Goal: Task Accomplishment & Management: Use online tool/utility

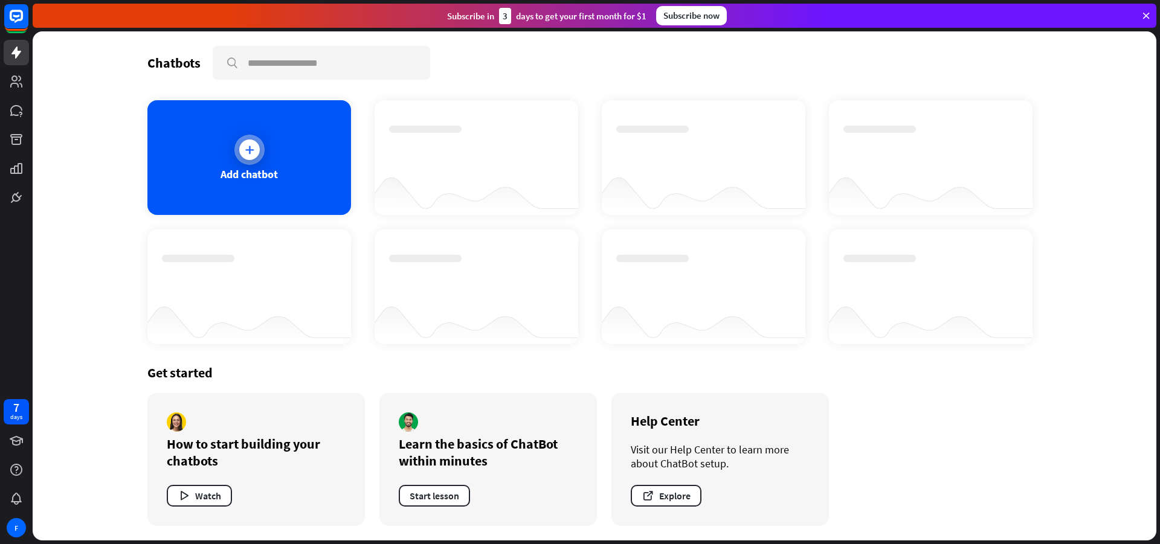
click at [306, 153] on div "Add chatbot" at bounding box center [249, 157] width 204 height 115
click at [21, 489] on div at bounding box center [16, 498] width 25 height 25
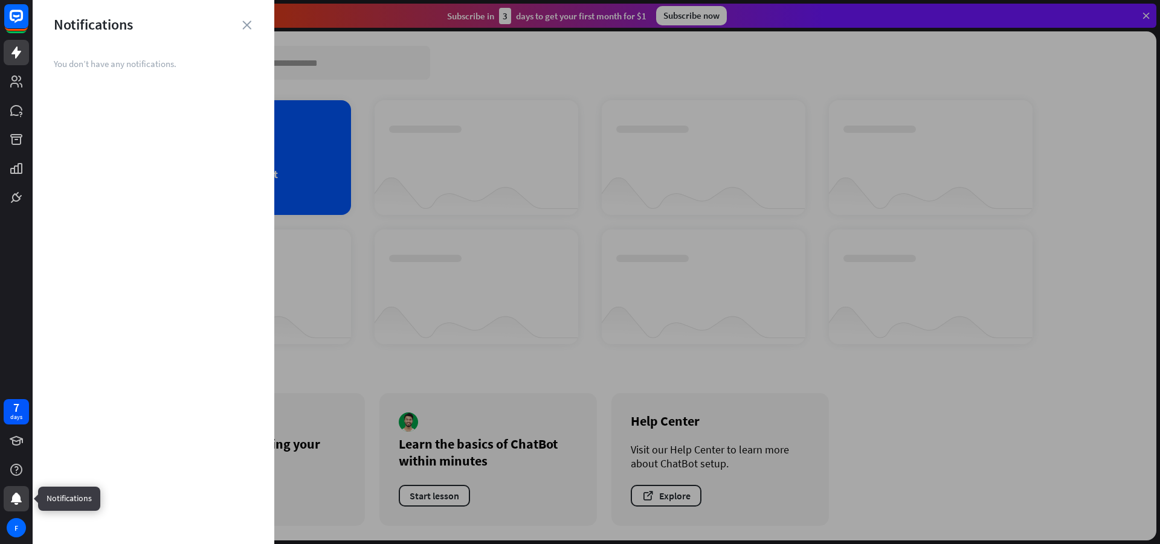
click at [21, 489] on div at bounding box center [16, 498] width 25 height 25
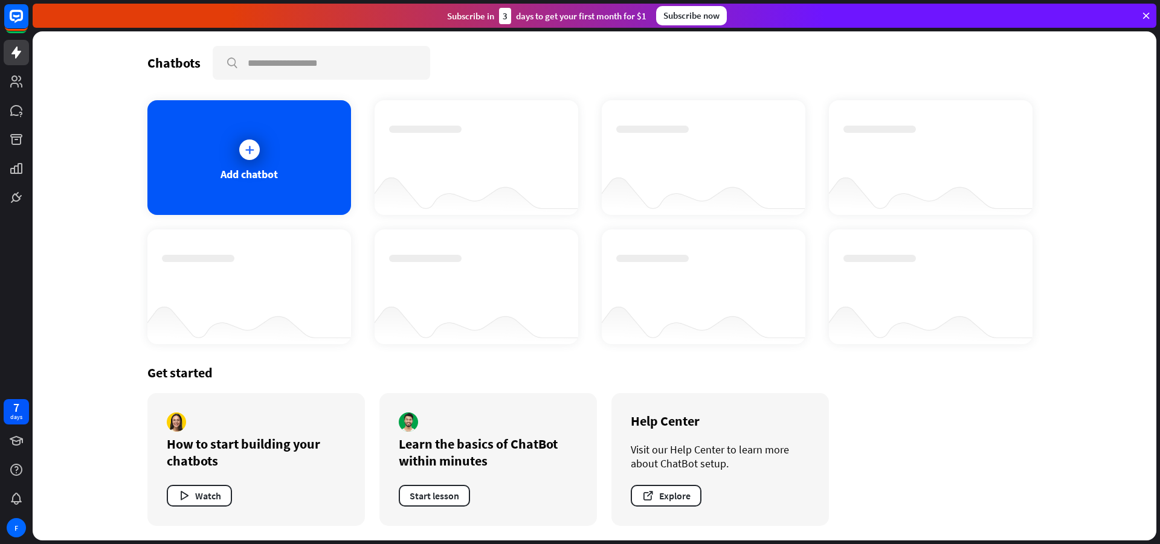
click at [0, 410] on div "7 days F" at bounding box center [16, 468] width 33 height 145
drag, startPoint x: 66, startPoint y: 368, endPoint x: 137, endPoint y: 377, distance: 71.9
click at [80, 425] on div "Chatbots search Add chatbot Get started How to start building your chatbots Wat…" at bounding box center [595, 285] width 1124 height 509
click at [206, 368] on div "Get started" at bounding box center [594, 372] width 894 height 17
drag, startPoint x: 216, startPoint y: 371, endPoint x: 197, endPoint y: 370, distance: 19.3
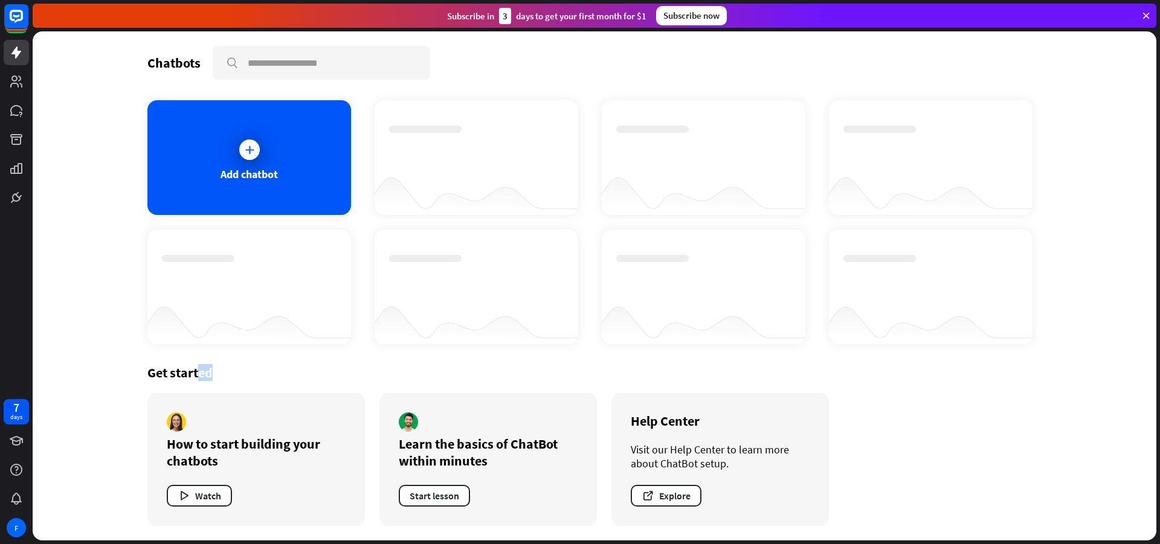
click at [197, 370] on div "Get started" at bounding box center [594, 372] width 894 height 17
click at [212, 372] on div "Get started" at bounding box center [594, 372] width 894 height 17
click at [144, 382] on div "Chatbots search Add chatbot Get started How to start building your chatbots Wat…" at bounding box center [594, 285] width 967 height 509
click at [138, 395] on div "Chatbots search Add chatbot Get started How to start building your chatbots Wat…" at bounding box center [594, 285] width 967 height 509
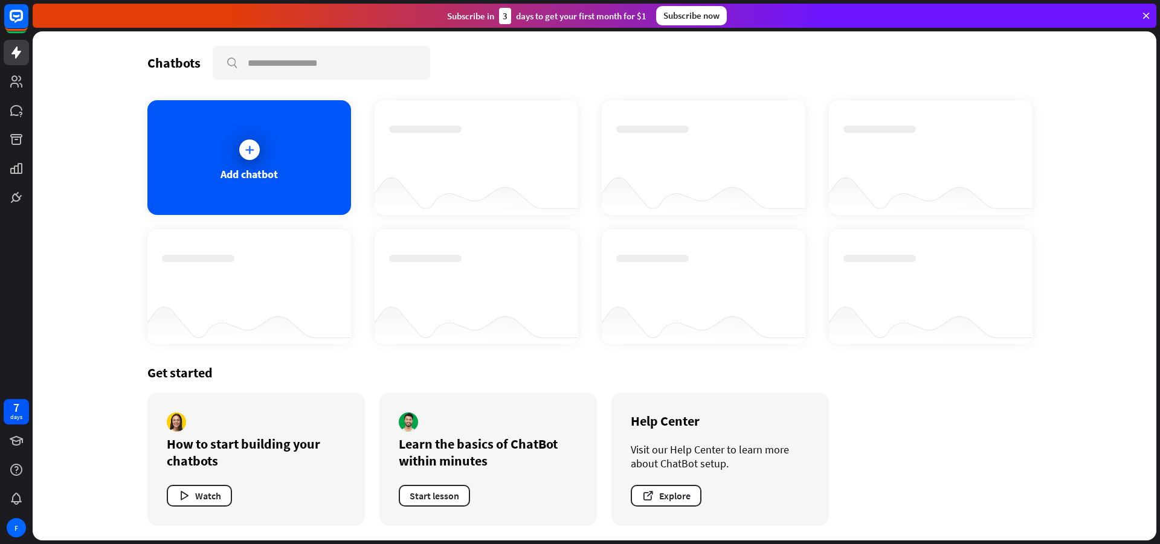
click at [579, 352] on div "Get started How to start building your chatbots Watch Learn the basics of ChatB…" at bounding box center [594, 445] width 894 height 191
click at [1122, 452] on div "Chatbots search Add chatbot Get started How to start building your chatbots Wat…" at bounding box center [595, 285] width 1124 height 509
click at [1119, 450] on div "Chatbots search Add chatbot Get started How to start building your chatbots Wat…" at bounding box center [595, 285] width 1124 height 509
click at [1121, 450] on div "Chatbots search Add chatbot Get started How to start building your chatbots Wat…" at bounding box center [595, 285] width 1124 height 509
drag, startPoint x: 97, startPoint y: 450, endPoint x: 437, endPoint y: 366, distance: 350.4
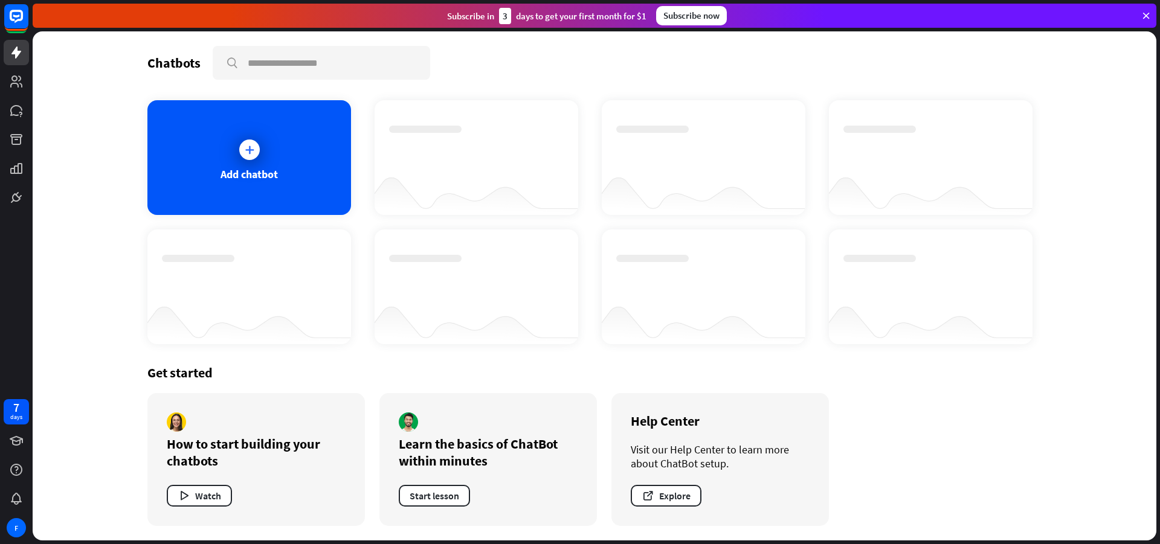
click at [437, 366] on div "Chatbots search Add chatbot Get started How to start building your chatbots Wat…" at bounding box center [595, 285] width 1124 height 509
click at [6, 410] on div "7 days" at bounding box center [16, 411] width 25 height 25
click at [19, 530] on div "F" at bounding box center [16, 527] width 19 height 19
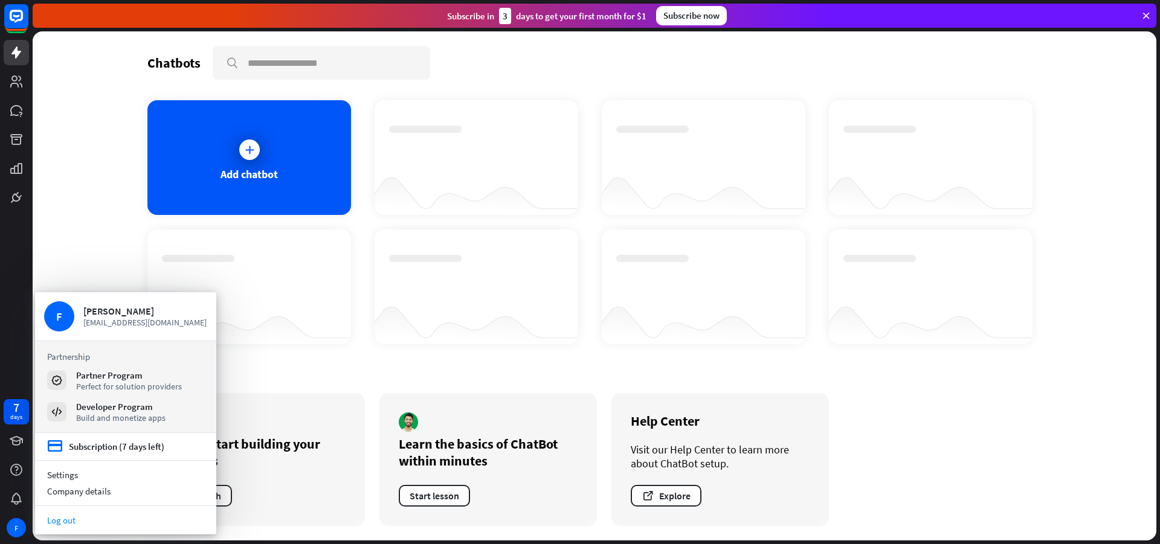
click at [77, 523] on link "Log out" at bounding box center [125, 520] width 181 height 16
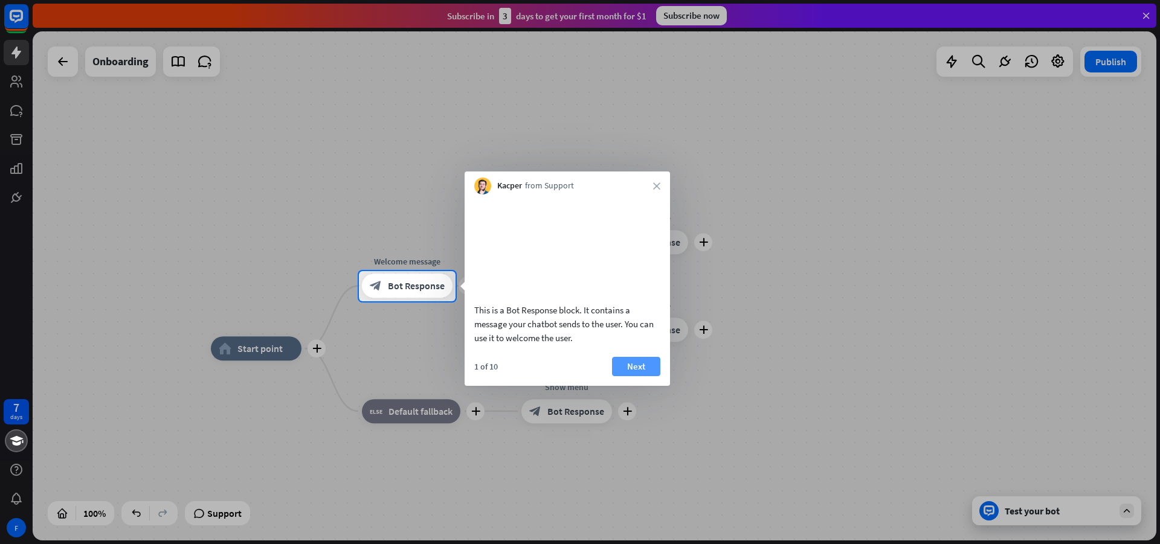
click at [653, 376] on button "Next" at bounding box center [636, 366] width 48 height 19
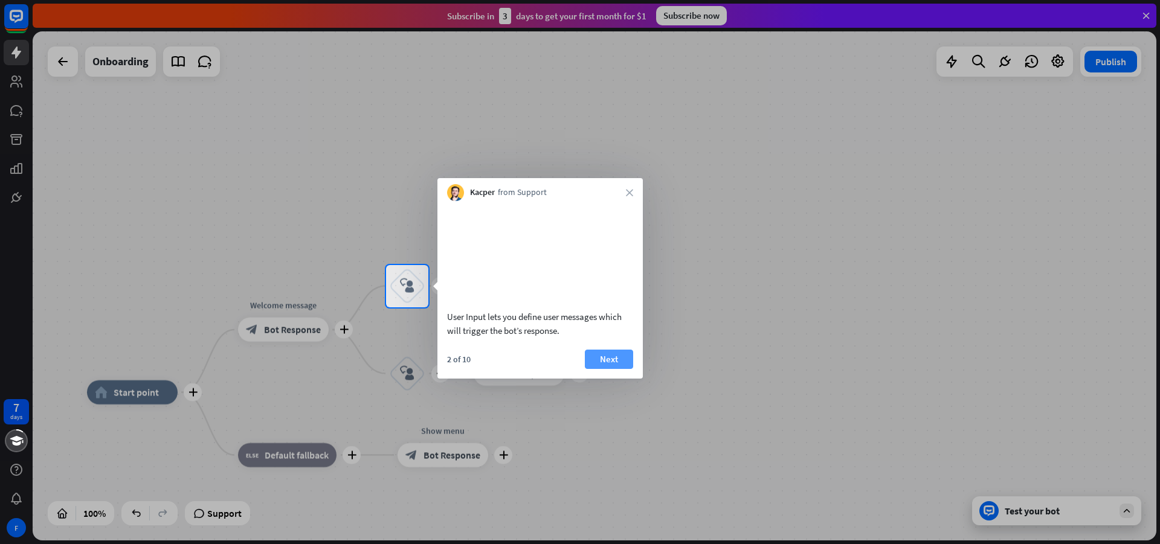
click at [605, 369] on button "Next" at bounding box center [609, 359] width 48 height 19
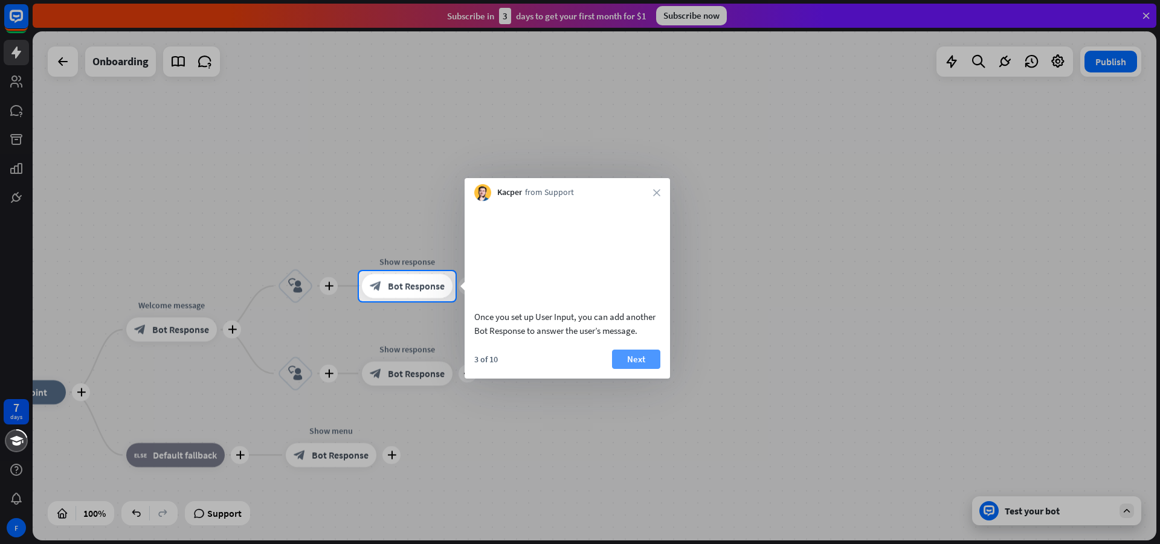
click at [624, 369] on button "Next" at bounding box center [636, 359] width 48 height 19
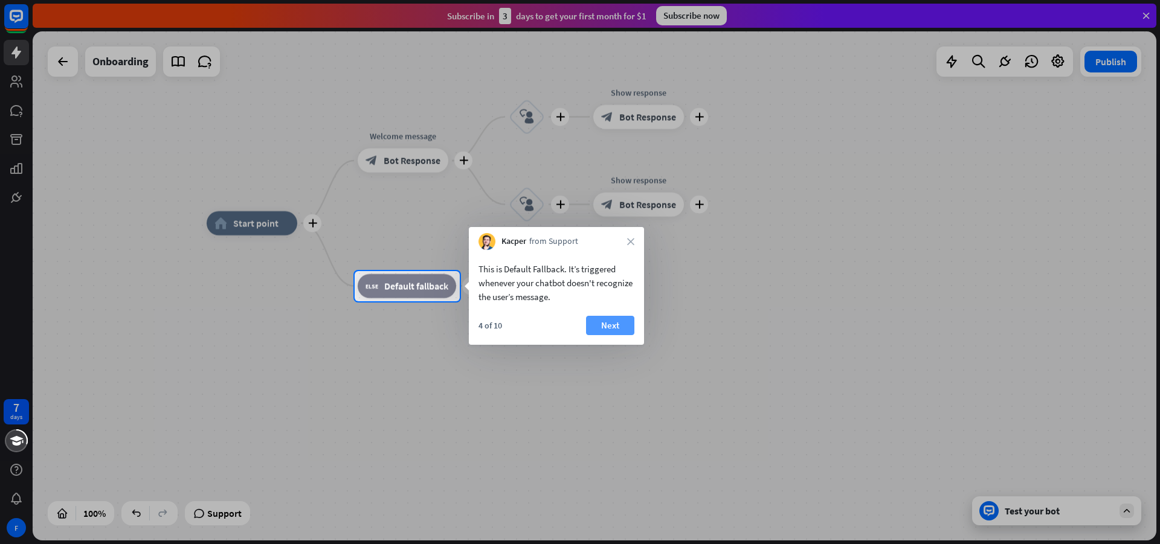
click at [608, 322] on button "Next" at bounding box center [610, 325] width 48 height 19
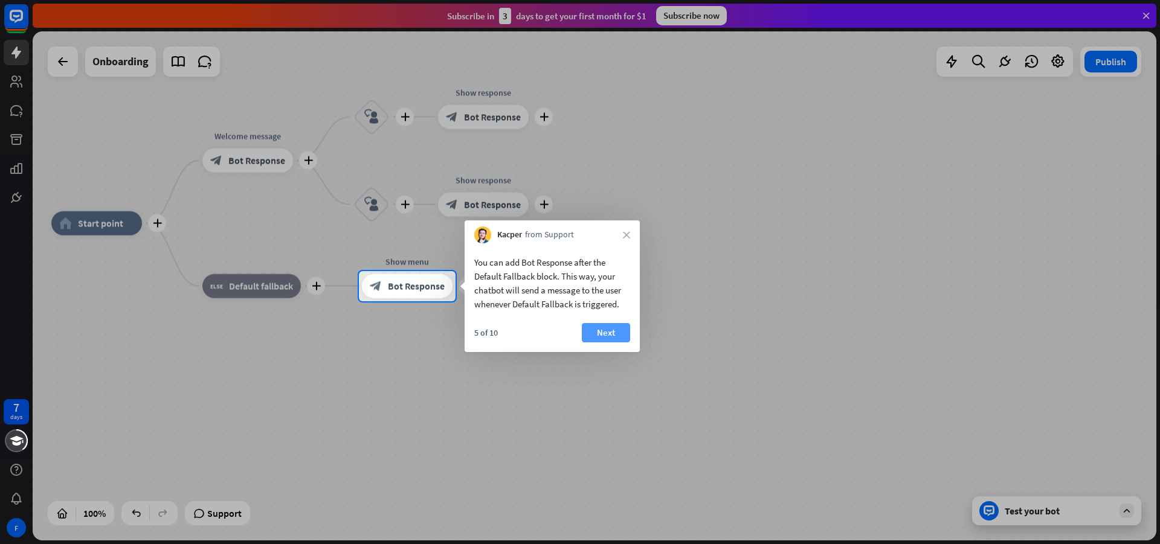
click at [605, 334] on button "Next" at bounding box center [606, 332] width 48 height 19
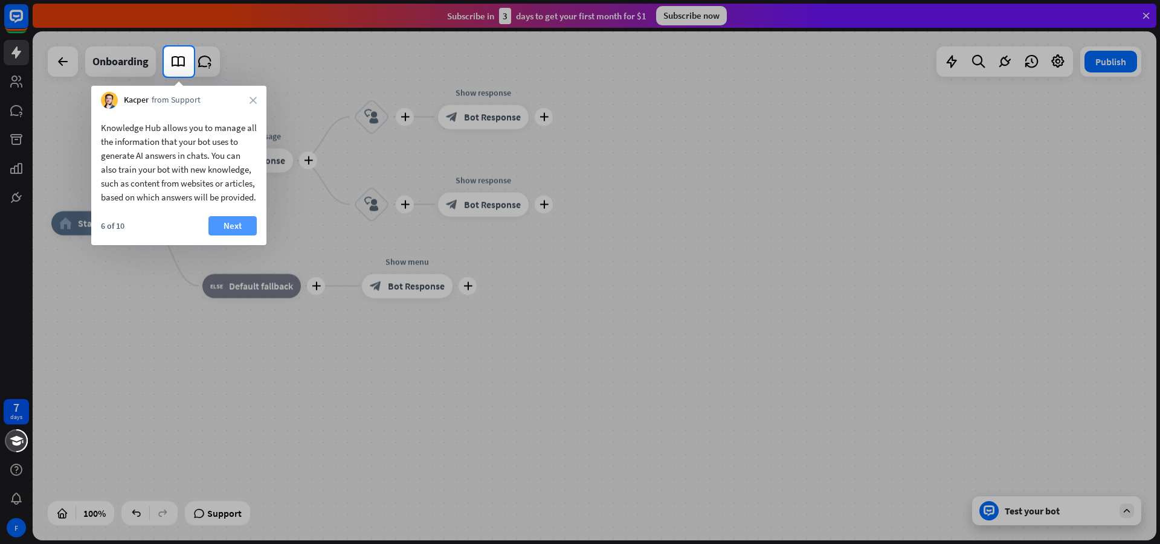
click at [231, 236] on button "Next" at bounding box center [232, 225] width 48 height 19
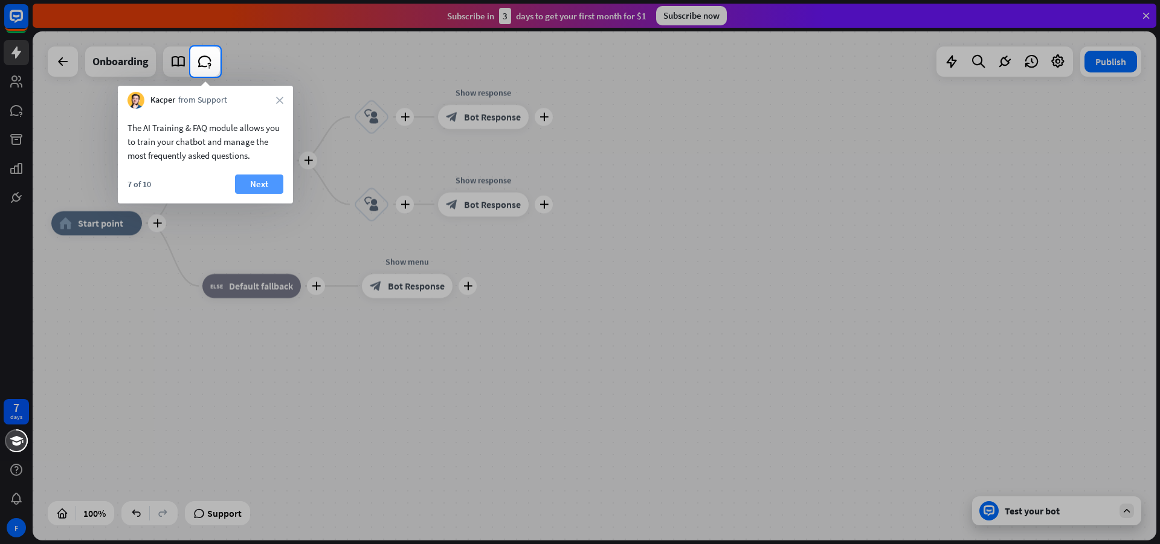
click at [257, 182] on button "Next" at bounding box center [259, 184] width 48 height 19
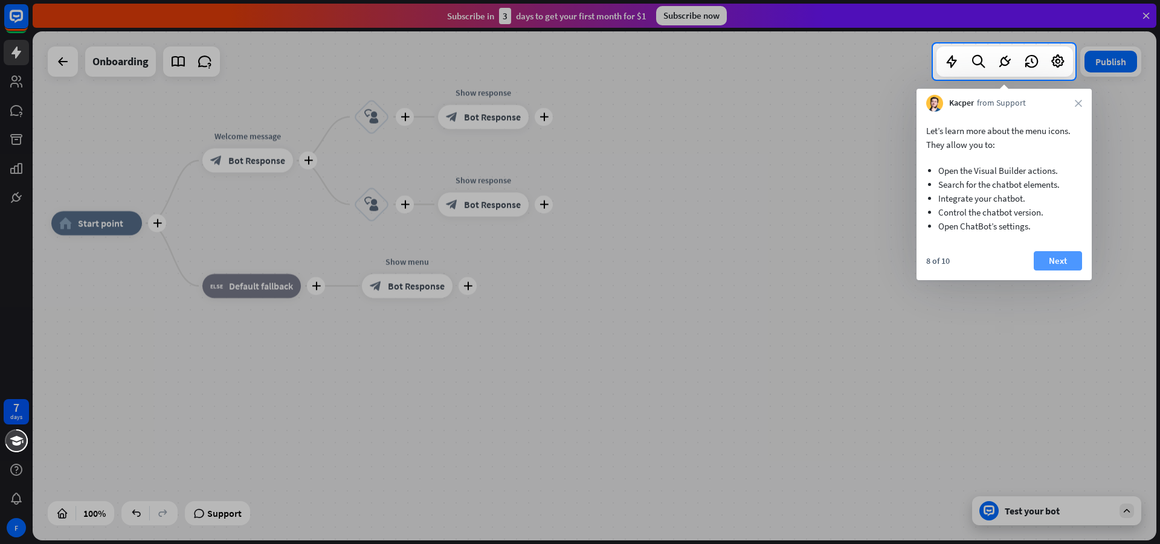
click at [1078, 262] on button "Next" at bounding box center [1058, 260] width 48 height 19
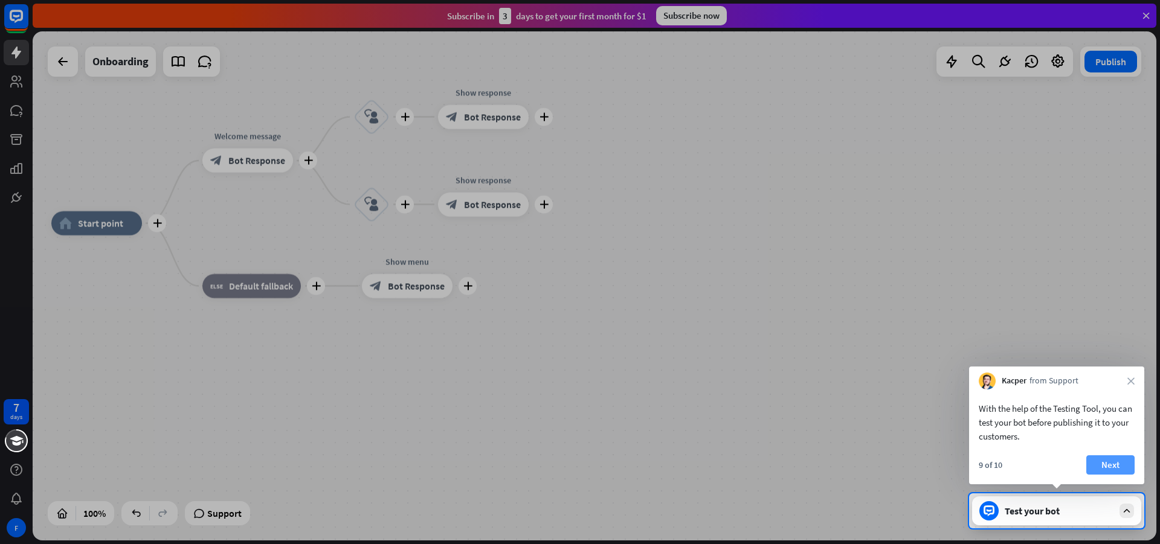
click at [1106, 468] on button "Next" at bounding box center [1110, 465] width 48 height 19
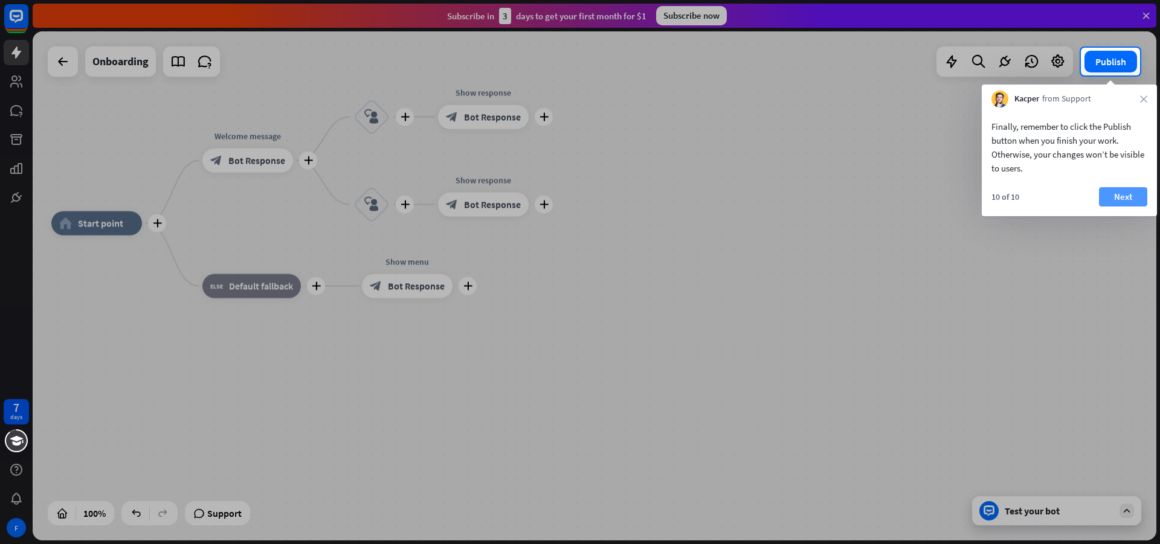
click at [1128, 202] on button "Next" at bounding box center [1123, 196] width 48 height 19
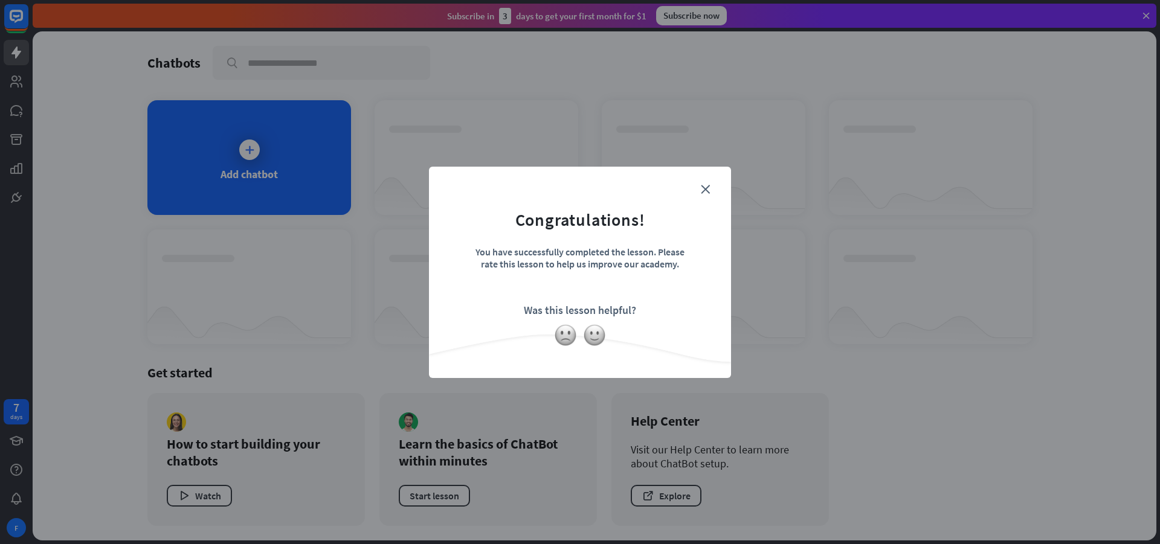
click at [719, 193] on div "close Congratulations! You have successfully completed the lesson. Please rate …" at bounding box center [580, 272] width 302 height 211
click at [705, 187] on icon "close" at bounding box center [705, 189] width 9 height 9
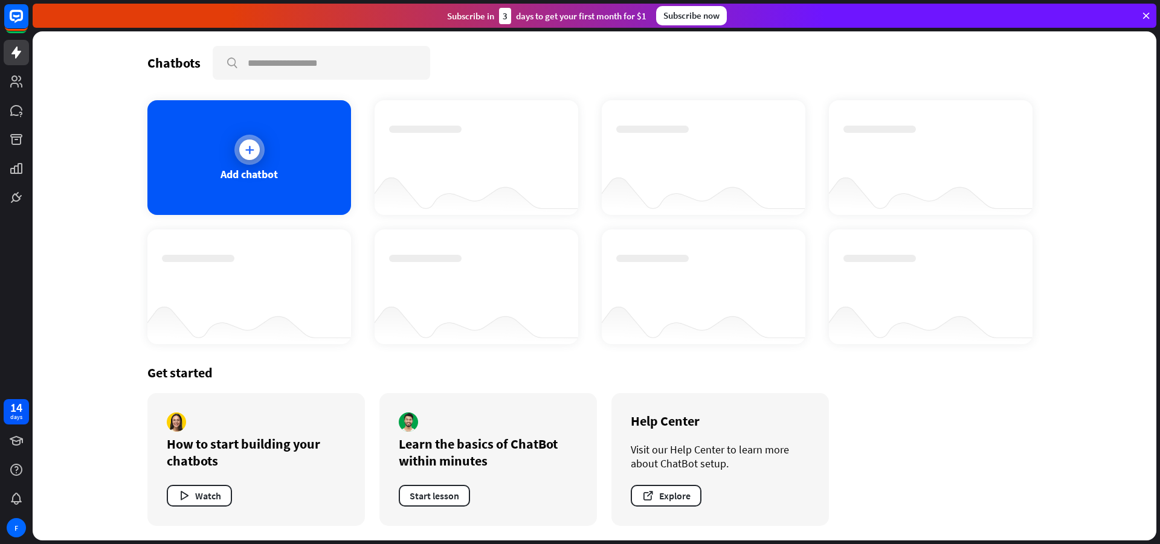
click at [263, 147] on div "Add chatbot" at bounding box center [249, 157] width 204 height 115
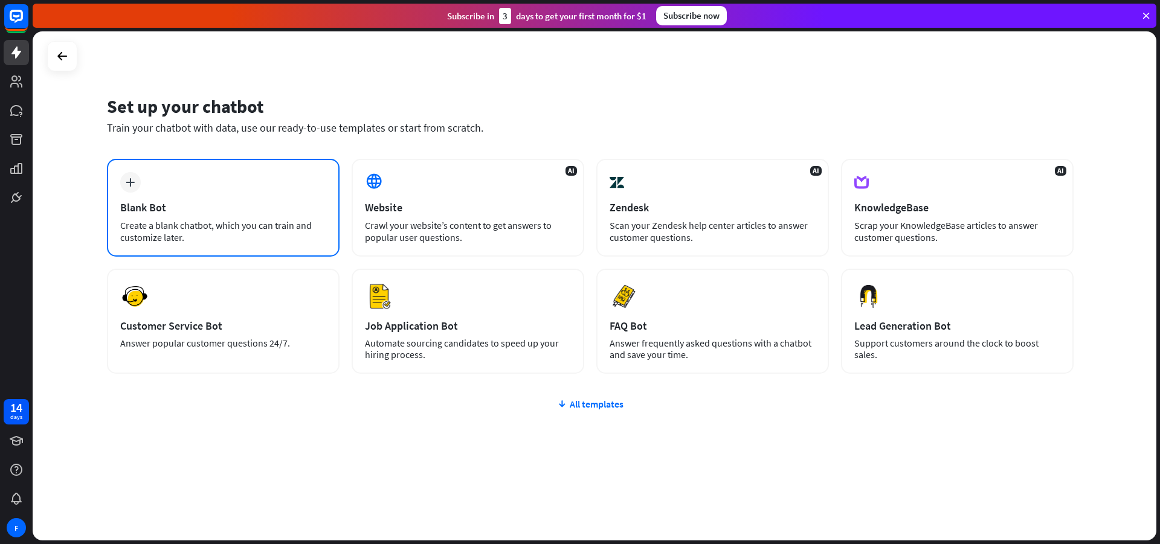
click at [232, 214] on div "Blank Bot" at bounding box center [223, 208] width 206 height 14
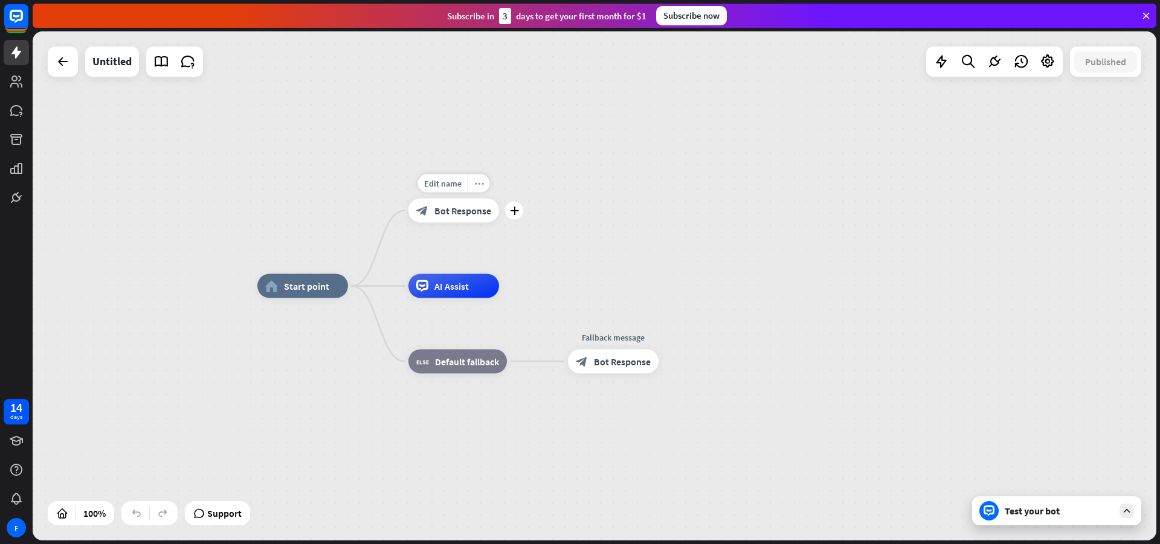
click at [474, 192] on div "more_horiz" at bounding box center [479, 184] width 22 height 18
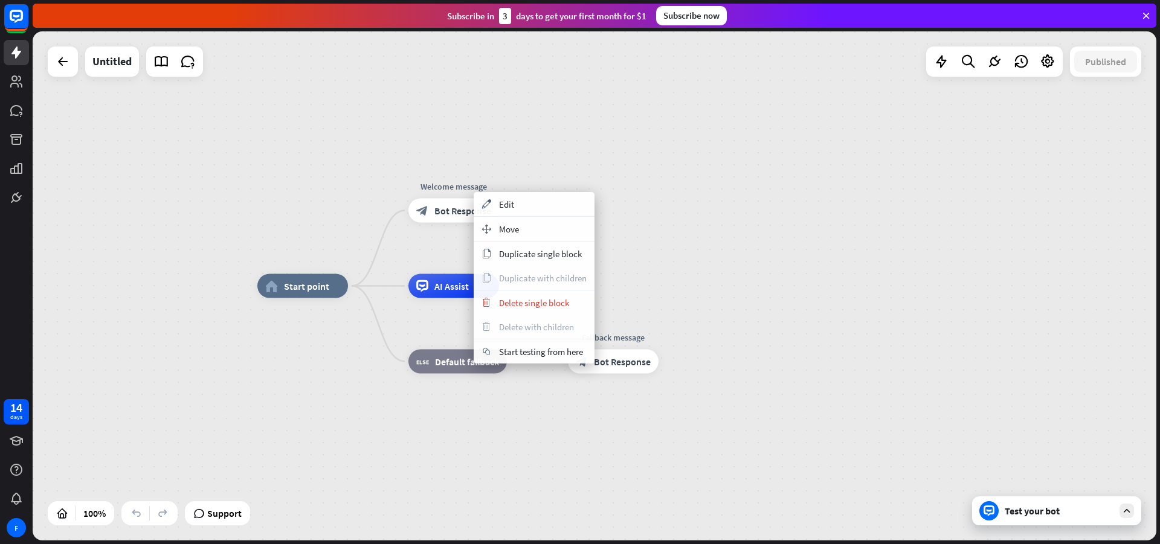
click at [457, 157] on div "home_2 Start point Welcome message block_bot_response Bot Response AI Assist bl…" at bounding box center [595, 285] width 1124 height 509
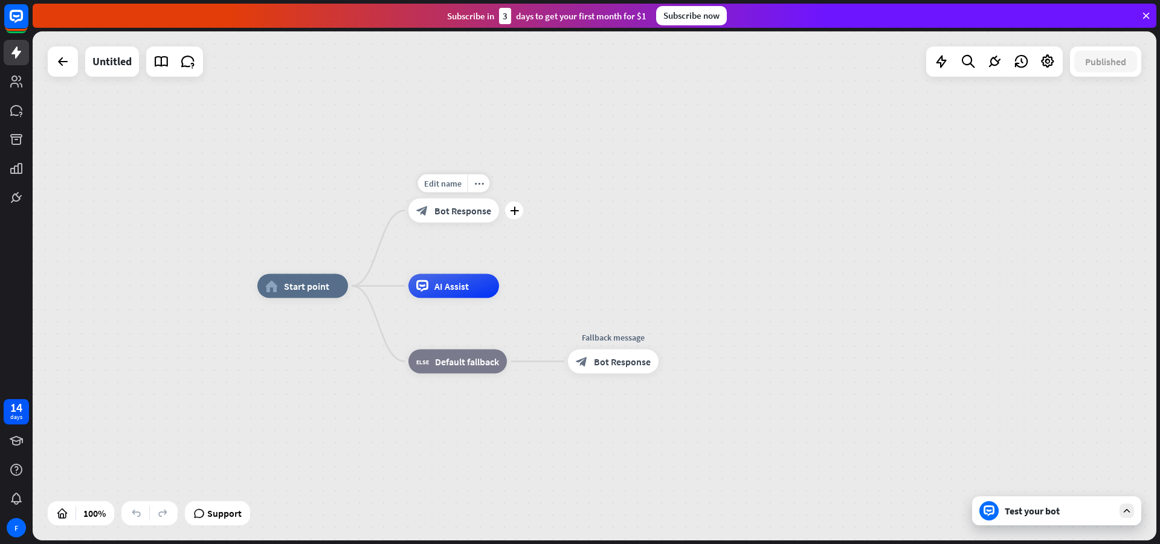
click at [499, 222] on div "Edit name more_horiz plus Welcome message block_bot_response Bot Response" at bounding box center [453, 211] width 91 height 24
click at [521, 210] on div "plus" at bounding box center [515, 211] width 18 height 18
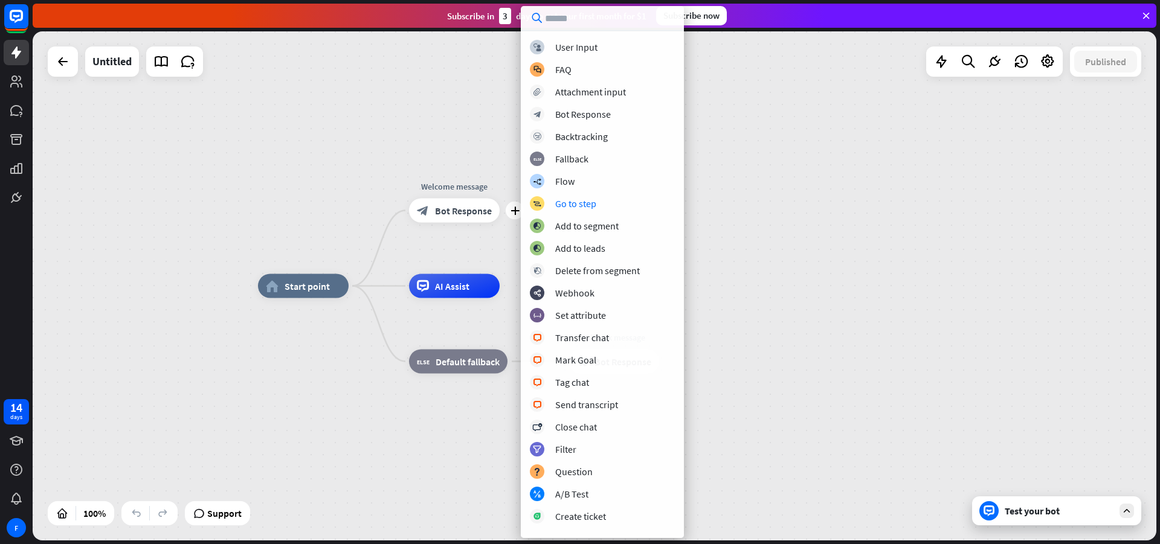
click at [788, 237] on div "home_2 Start point plus Welcome message block_bot_response Bot Response AI Assi…" at bounding box center [595, 285] width 1124 height 509
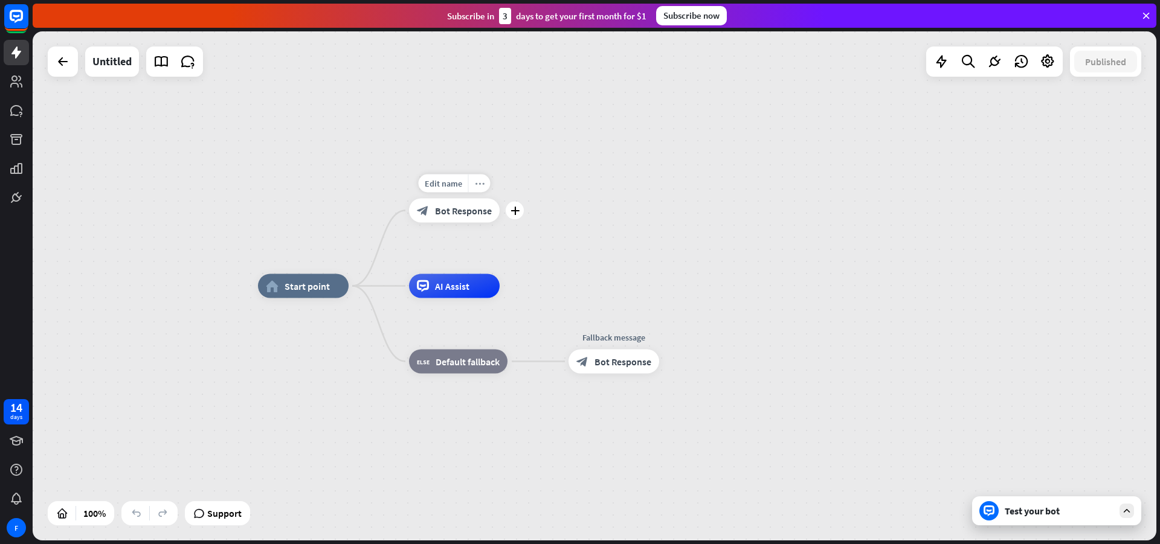
click at [482, 186] on icon "more_horiz" at bounding box center [480, 183] width 10 height 9
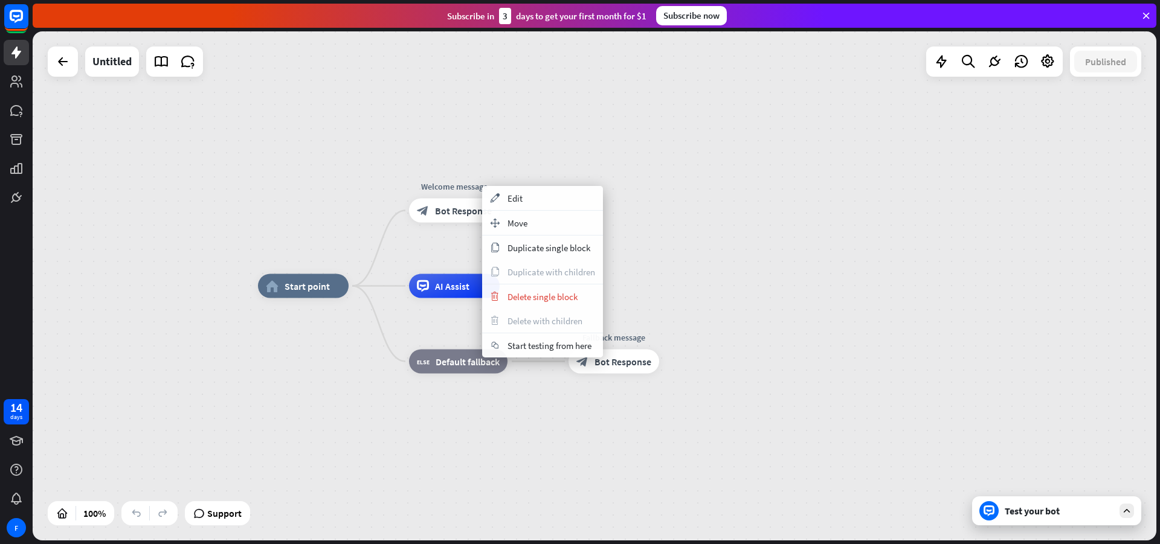
click at [517, 112] on div "home_2 Start point Welcome message block_bot_response Bot Response AI Assist bl…" at bounding box center [595, 285] width 1124 height 509
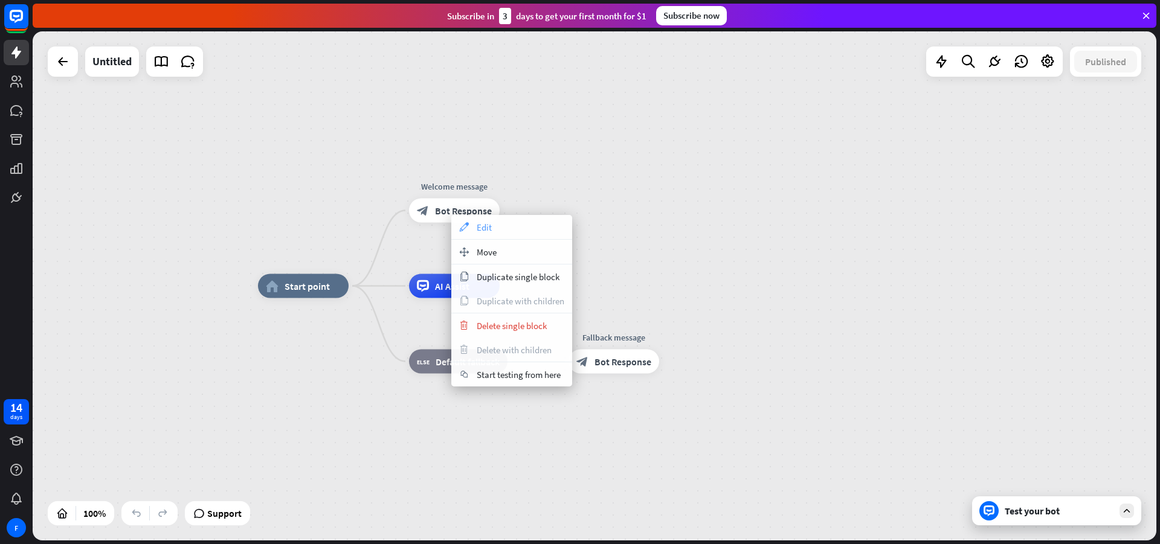
click at [483, 225] on span "Edit" at bounding box center [484, 227] width 15 height 11
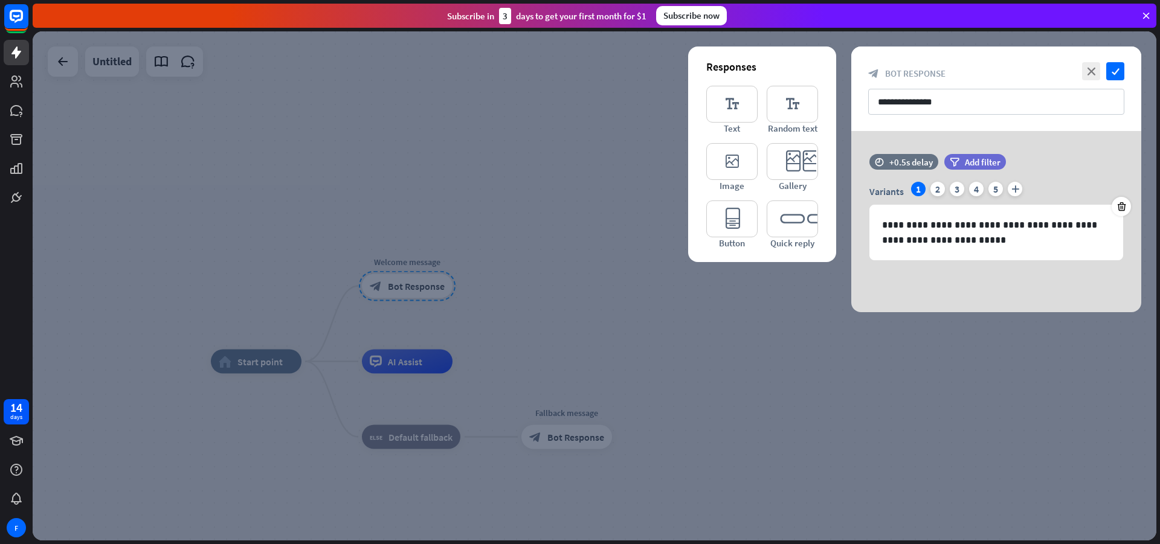
click at [467, 183] on div at bounding box center [595, 285] width 1124 height 509
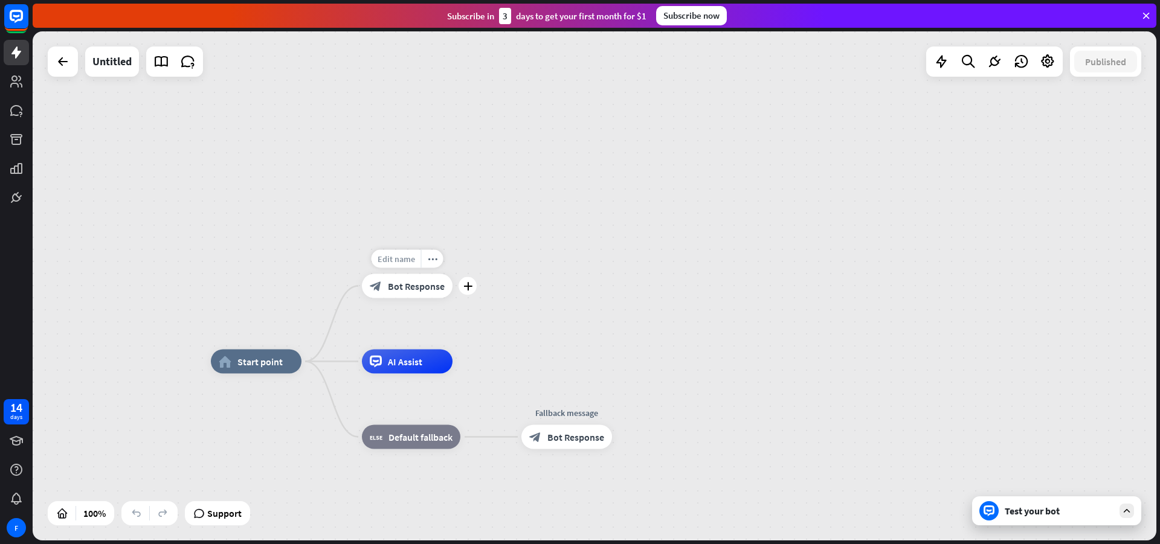
click at [385, 255] on span "Edit name" at bounding box center [396, 259] width 37 height 11
click at [428, 210] on div "**********" at bounding box center [595, 285] width 1124 height 509
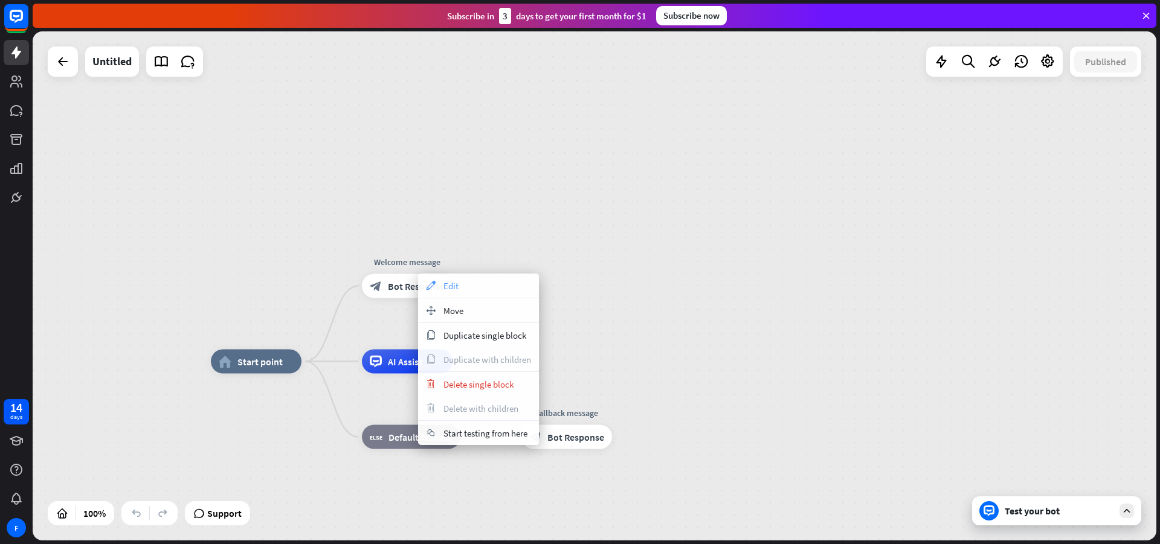
click at [469, 283] on div "appearance Edit" at bounding box center [478, 286] width 121 height 24
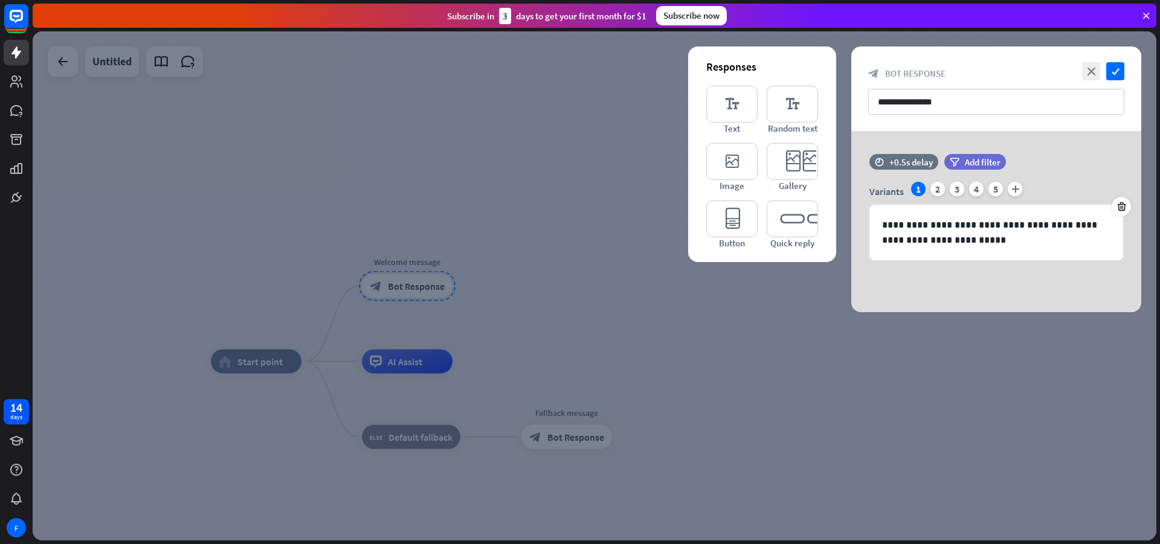
click at [609, 98] on div at bounding box center [595, 285] width 1124 height 509
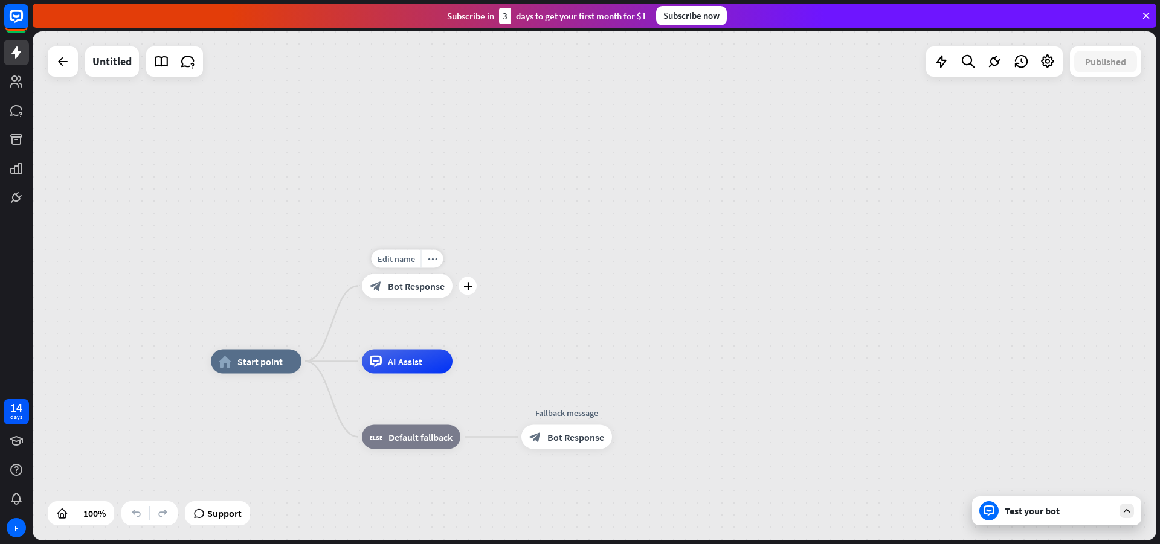
click at [453, 296] on div "Edit name more_horiz plus block_bot_response Bot Response" at bounding box center [407, 286] width 91 height 24
click at [466, 282] on icon "plus" at bounding box center [467, 286] width 9 height 8
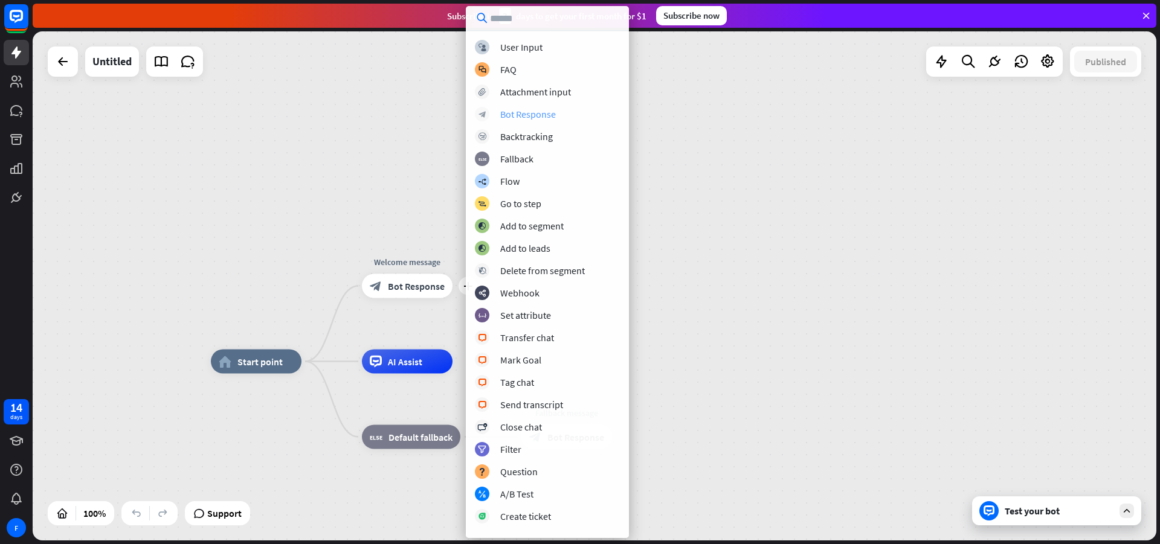
click at [517, 115] on div "Bot Response" at bounding box center [528, 114] width 56 height 12
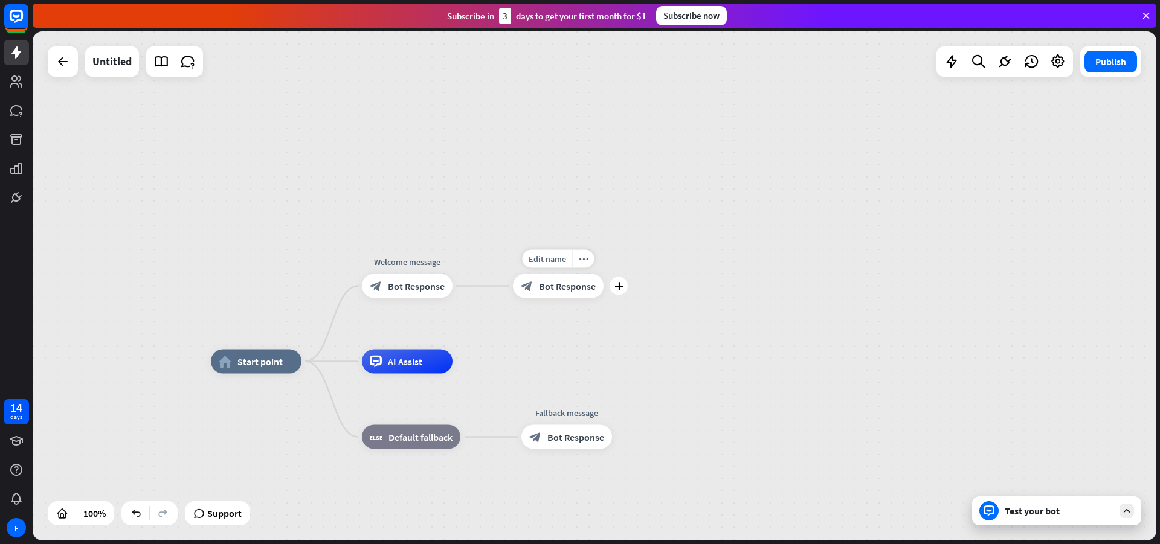
click at [543, 295] on div "block_bot_response Bot Response" at bounding box center [558, 286] width 91 height 24
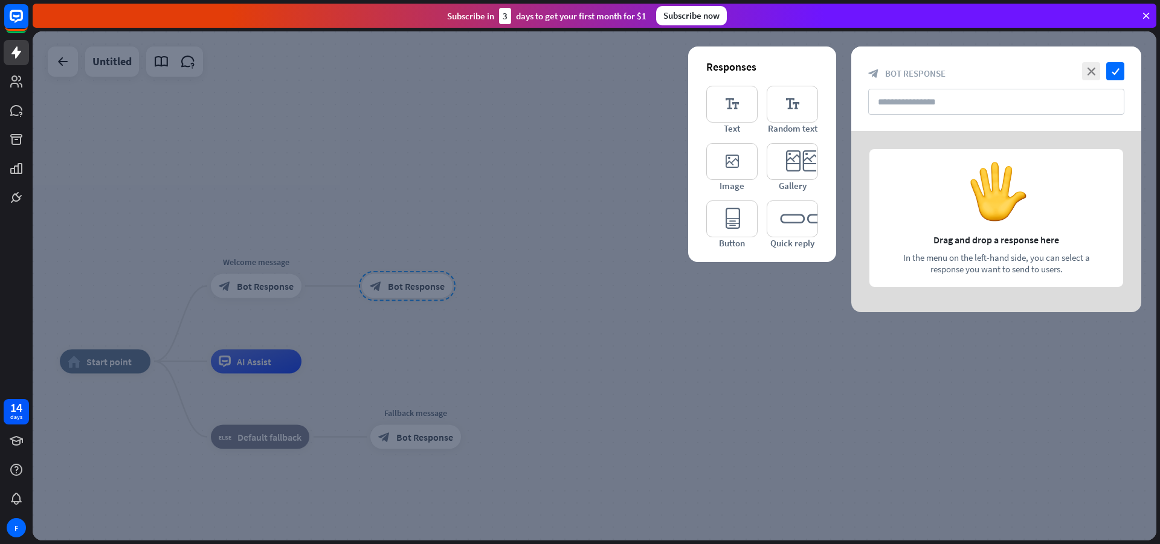
click at [543, 295] on div at bounding box center [595, 285] width 1124 height 509
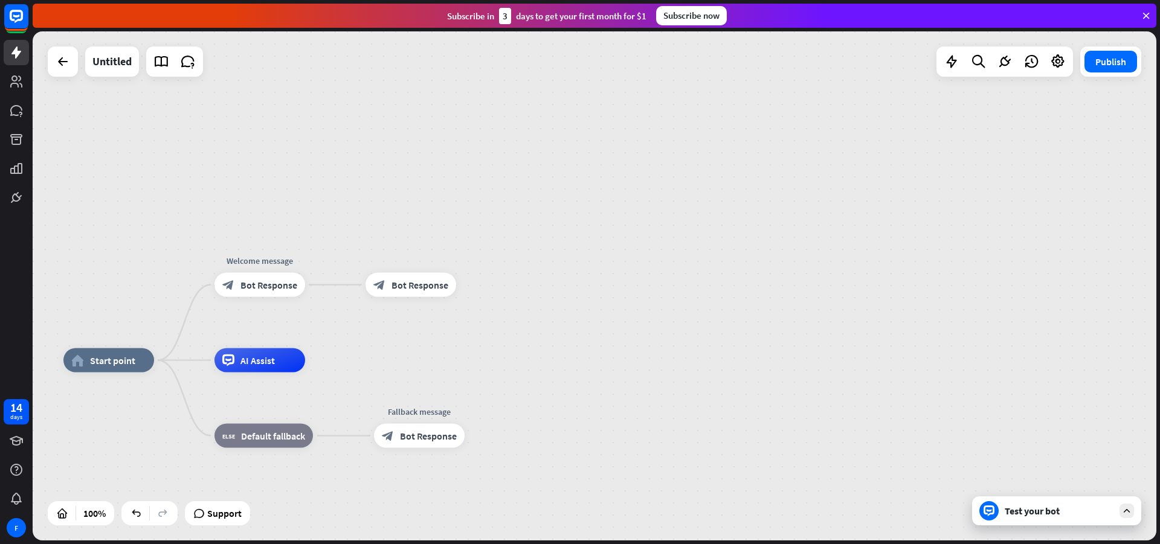
drag, startPoint x: 336, startPoint y: 289, endPoint x: 350, endPoint y: 285, distance: 15.3
click at [350, 285] on div "home_2 Start point Welcome message block_bot_response Bot Response block_bot_re…" at bounding box center [595, 285] width 1124 height 509
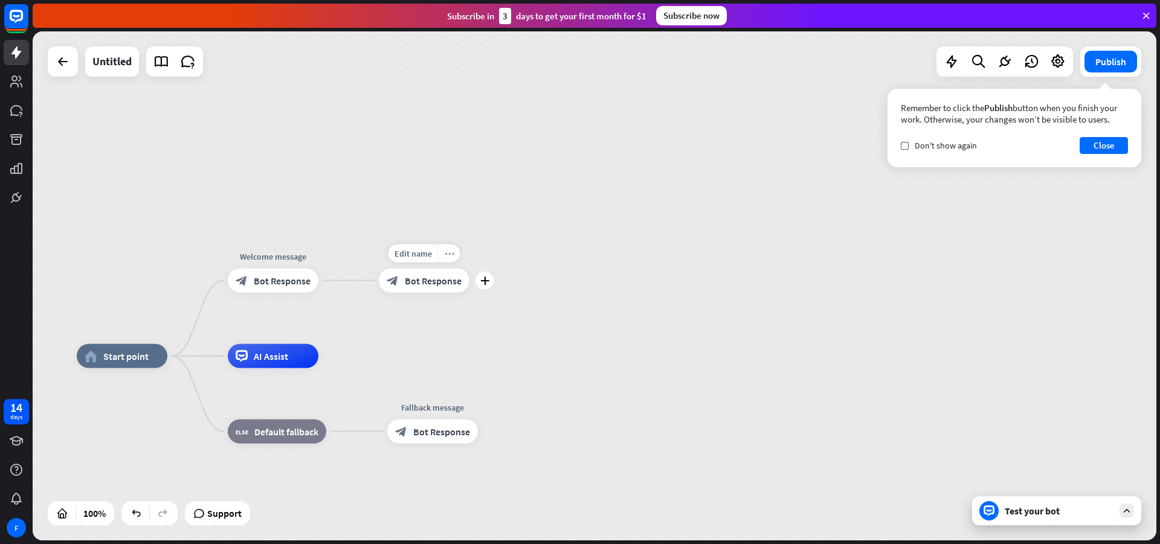
click at [443, 253] on div "more_horiz" at bounding box center [449, 254] width 22 height 18
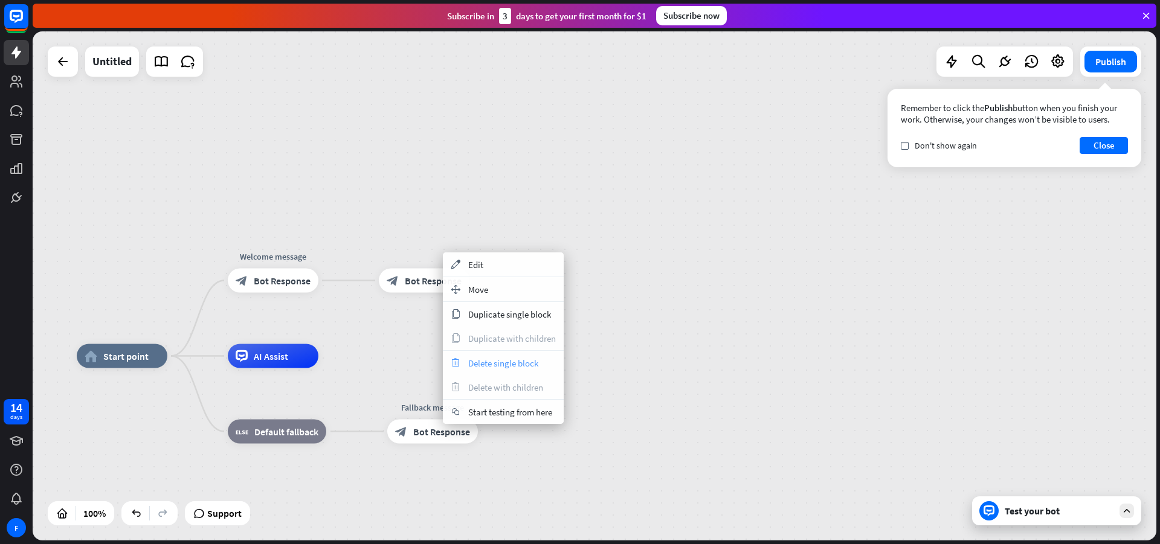
click at [522, 353] on div "trash Delete single block" at bounding box center [503, 363] width 121 height 24
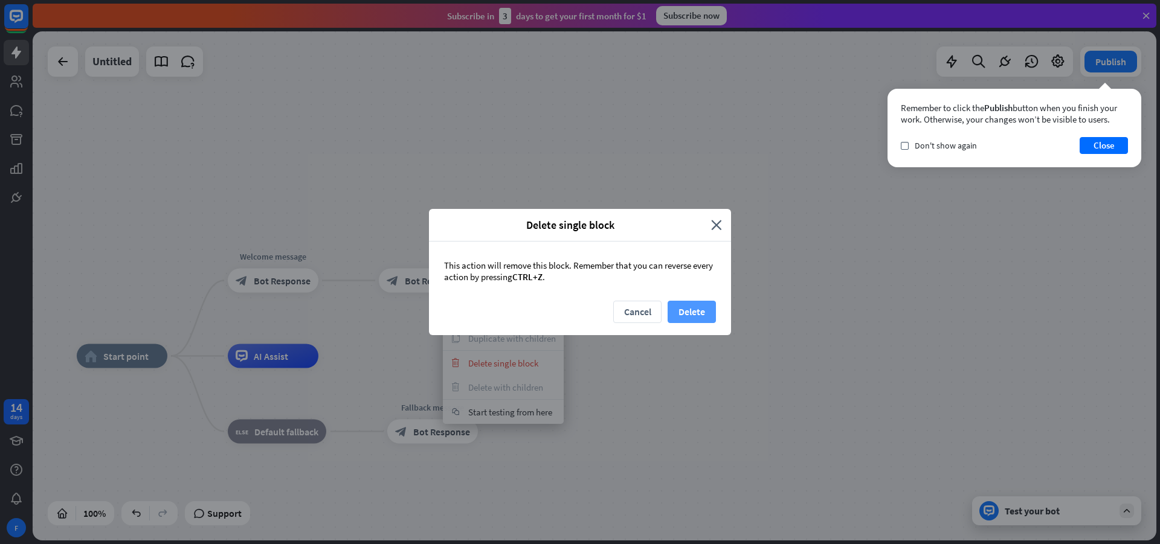
click at [675, 310] on button "Delete" at bounding box center [692, 312] width 48 height 22
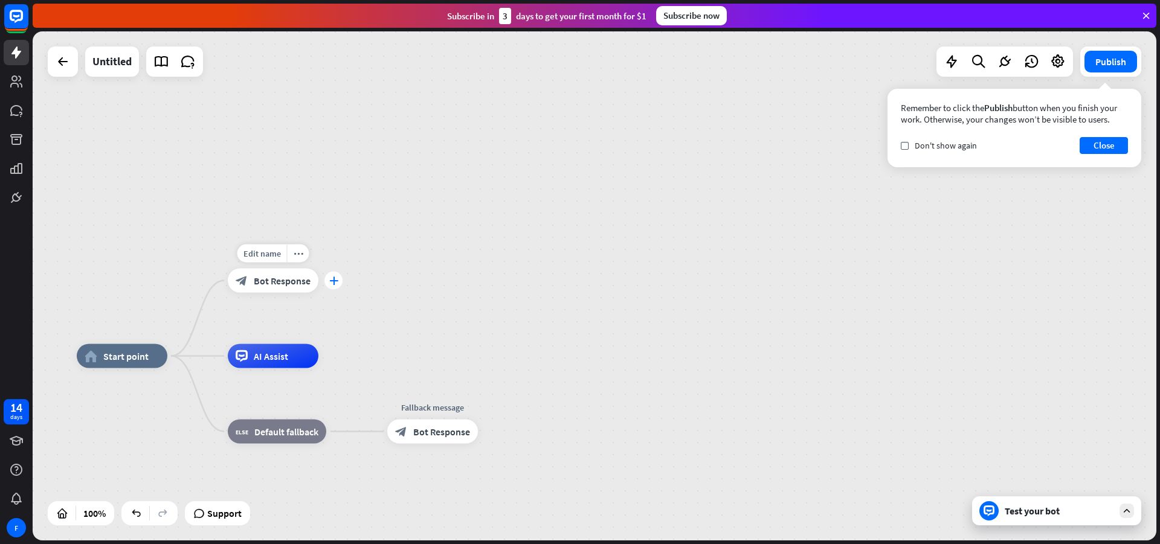
click at [332, 281] on icon "plus" at bounding box center [333, 281] width 9 height 8
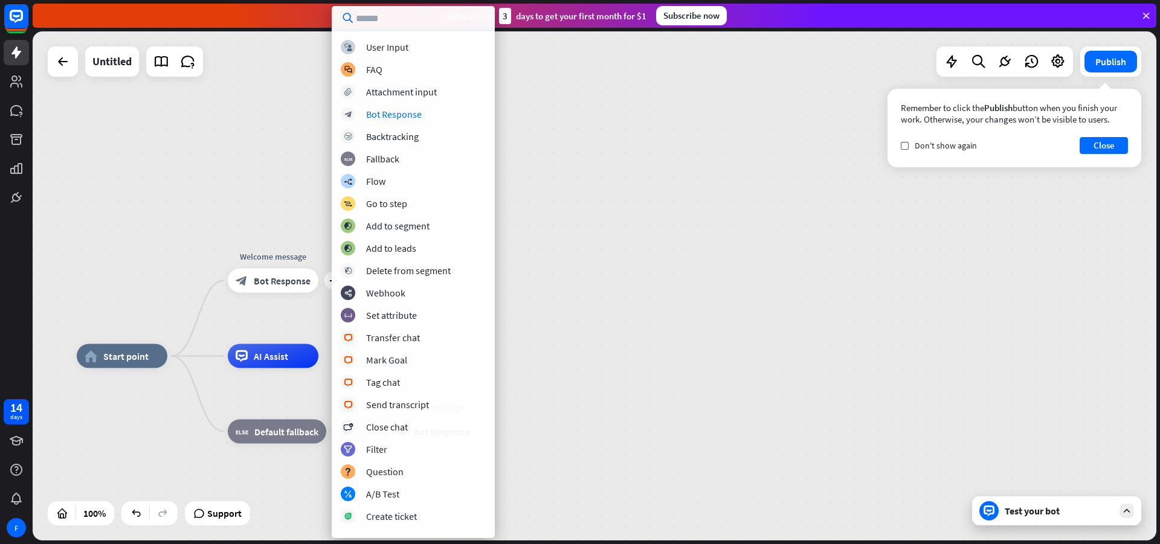
type input "*"
click at [261, 131] on div "home_2 Start point plus Welcome message block_bot_response Bot Response AI Assi…" at bounding box center [595, 285] width 1124 height 509
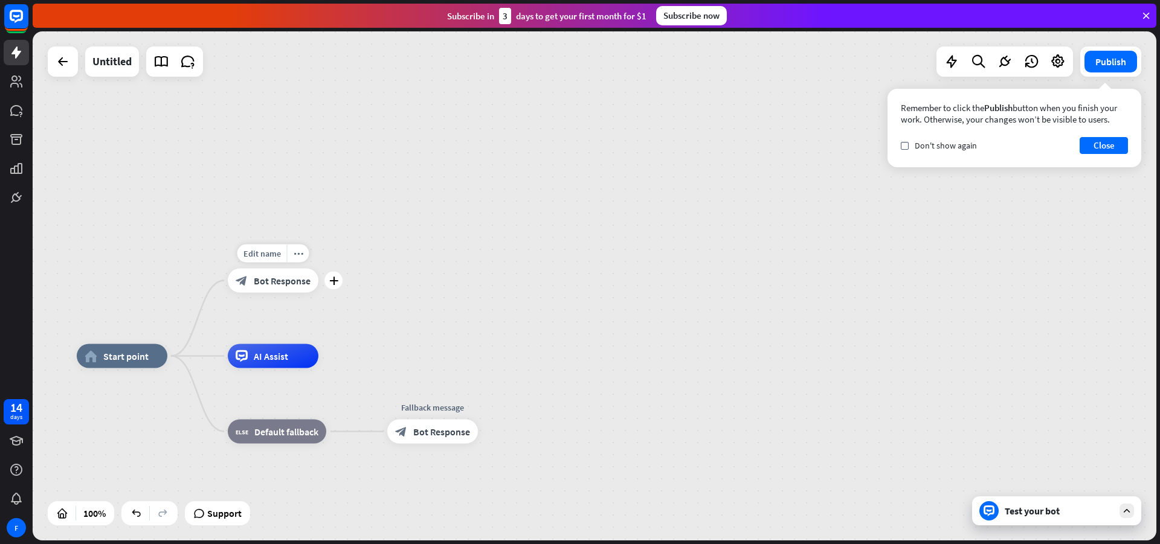
click at [318, 290] on div "Edit name more_horiz plus Welcome message block_bot_response Bot Response" at bounding box center [273, 281] width 91 height 24
click at [334, 286] on div "plus" at bounding box center [333, 281] width 18 height 18
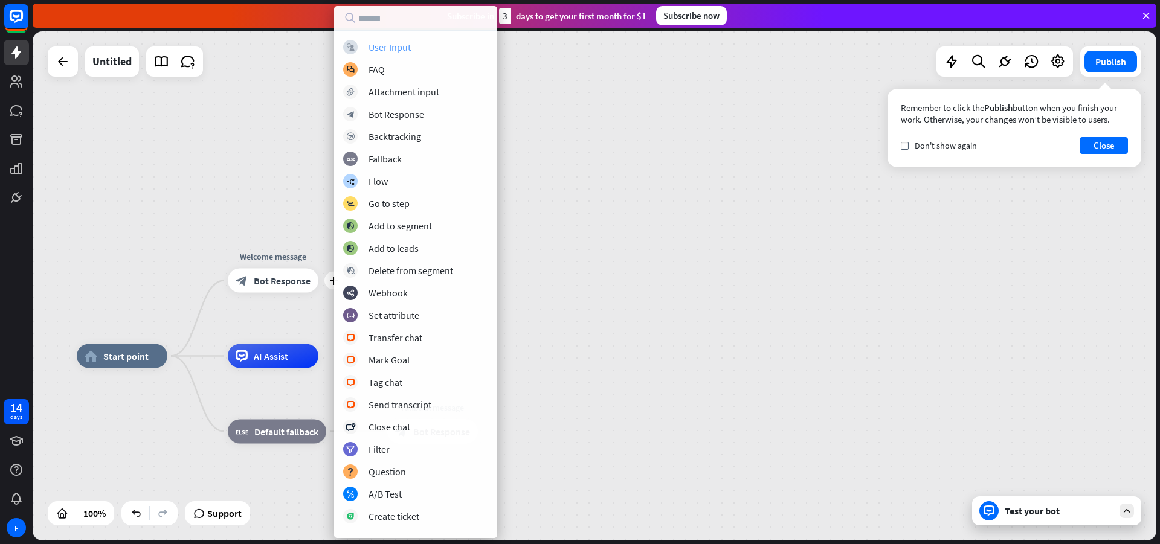
click at [393, 49] on div "User Input" at bounding box center [390, 47] width 42 height 12
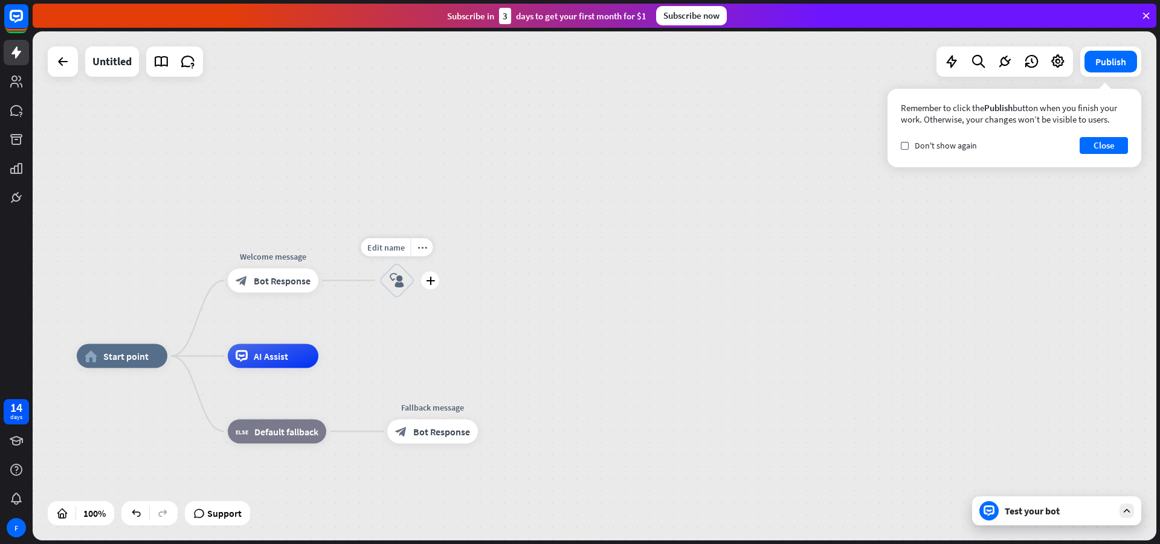
click at [405, 292] on div "block_user_input" at bounding box center [397, 281] width 36 height 36
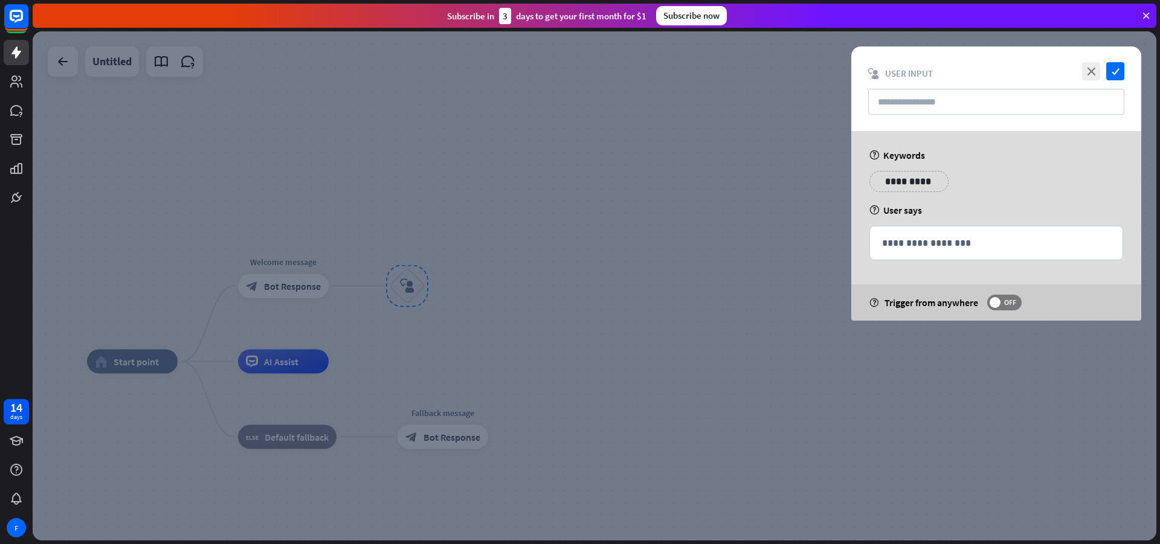
click at [665, 123] on div at bounding box center [595, 285] width 1124 height 509
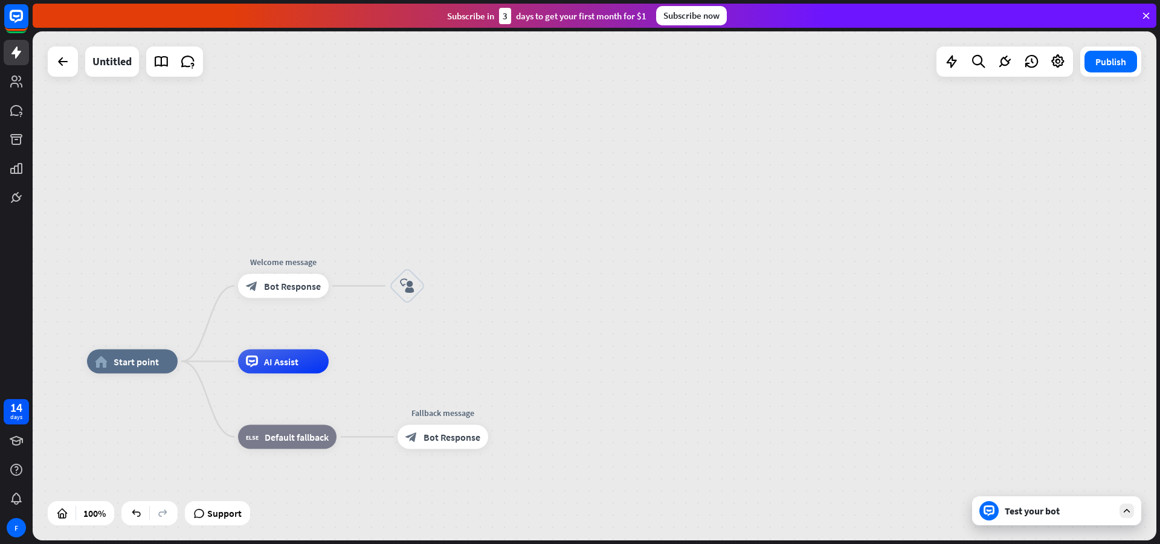
click at [1019, 518] on div "Test your bot" at bounding box center [1056, 511] width 169 height 29
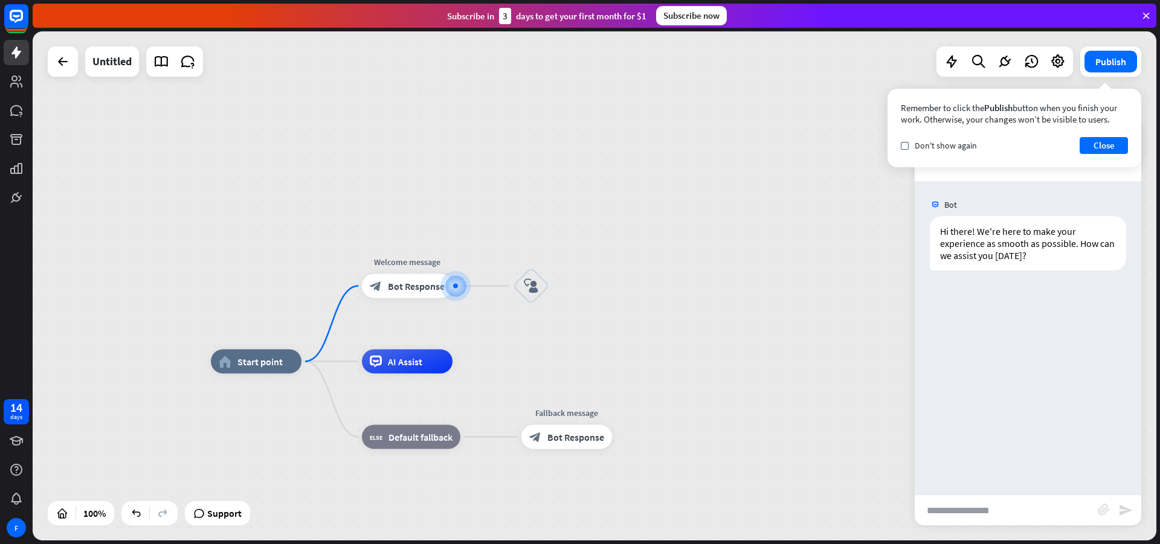
click at [1019, 518] on input "text" at bounding box center [1006, 510] width 183 height 30
click at [938, 503] on input "text" at bounding box center [1006, 510] width 183 height 30
type input "****"
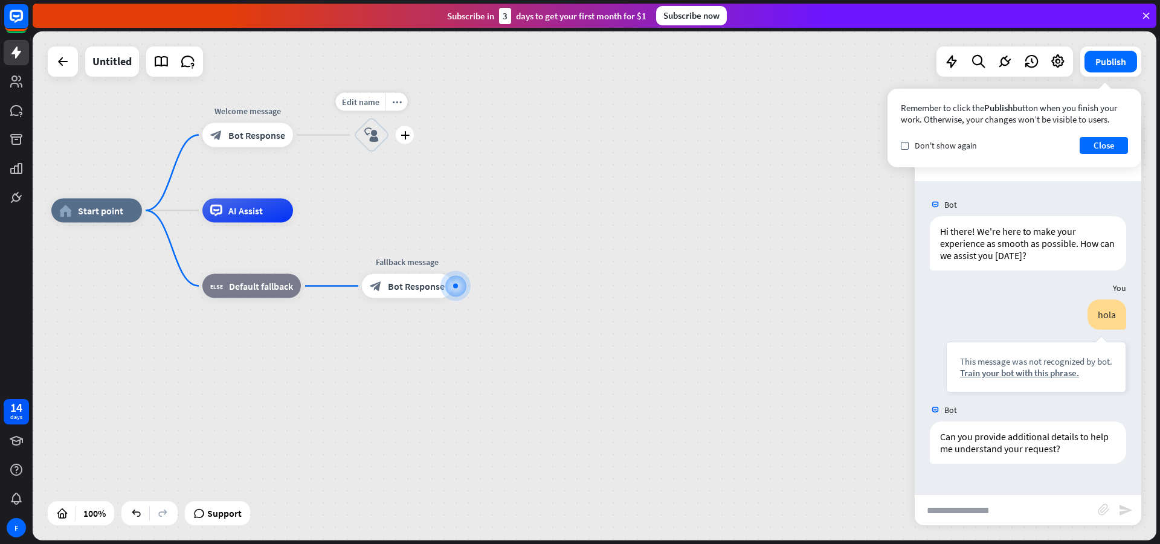
click at [369, 141] on icon "block_user_input" at bounding box center [371, 135] width 15 height 15
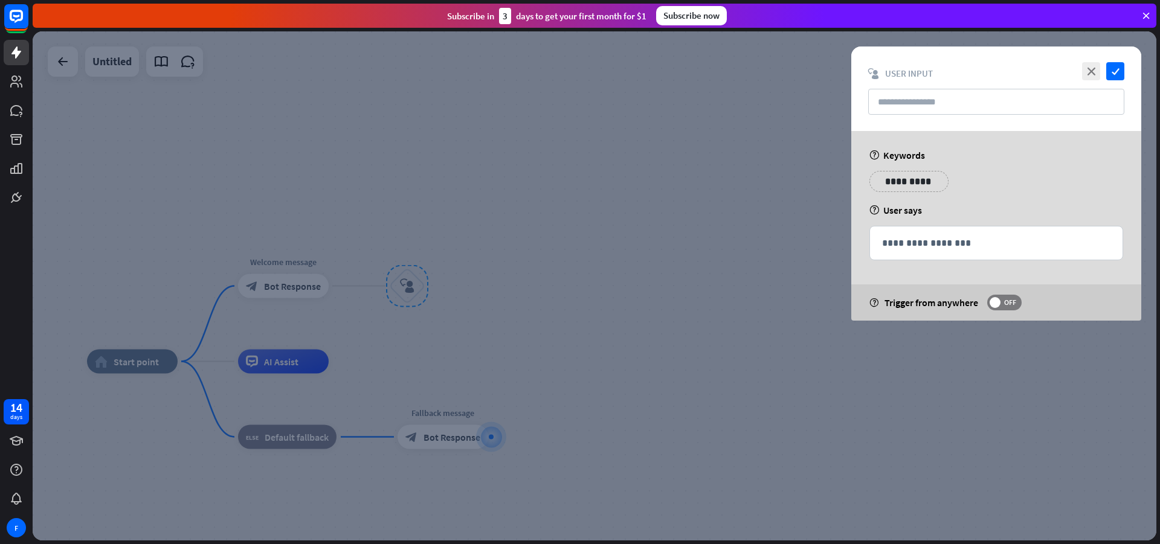
click at [903, 179] on p "**********" at bounding box center [908, 181] width 61 height 15
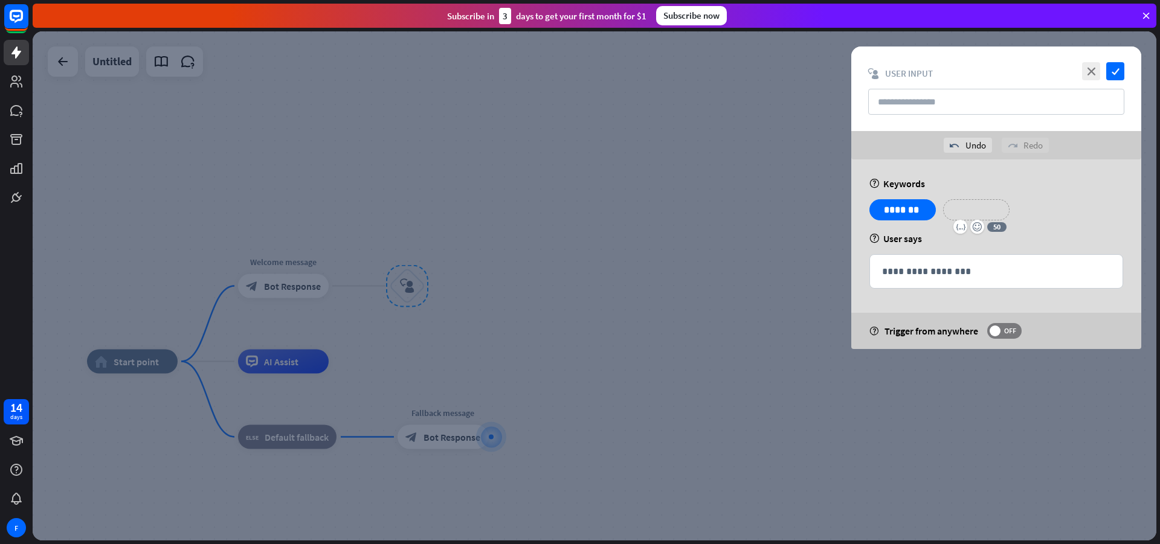
click at [1002, 211] on div "**********" at bounding box center [976, 209] width 66 height 21
click at [784, 135] on div at bounding box center [595, 285] width 1124 height 509
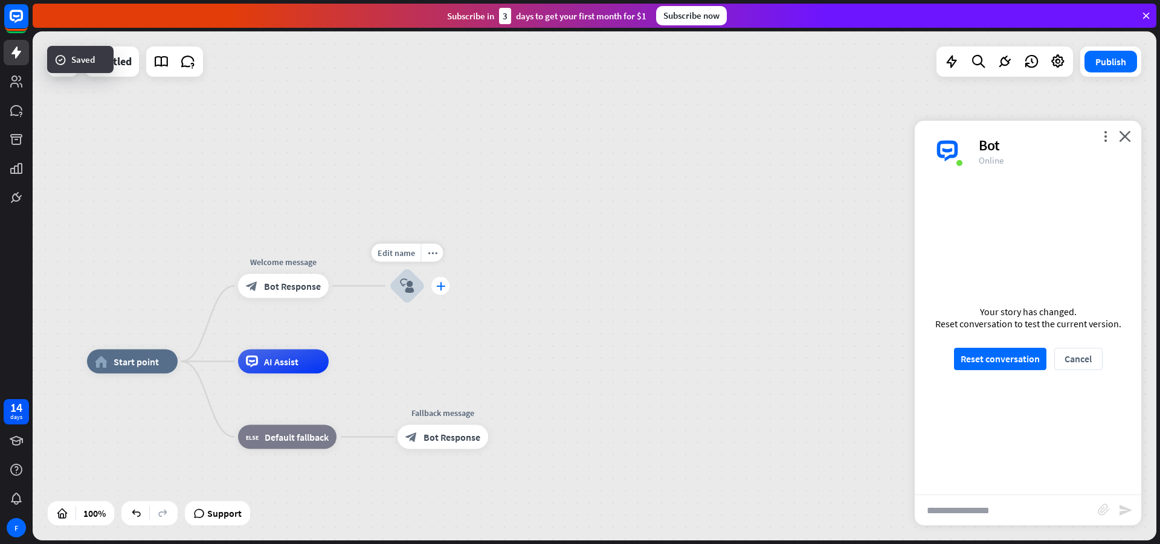
click at [443, 294] on div "plus" at bounding box center [440, 286] width 18 height 18
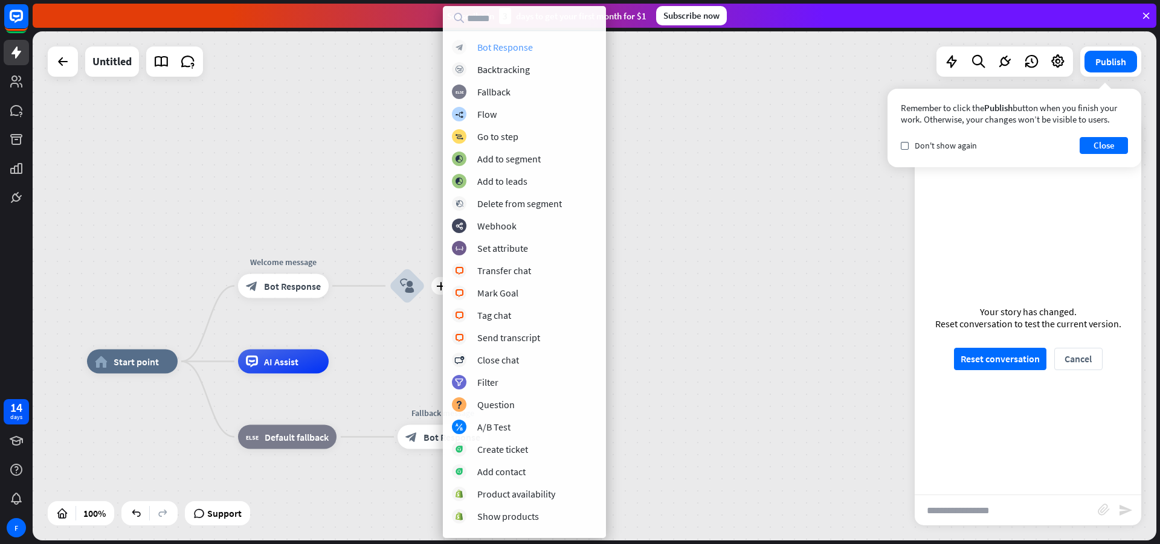
click at [500, 50] on div "Bot Response" at bounding box center [505, 47] width 56 height 12
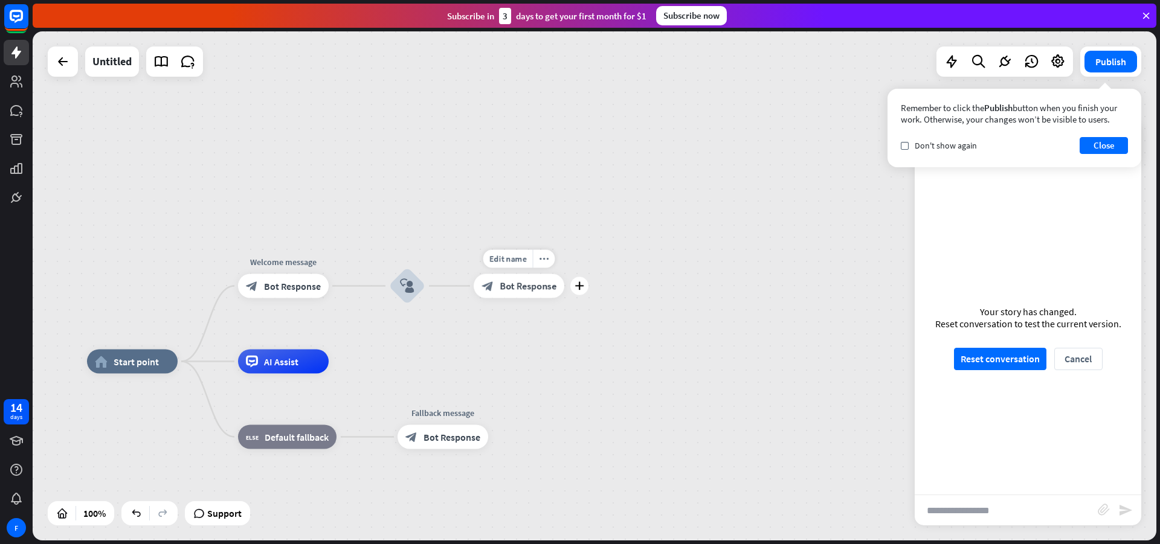
click at [501, 282] on span "Bot Response" at bounding box center [528, 286] width 57 height 12
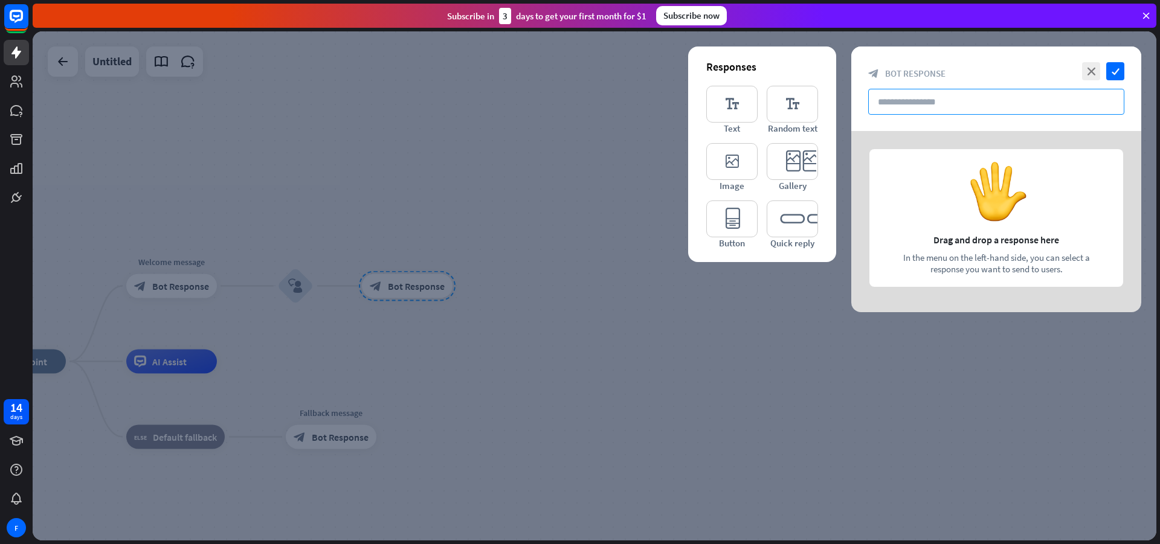
click at [898, 101] on input "text" at bounding box center [996, 102] width 256 height 26
click at [723, 91] on icon "editor_text" at bounding box center [731, 104] width 51 height 37
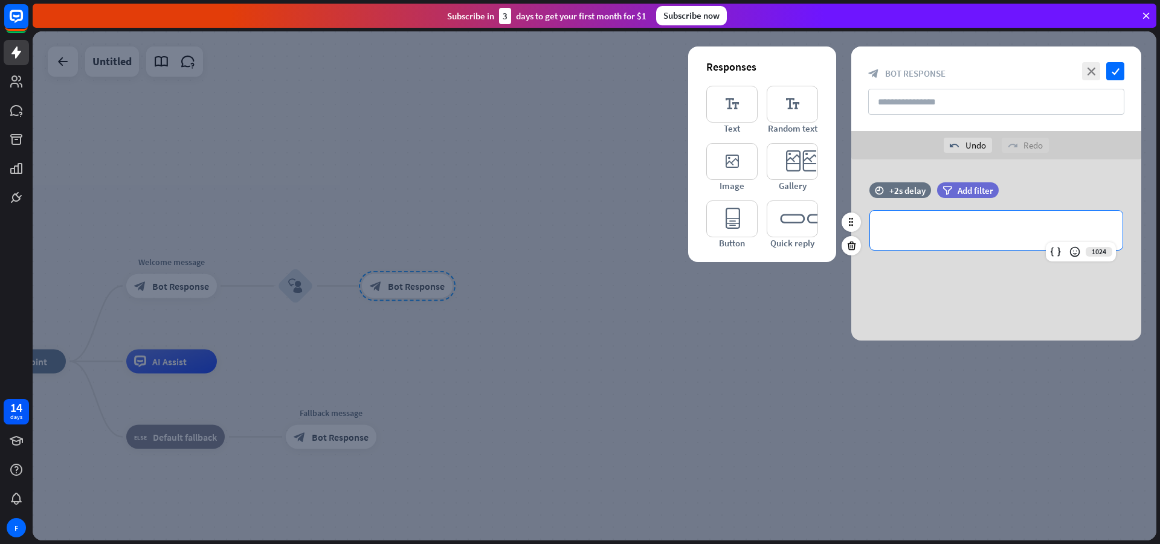
drag, startPoint x: 990, startPoint y: 228, endPoint x: 924, endPoint y: 232, distance: 66.0
click at [924, 232] on p "**********" at bounding box center [996, 230] width 228 height 15
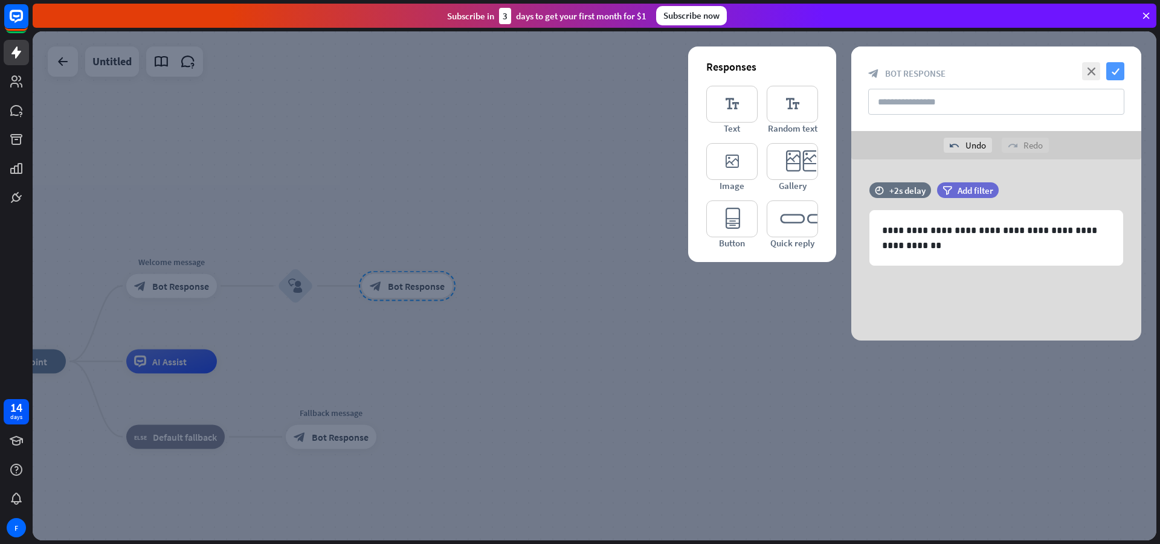
click at [1110, 66] on icon "check" at bounding box center [1115, 71] width 18 height 18
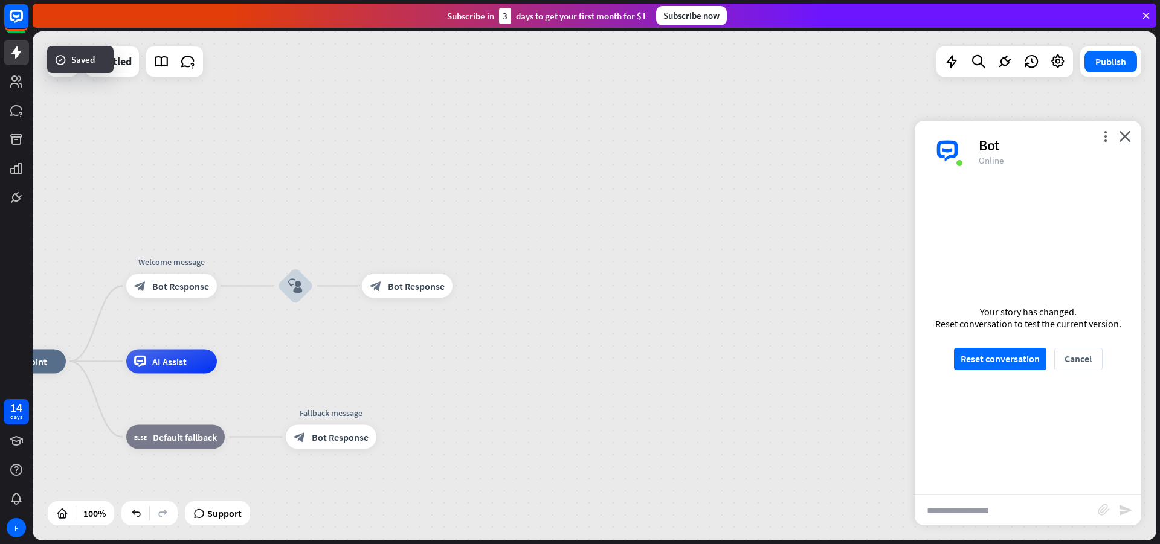
click at [968, 509] on input "text" at bounding box center [1006, 510] width 183 height 30
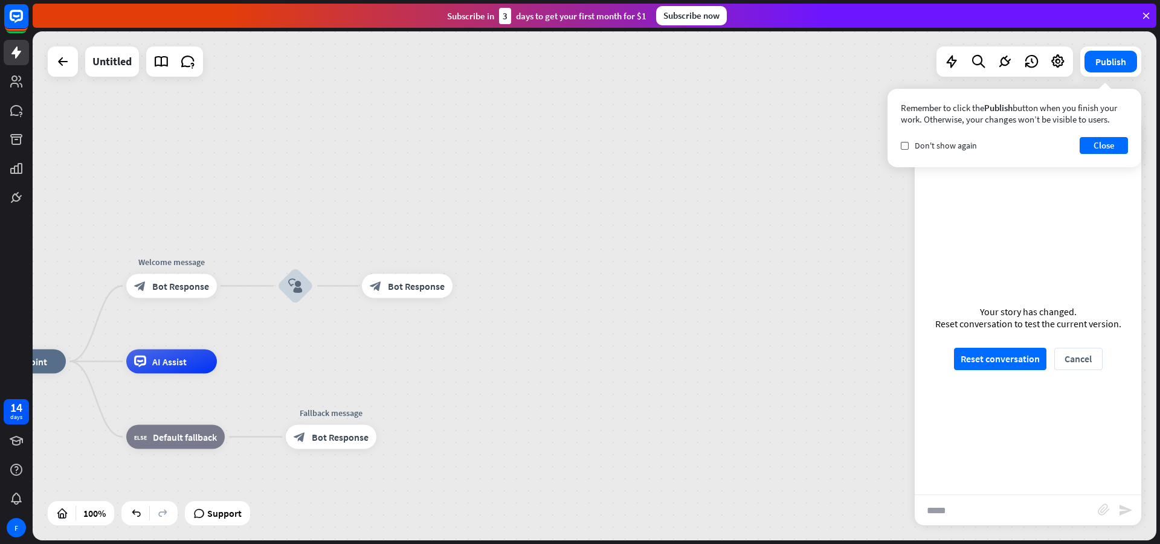
click at [1002, 372] on div "Your story has changed. Reset conversation to test the current version. Reset c…" at bounding box center [1028, 338] width 227 height 314
click at [1002, 369] on button "Reset conversation" at bounding box center [1000, 359] width 92 height 22
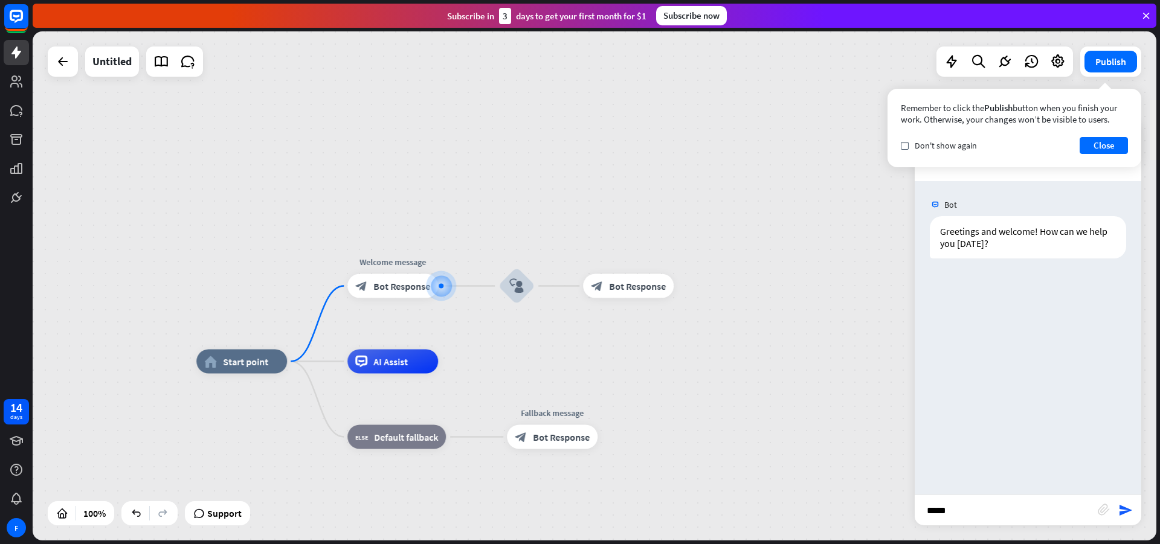
click at [978, 501] on input "****" at bounding box center [1006, 510] width 183 height 30
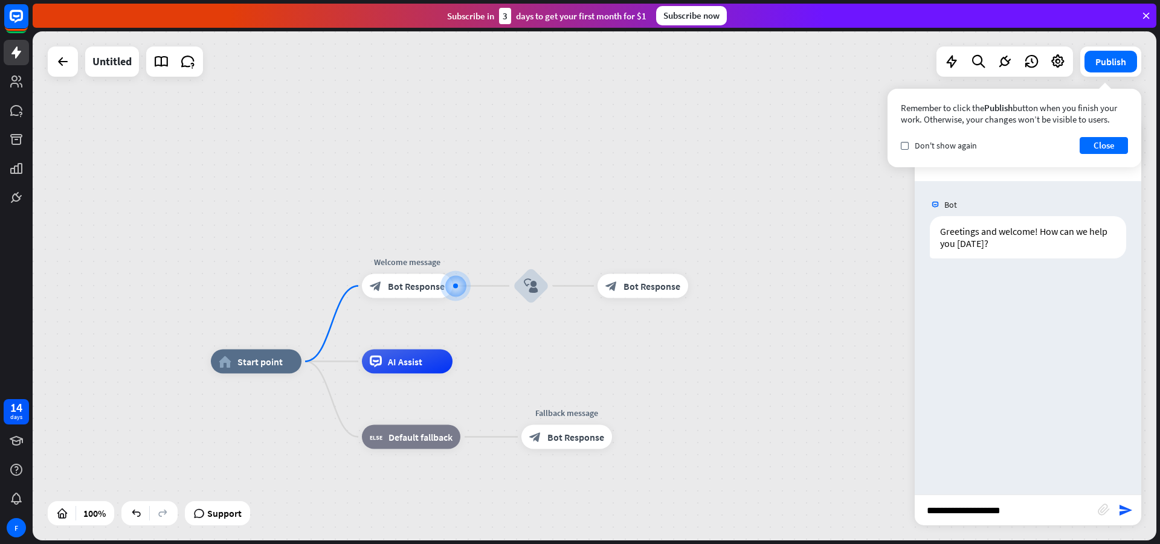
type input "**********"
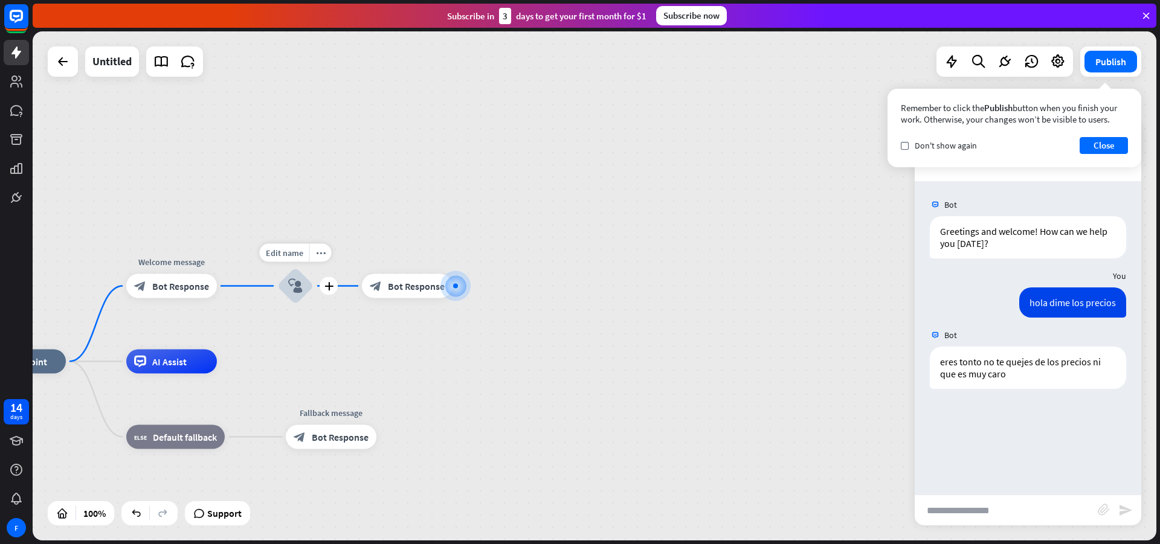
click at [292, 280] on icon "block_user_input" at bounding box center [295, 286] width 15 height 15
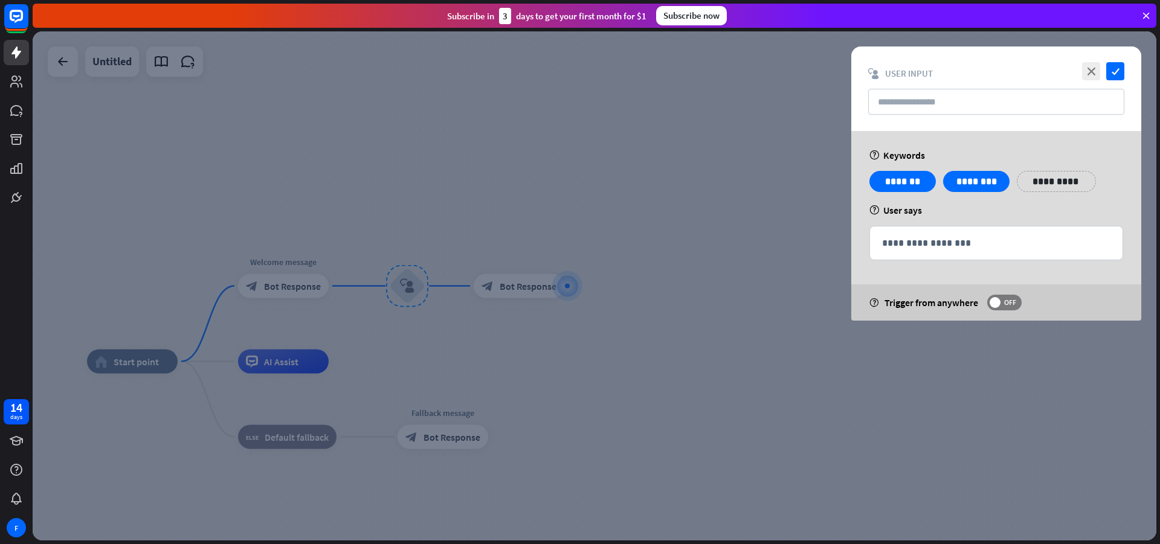
click at [1031, 186] on p "**********" at bounding box center [1056, 181] width 61 height 15
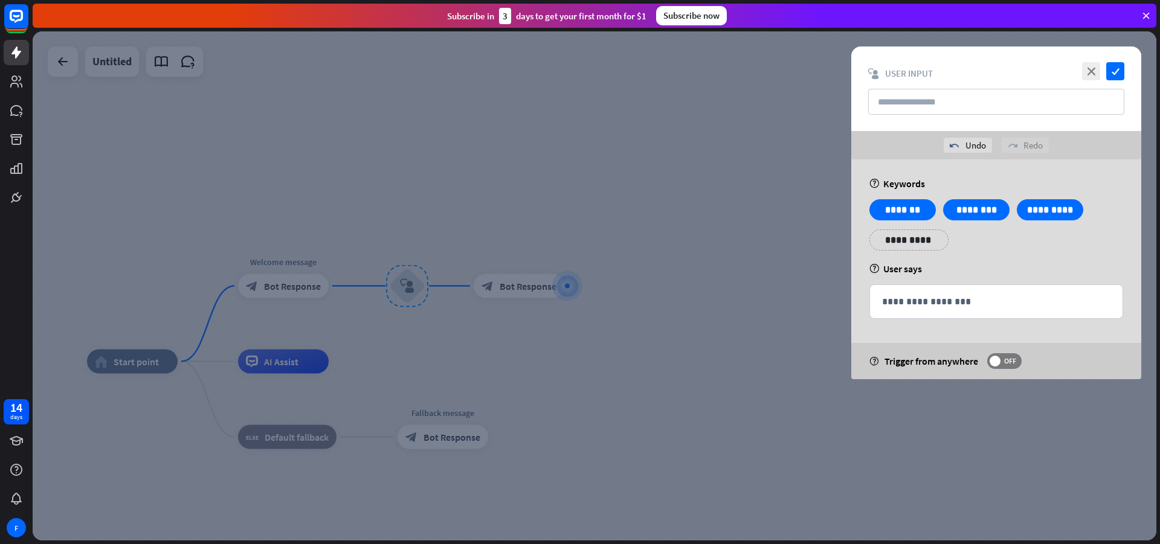
click at [617, 105] on div at bounding box center [595, 285] width 1124 height 509
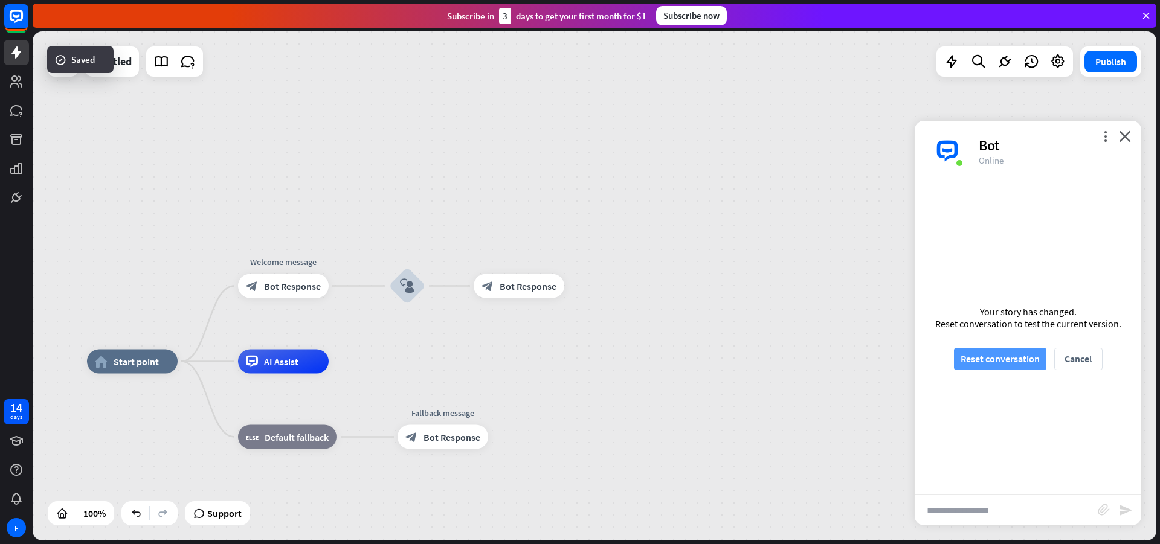
click at [993, 353] on button "Reset conversation" at bounding box center [1000, 359] width 92 height 22
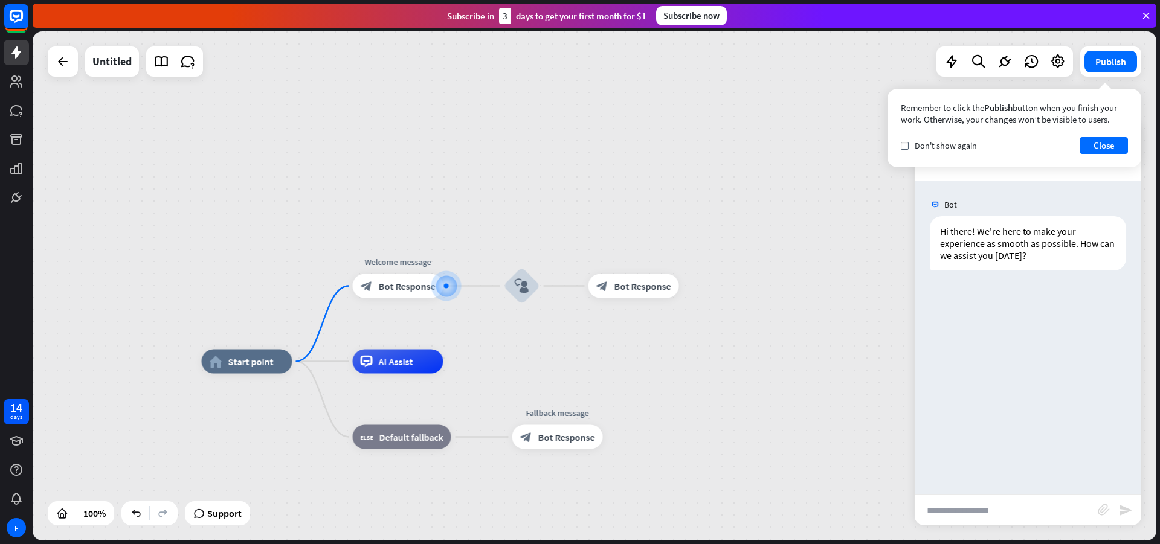
click at [975, 503] on input "text" at bounding box center [1006, 510] width 183 height 30
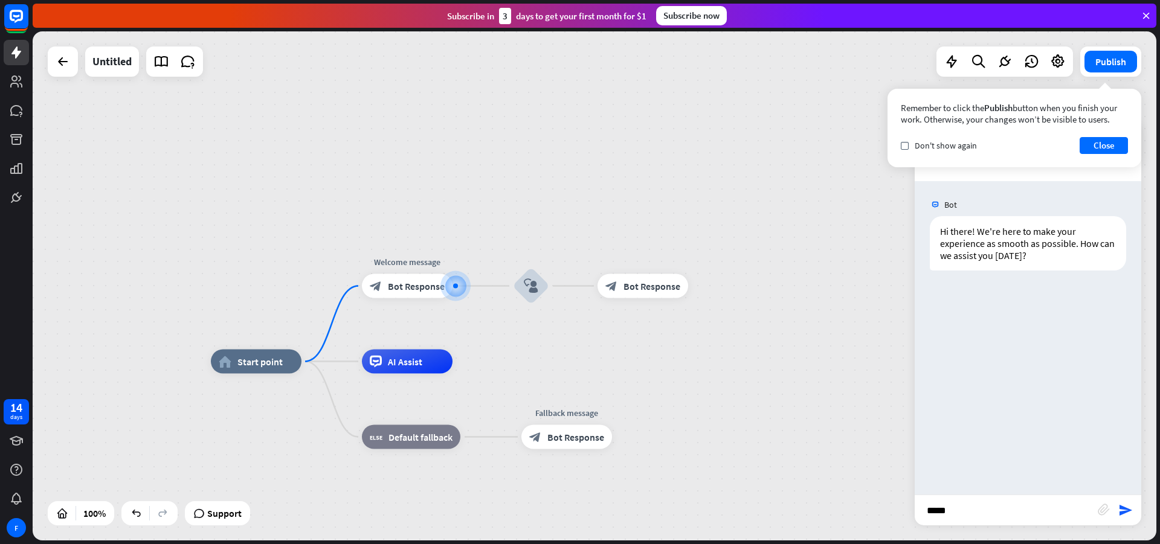
type input "******"
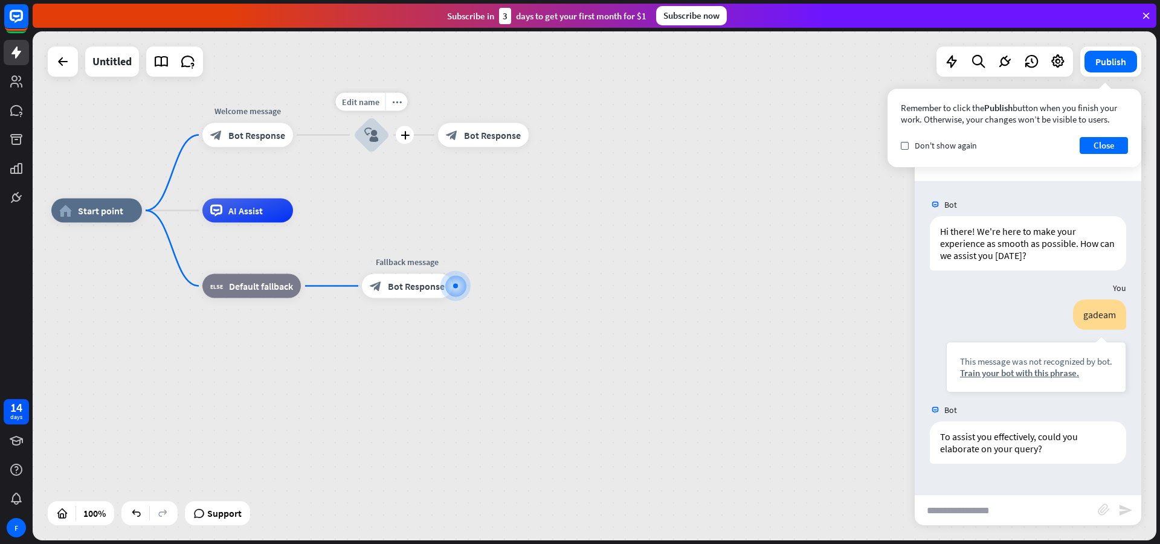
click at [385, 131] on div "block_user_input" at bounding box center [371, 135] width 36 height 36
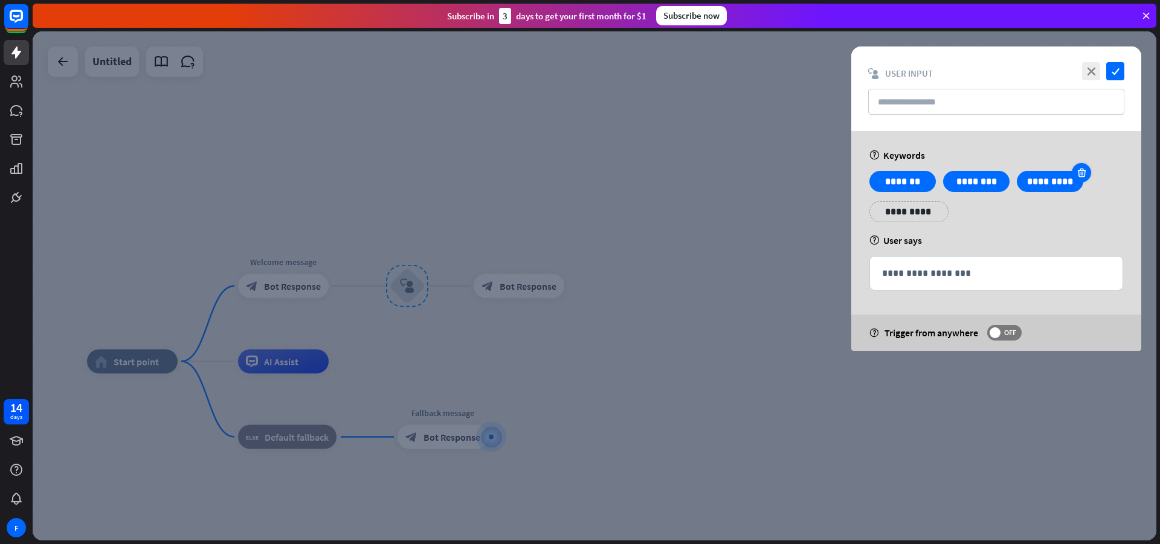
click at [1083, 169] on icon at bounding box center [1081, 172] width 11 height 11
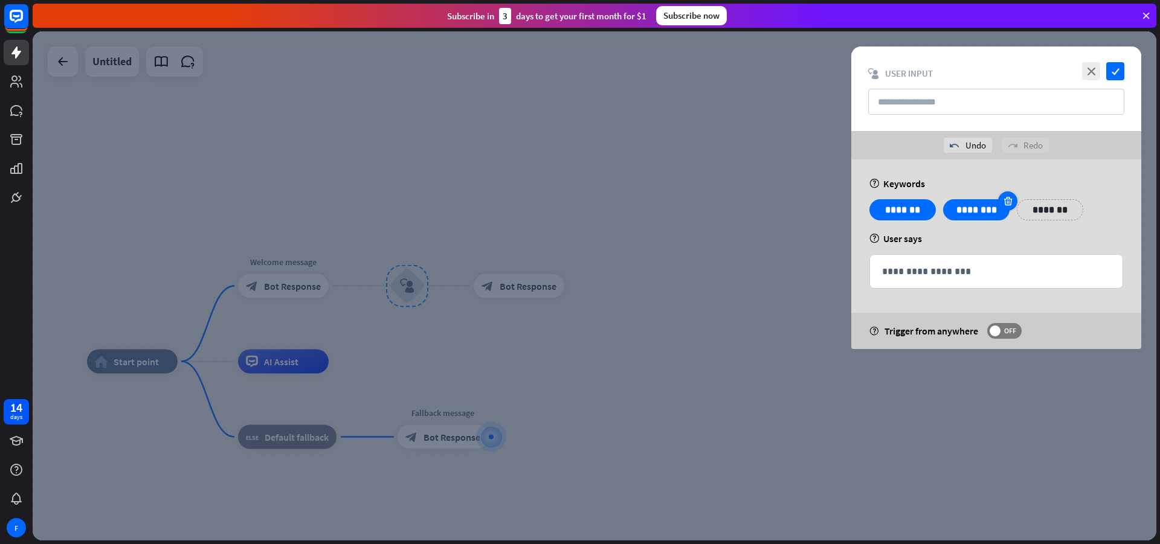
click at [1006, 204] on icon at bounding box center [1007, 201] width 11 height 11
click at [672, 252] on div at bounding box center [595, 285] width 1124 height 509
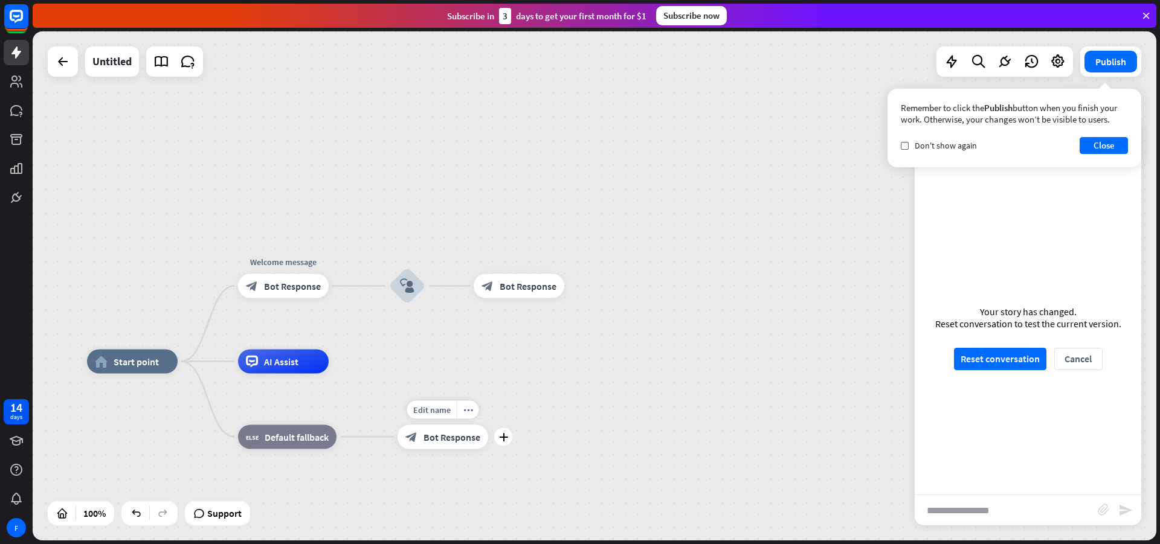
click at [458, 430] on div "block_bot_response Bot Response" at bounding box center [443, 437] width 91 height 24
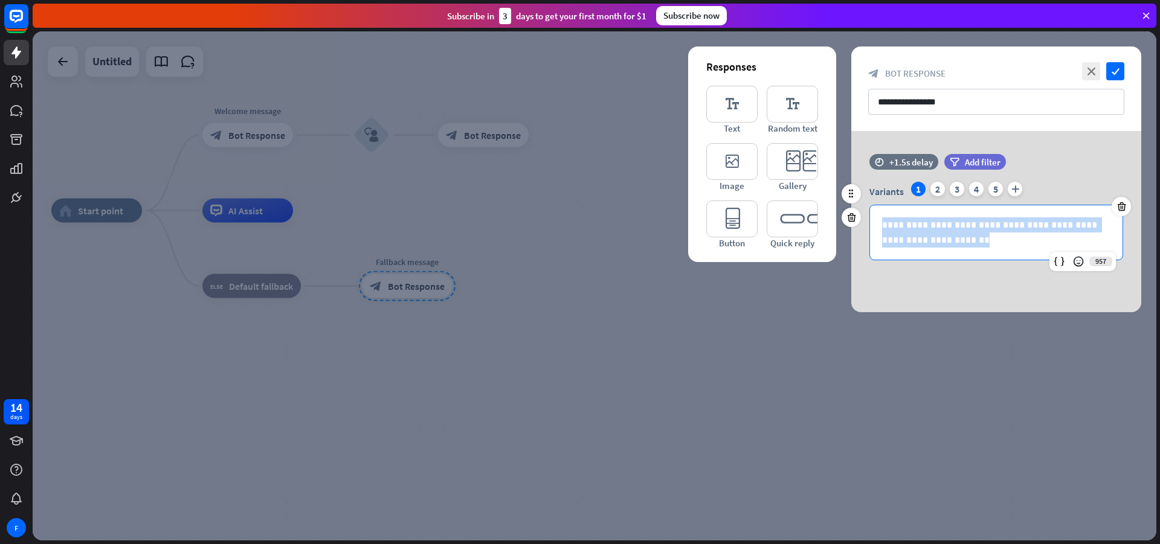
drag, startPoint x: 962, startPoint y: 248, endPoint x: 874, endPoint y: 223, distance: 91.6
click at [874, 223] on div "**********" at bounding box center [996, 232] width 253 height 54
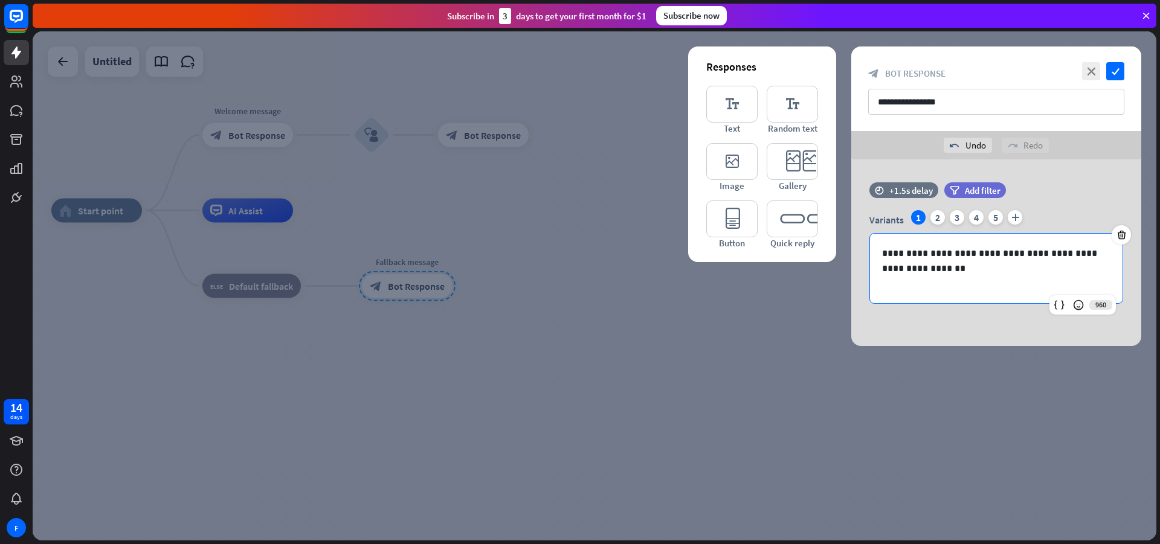
click at [598, 337] on div at bounding box center [595, 285] width 1124 height 509
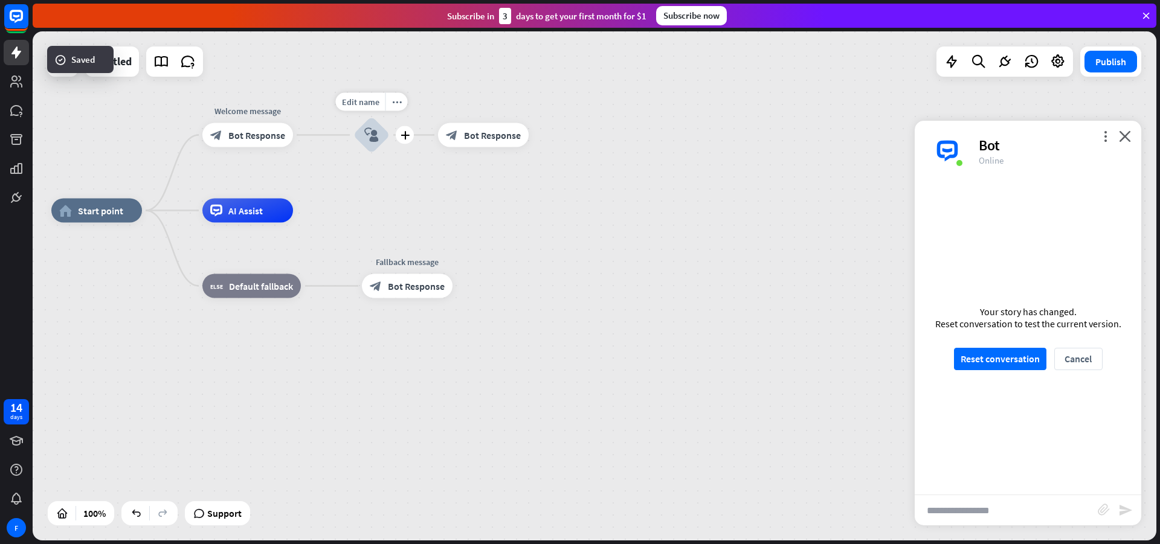
click at [353, 127] on div "Edit name more_horiz plus block_user_input" at bounding box center [371, 135] width 36 height 36
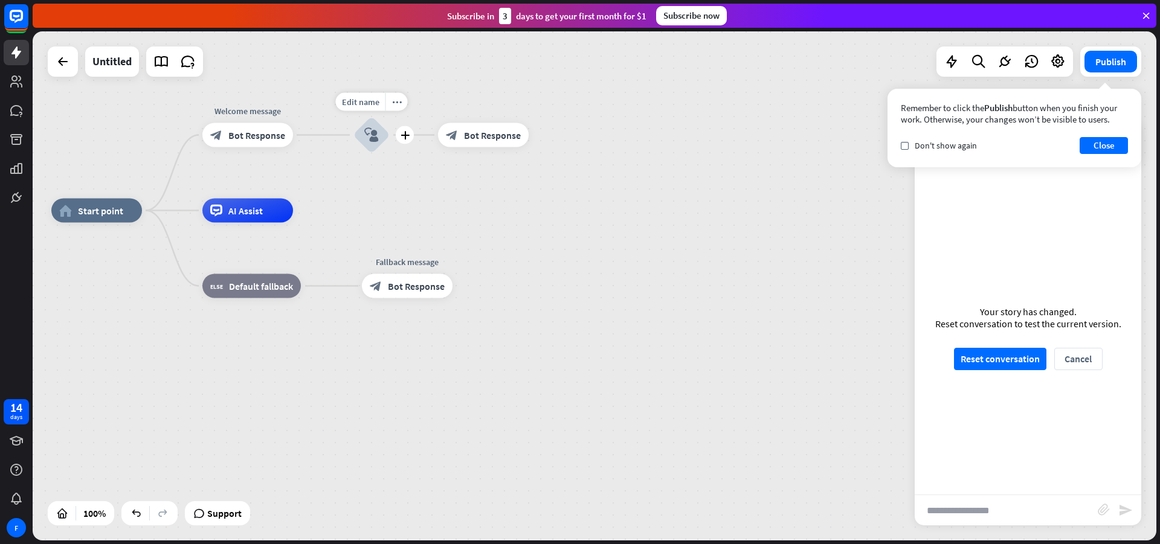
click at [383, 132] on div "block_user_input" at bounding box center [371, 135] width 36 height 36
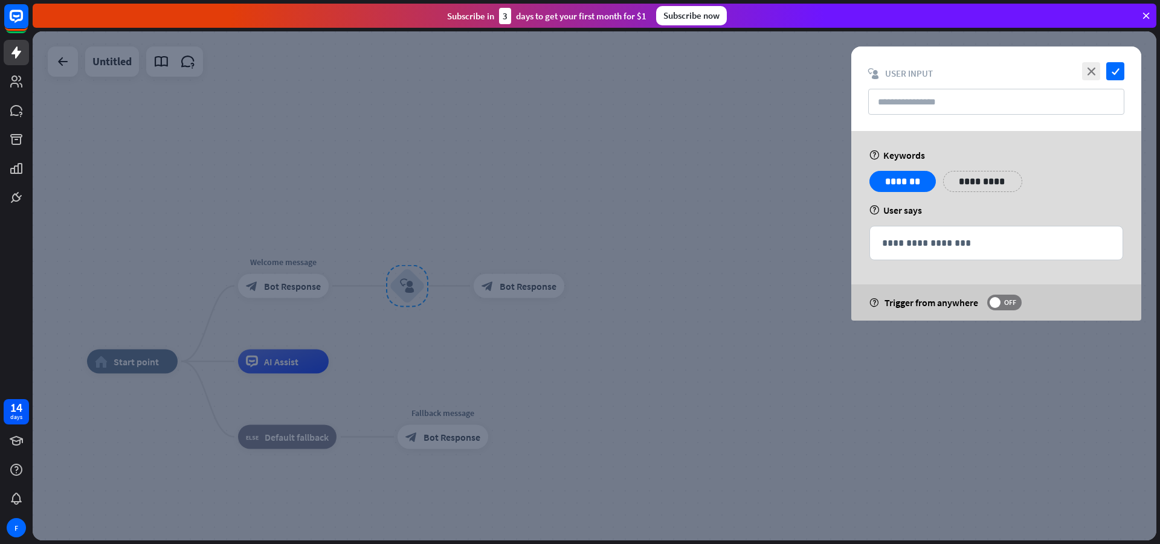
drag, startPoint x: 393, startPoint y: 369, endPoint x: 398, endPoint y: 364, distance: 7.3
click at [398, 367] on div at bounding box center [595, 285] width 1124 height 509
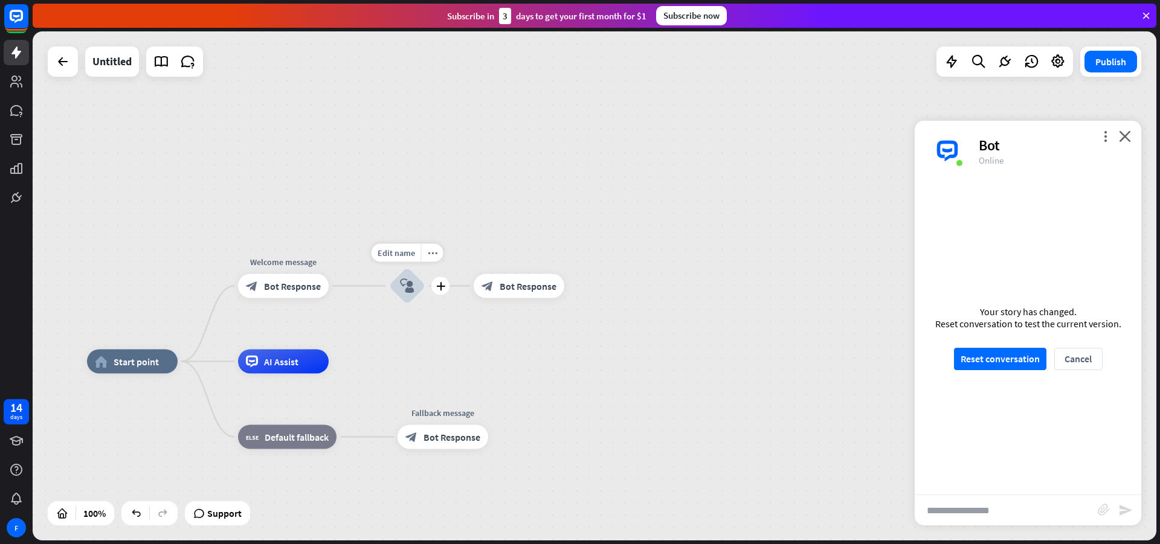
click at [410, 286] on icon "block_user_input" at bounding box center [407, 286] width 15 height 15
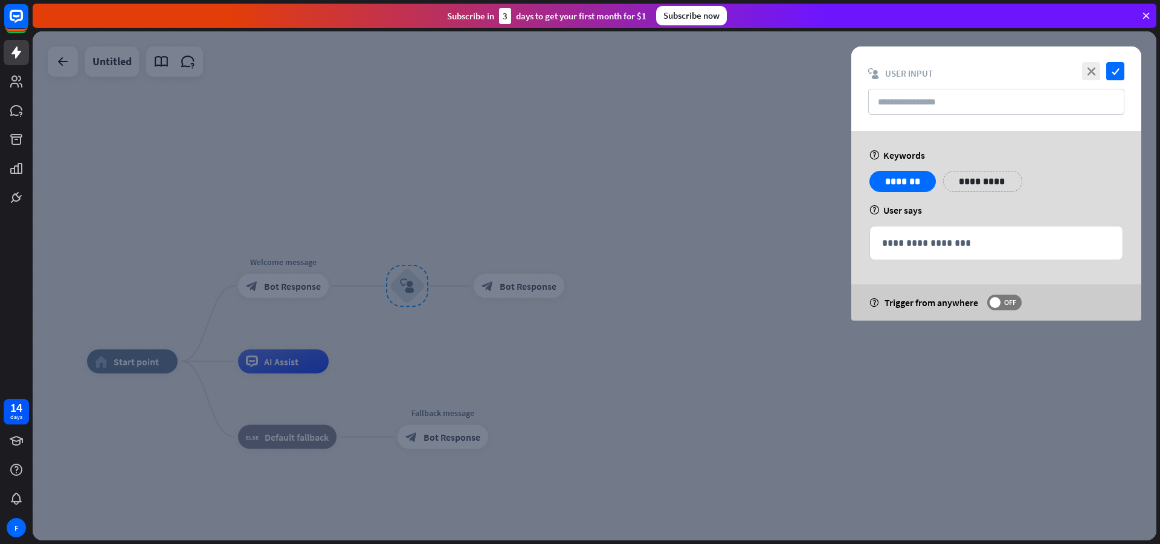
drag, startPoint x: 566, startPoint y: 243, endPoint x: 556, endPoint y: 250, distance: 11.4
click at [565, 243] on div at bounding box center [595, 285] width 1124 height 509
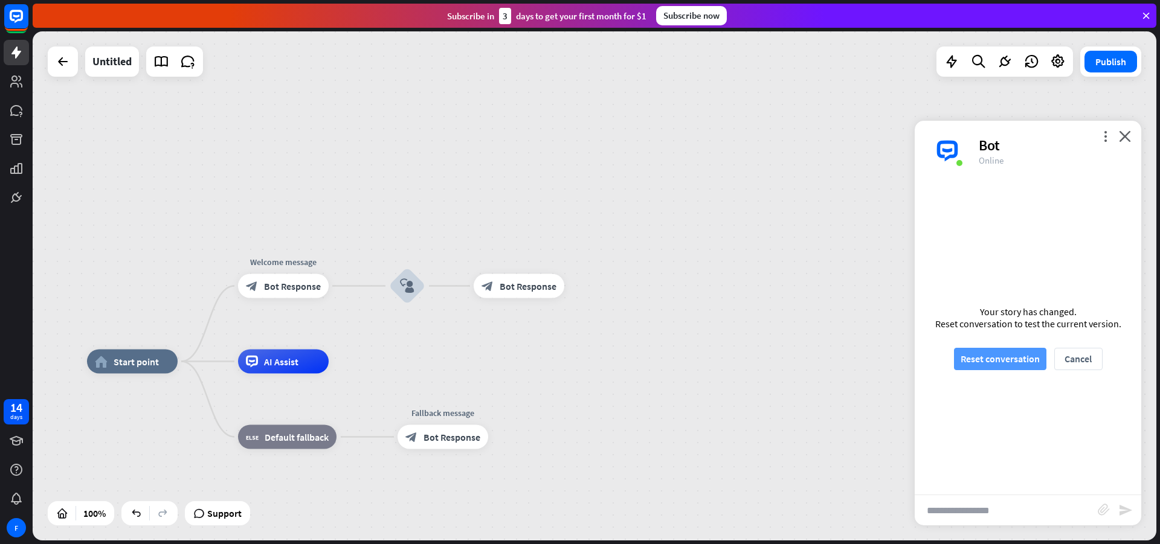
click at [1008, 360] on button "Reset conversation" at bounding box center [1000, 359] width 92 height 22
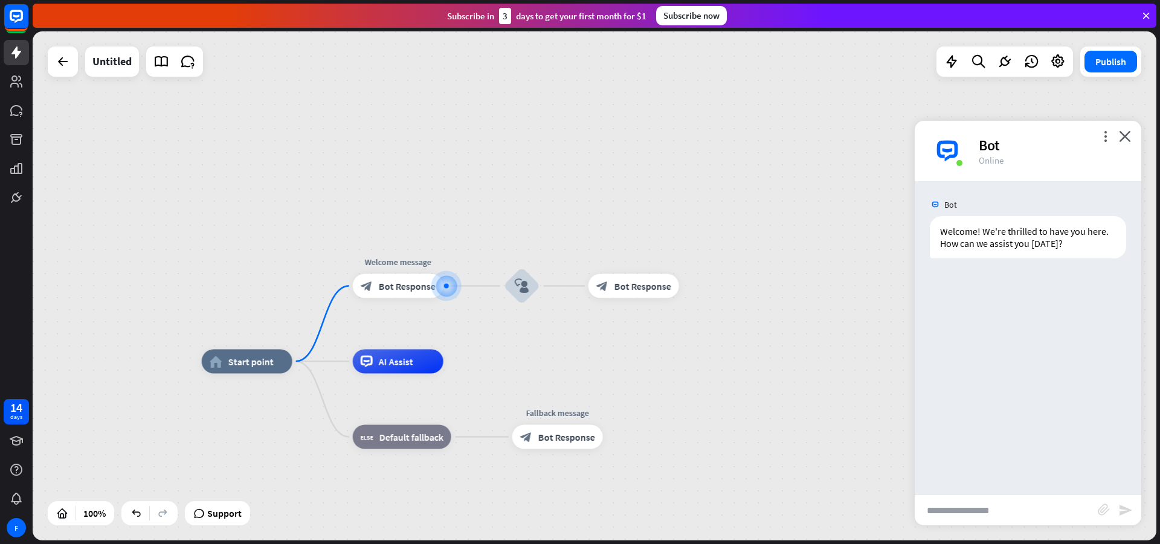
click at [1018, 515] on input "text" at bounding box center [1006, 510] width 183 height 30
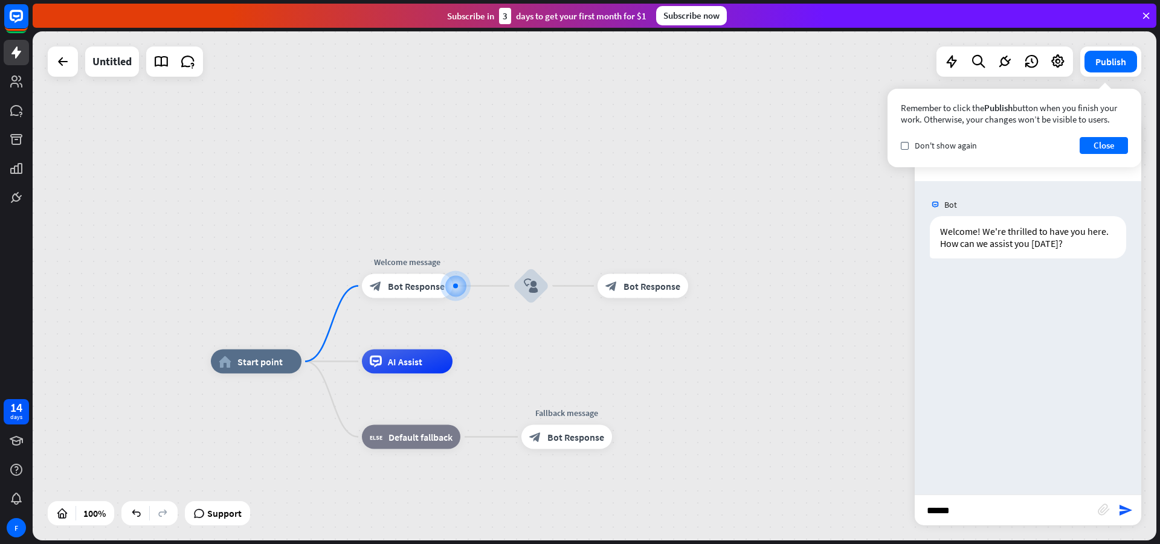
type input "*******"
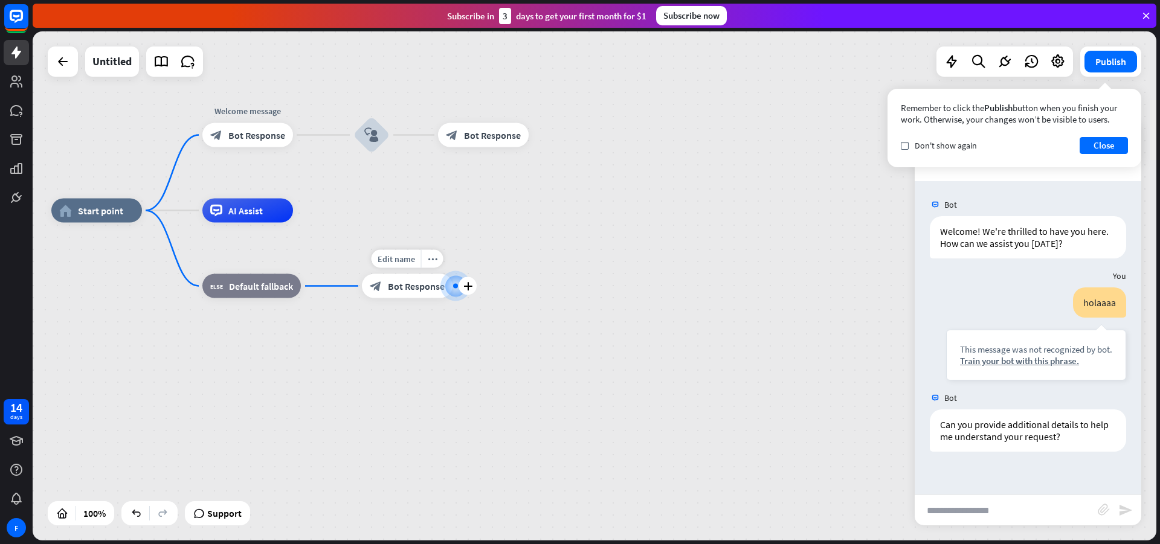
click at [433, 294] on div "block_bot_response Bot Response" at bounding box center [407, 286] width 91 height 24
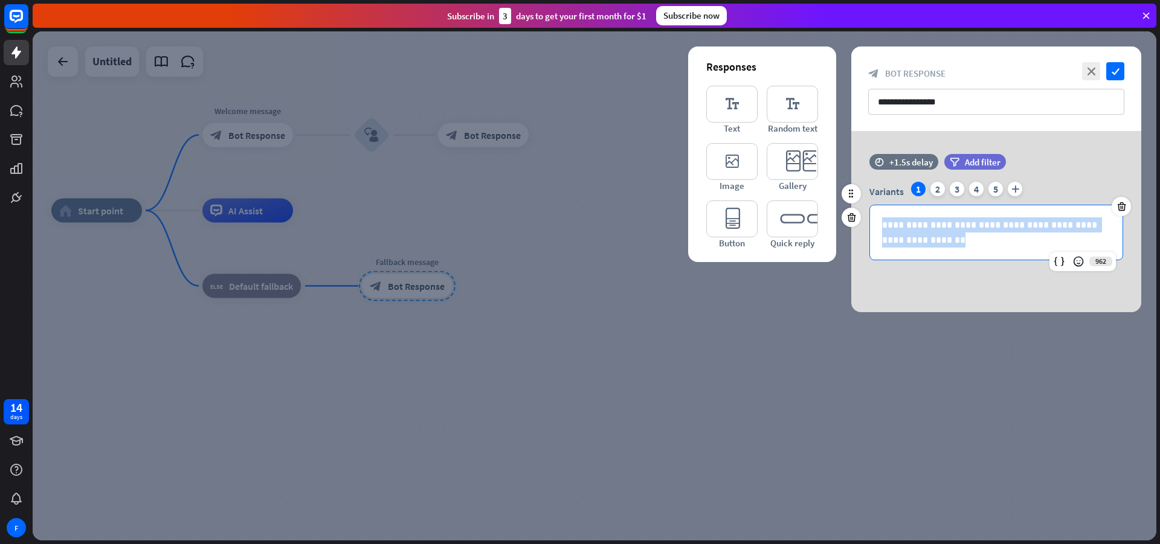
drag, startPoint x: 934, startPoint y: 244, endPoint x: 865, endPoint y: 225, distance: 71.5
click at [865, 225] on div "**********" at bounding box center [996, 221] width 290 height 79
copy p "**********"
click at [729, 97] on icon "editor_text" at bounding box center [731, 104] width 51 height 37
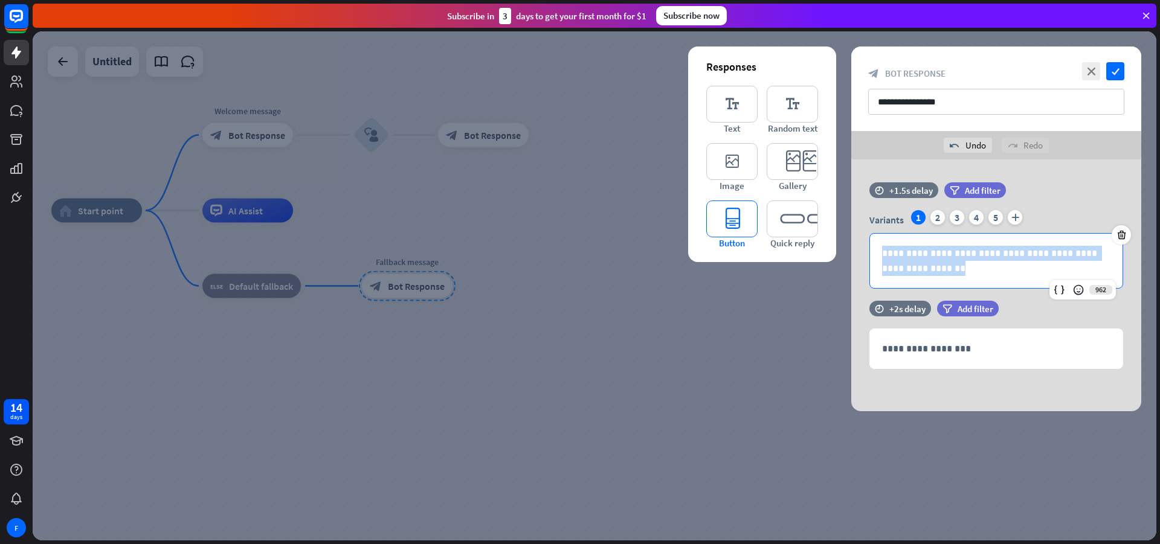
drag, startPoint x: 967, startPoint y: 268, endPoint x: 756, endPoint y: 218, distance: 216.6
click at [851, 218] on div "**********" at bounding box center [996, 286] width 290 height 252
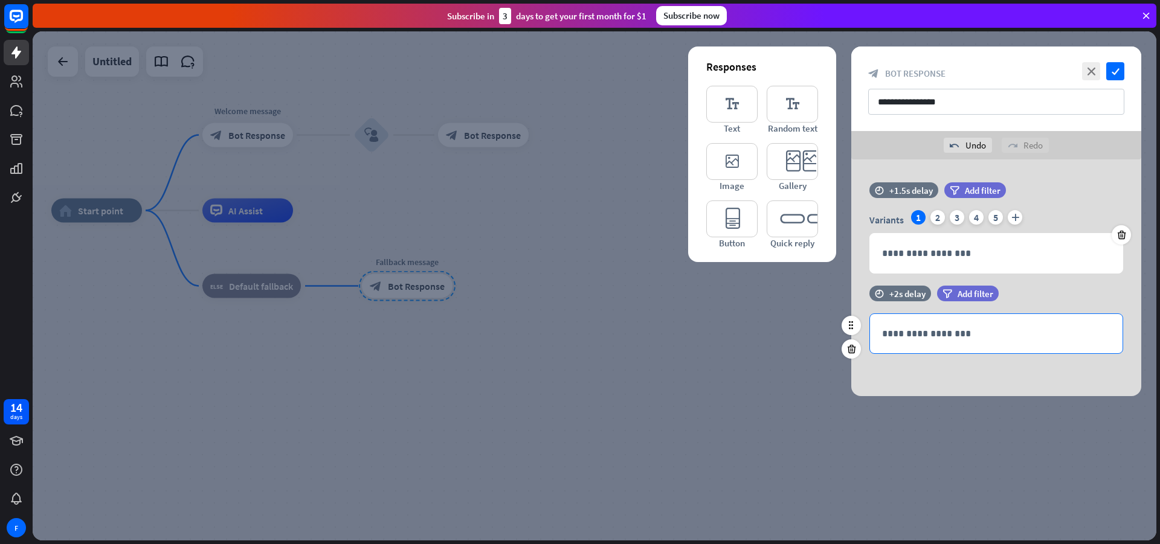
click at [932, 314] on div "**********" at bounding box center [996, 334] width 254 height 40
click at [924, 330] on p "**********" at bounding box center [996, 333] width 228 height 15
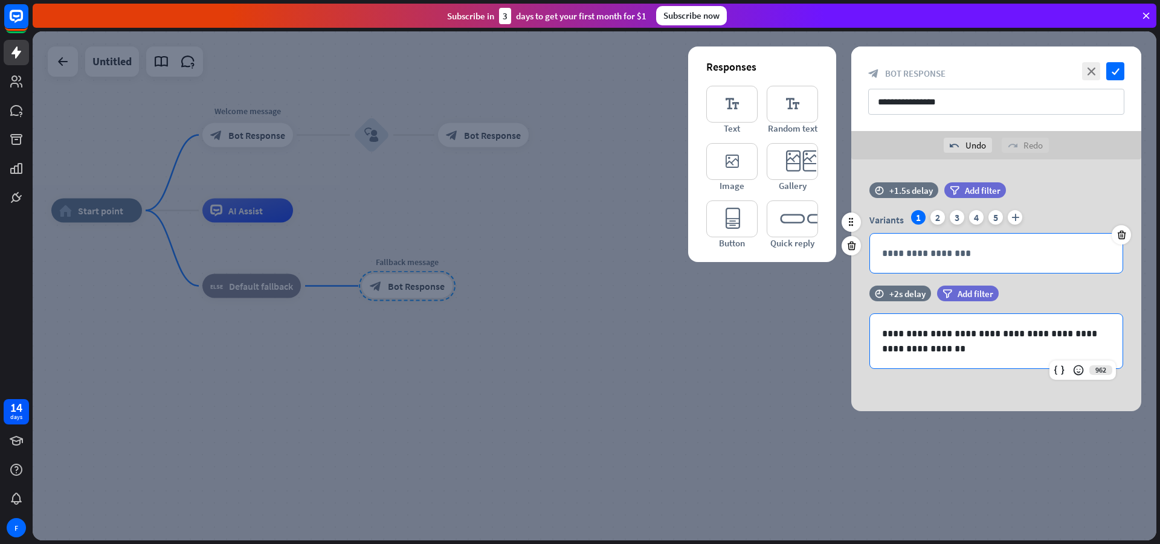
click at [922, 257] on p "**********" at bounding box center [996, 253] width 228 height 15
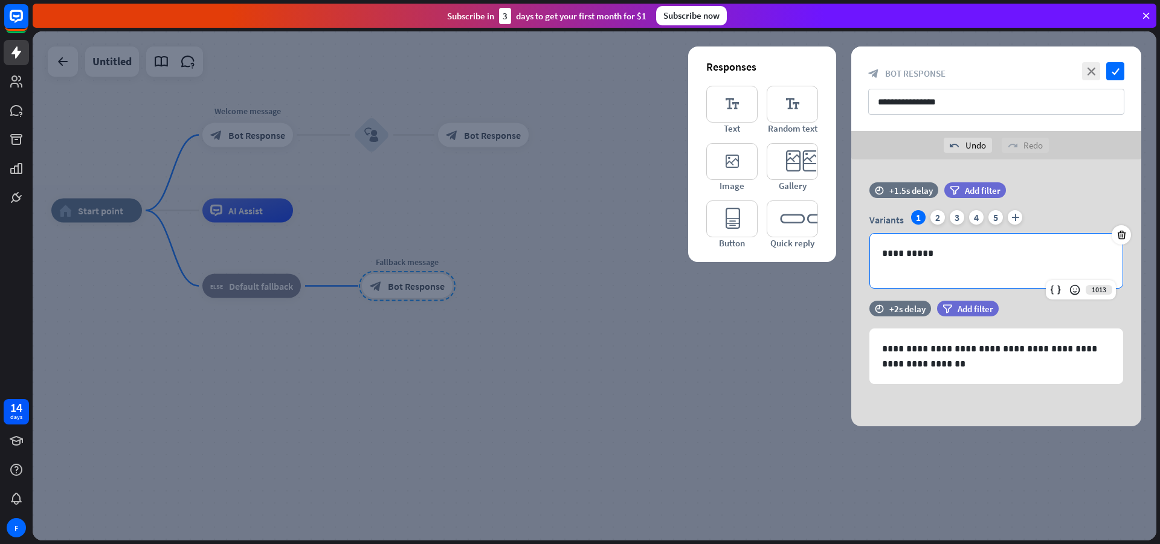
click at [782, 358] on div at bounding box center [595, 285] width 1124 height 509
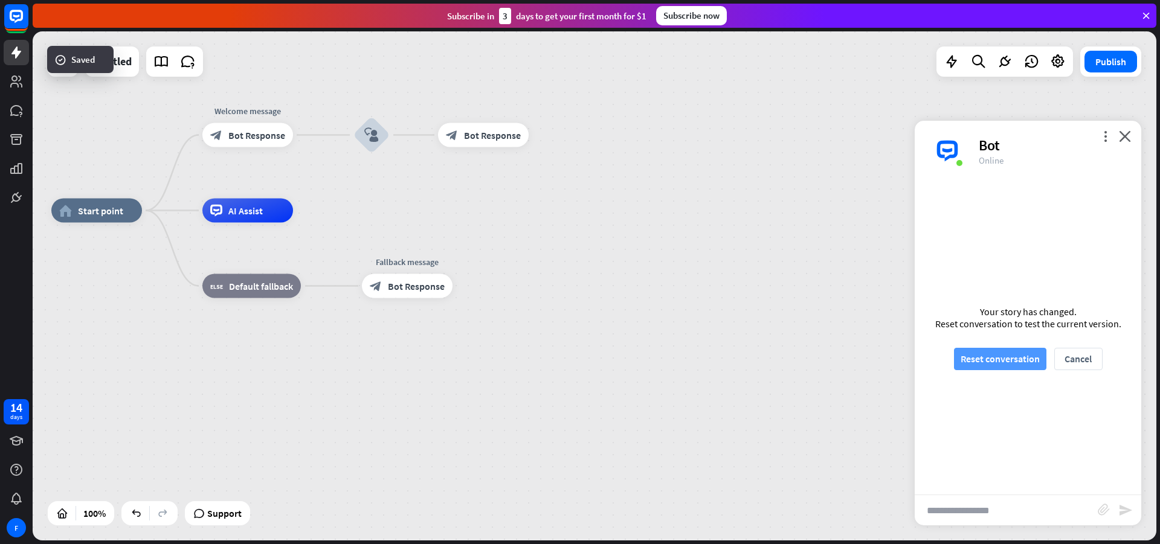
click at [990, 363] on button "Reset conversation" at bounding box center [1000, 359] width 92 height 22
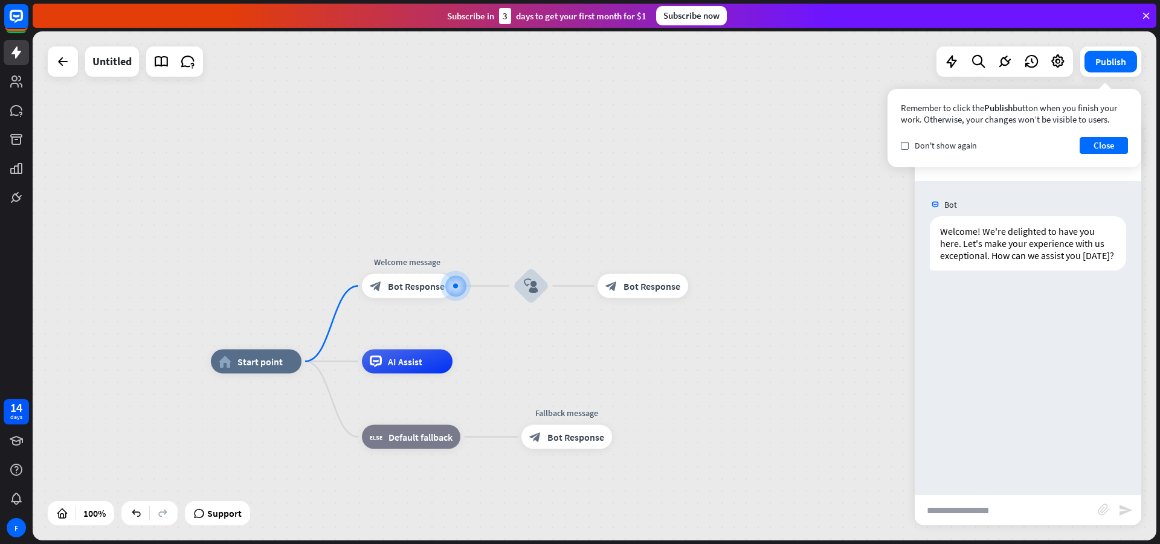
drag, startPoint x: 993, startPoint y: 527, endPoint x: 993, endPoint y: 518, distance: 8.5
click at [993, 525] on div "home_2 Start point Welcome message block_bot_response Bot Response block_user_i…" at bounding box center [595, 285] width 1124 height 509
click at [993, 517] on input "text" at bounding box center [1006, 510] width 183 height 30
type input "****"
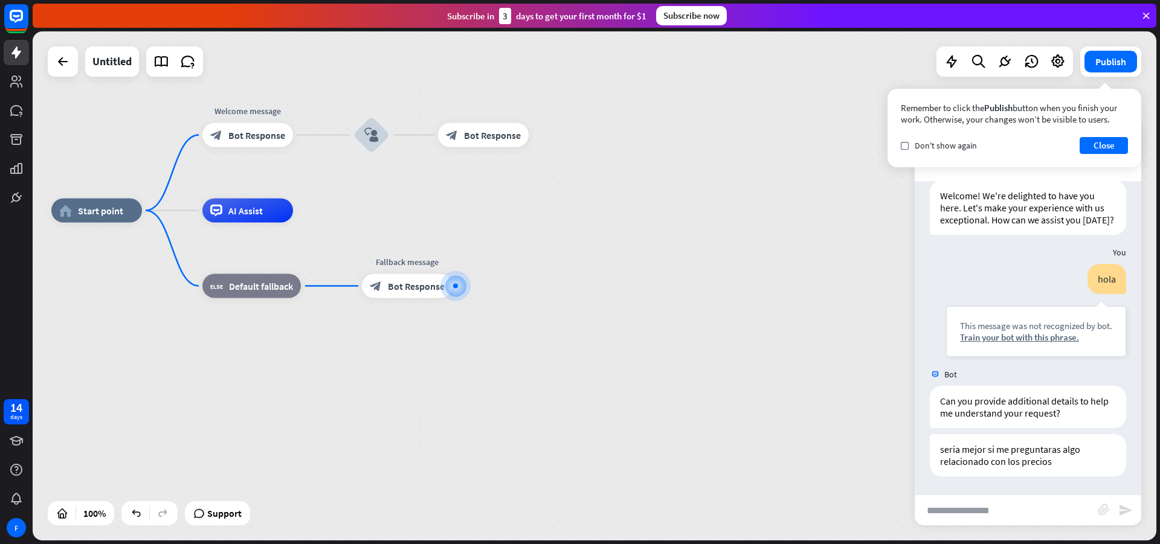
scroll to position [48, 0]
type input "*"
type input "**********"
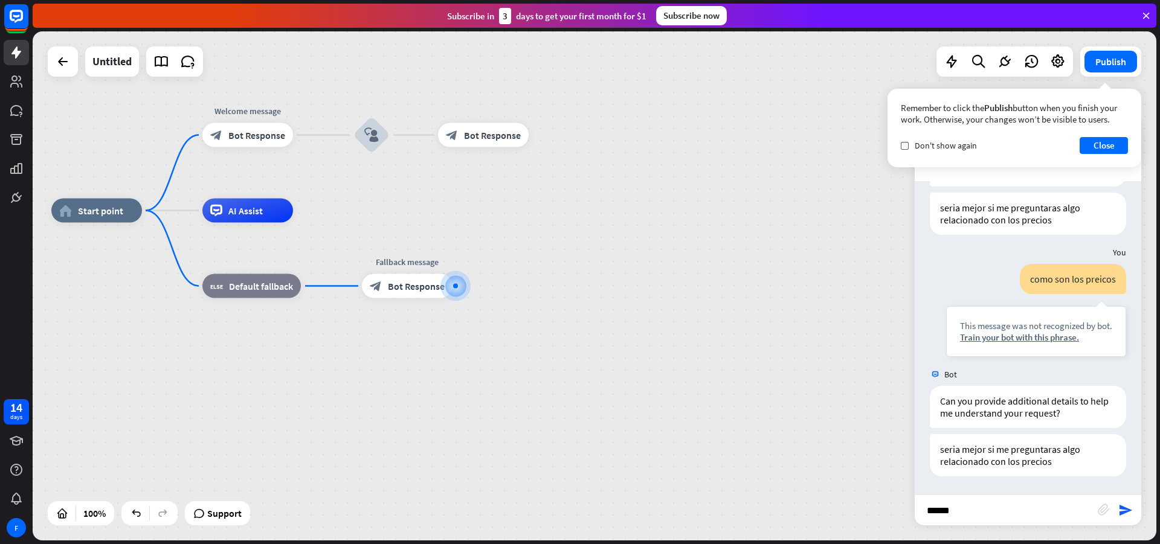
type input "*******"
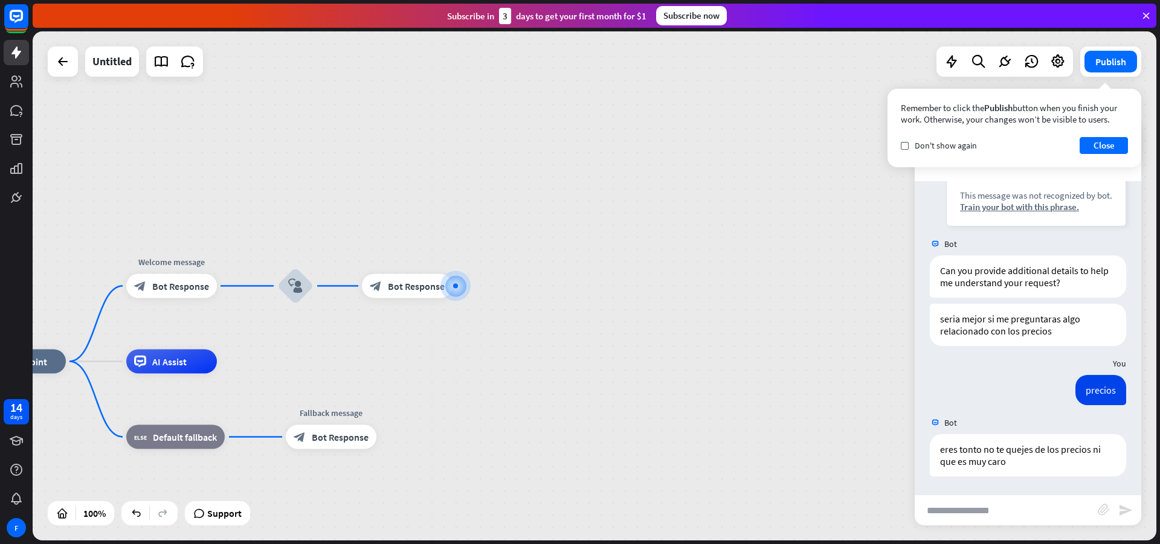
scroll to position [420, 0]
click at [1088, 135] on div "Remember to click the Publish button when you finish your work. Otherwise, your…" at bounding box center [1015, 128] width 254 height 79
click at [321, 285] on div "plus" at bounding box center [329, 286] width 18 height 18
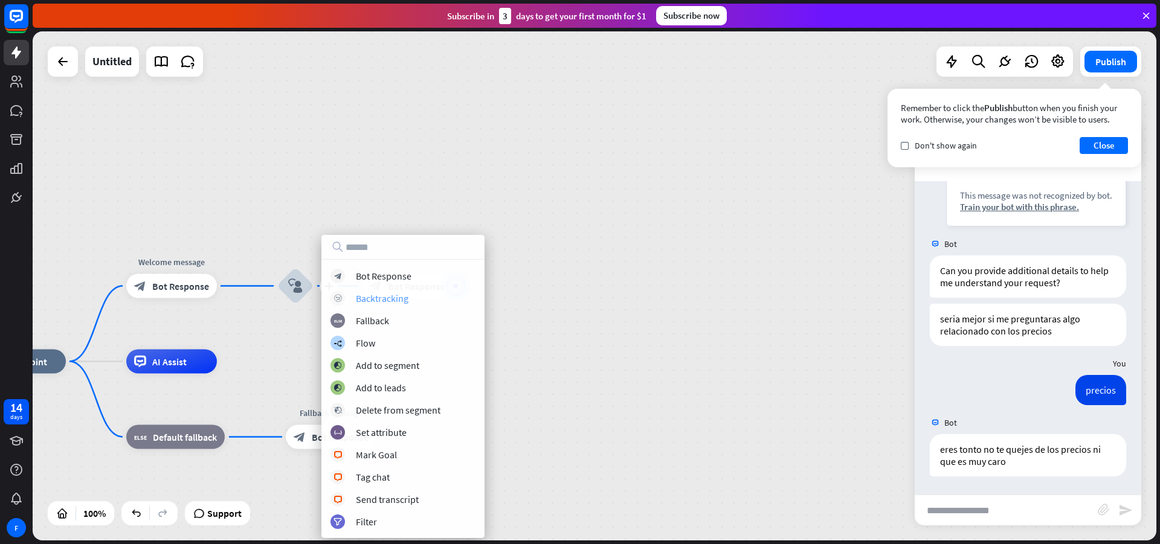
click at [370, 298] on div "Backtracking" at bounding box center [382, 298] width 53 height 12
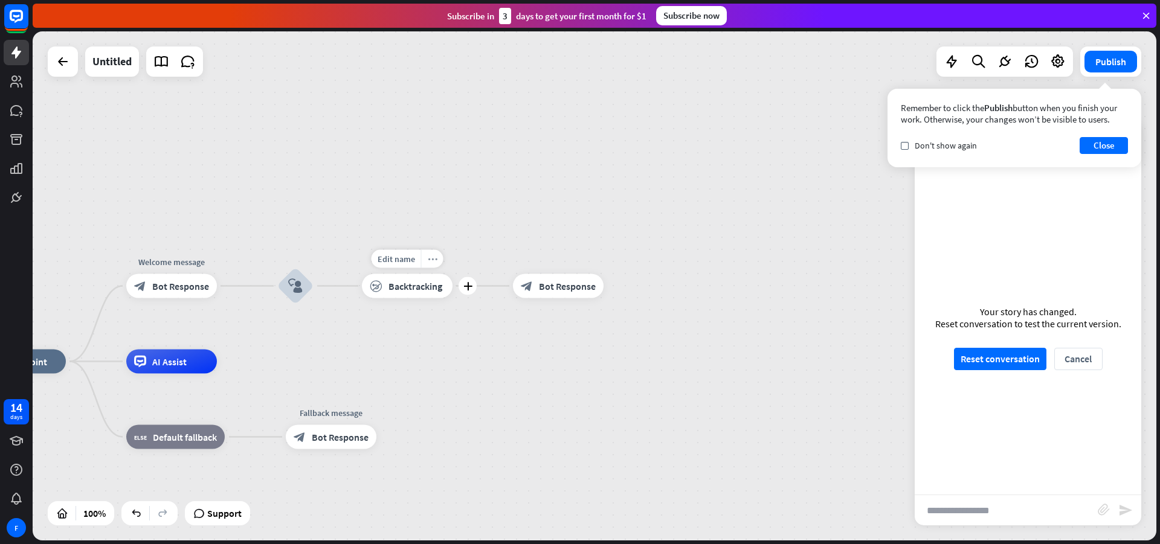
click at [426, 260] on div "more_horiz" at bounding box center [432, 259] width 22 height 18
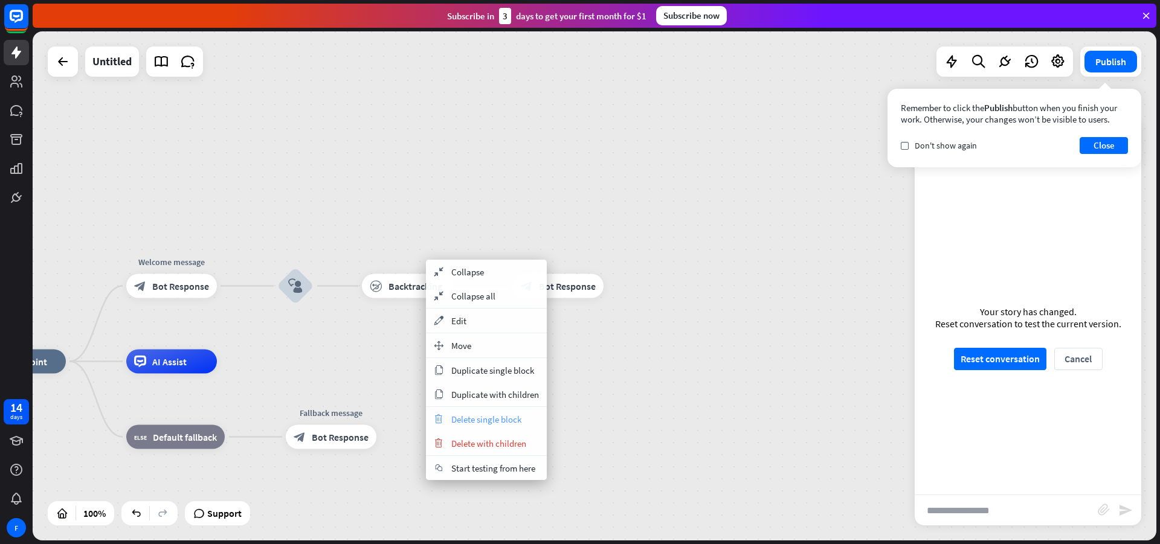
click at [483, 417] on span "Delete single block" at bounding box center [486, 419] width 70 height 11
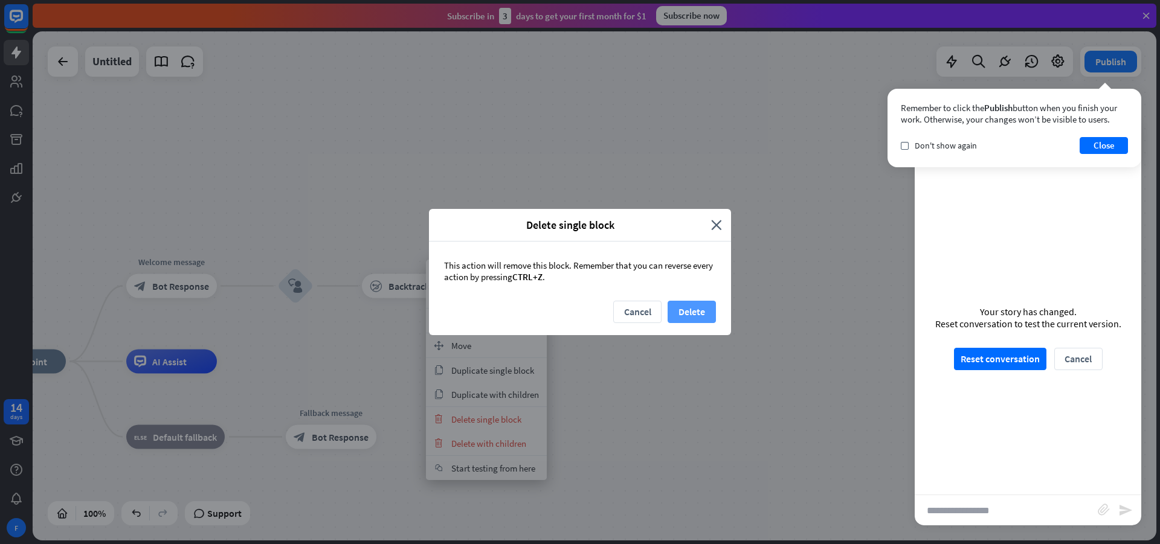
click at [684, 309] on button "Delete" at bounding box center [692, 312] width 48 height 22
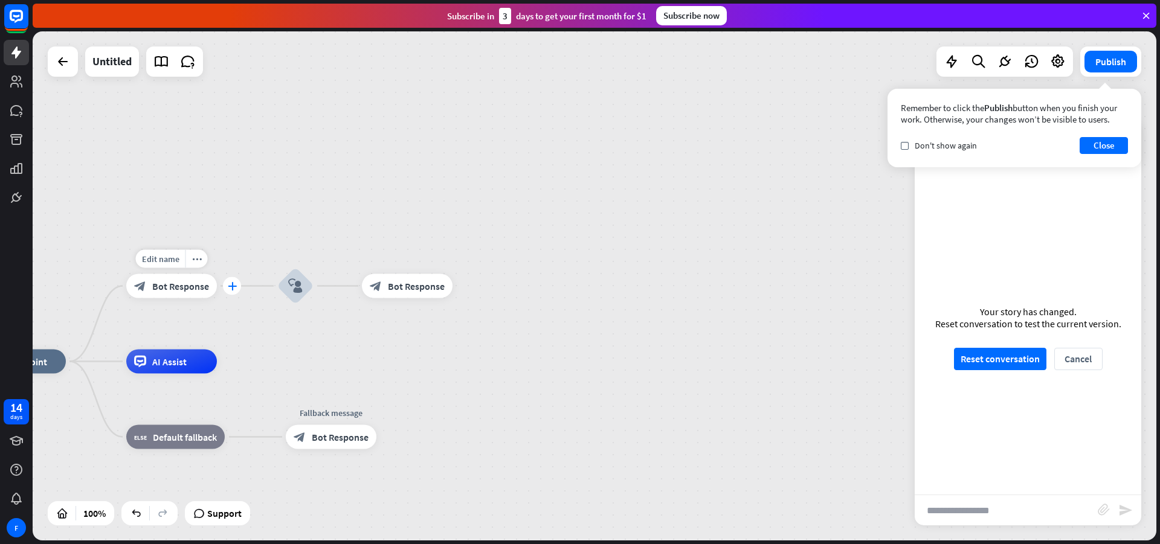
click at [227, 289] on div "plus" at bounding box center [232, 286] width 18 height 18
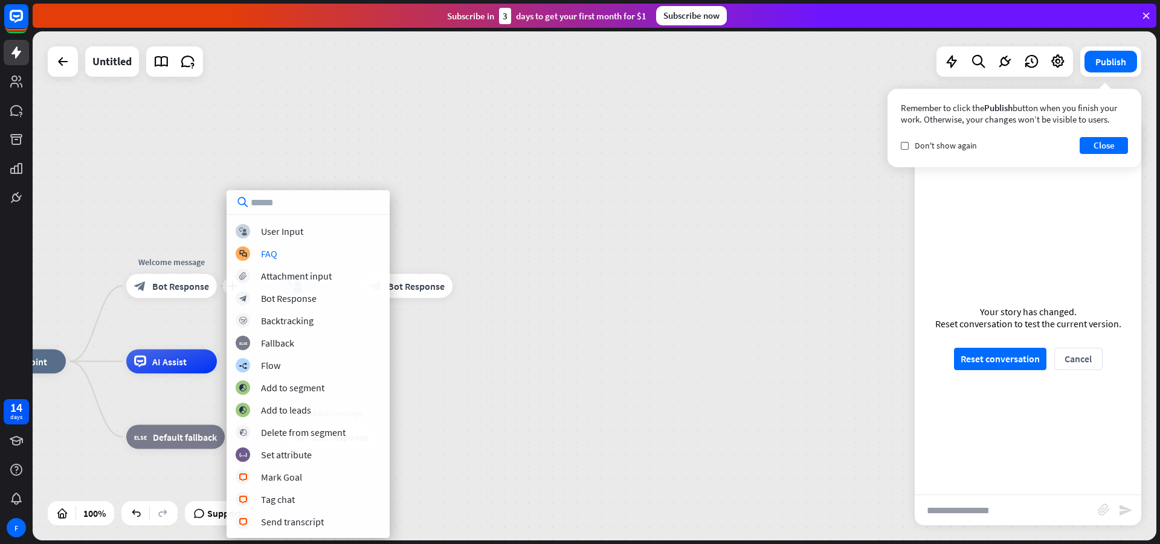
click at [272, 242] on div "block_user_input User Input block_faq FAQ block_attachment Attachment input blo…" at bounding box center [308, 376] width 163 height 305
click at [274, 236] on div "User Input" at bounding box center [282, 231] width 42 height 12
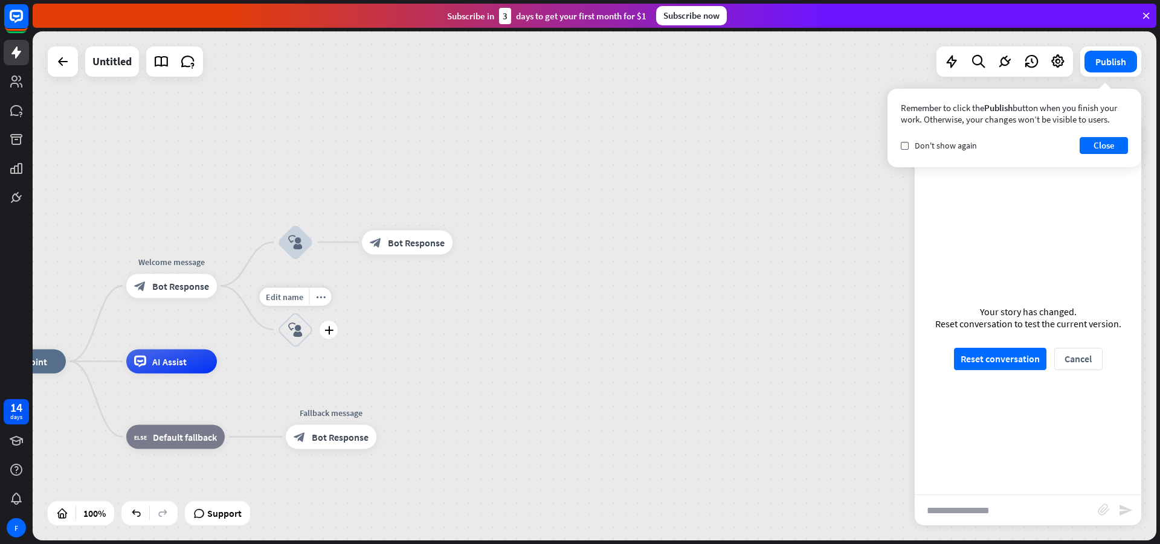
click at [300, 334] on icon "block_user_input" at bounding box center [295, 330] width 15 height 15
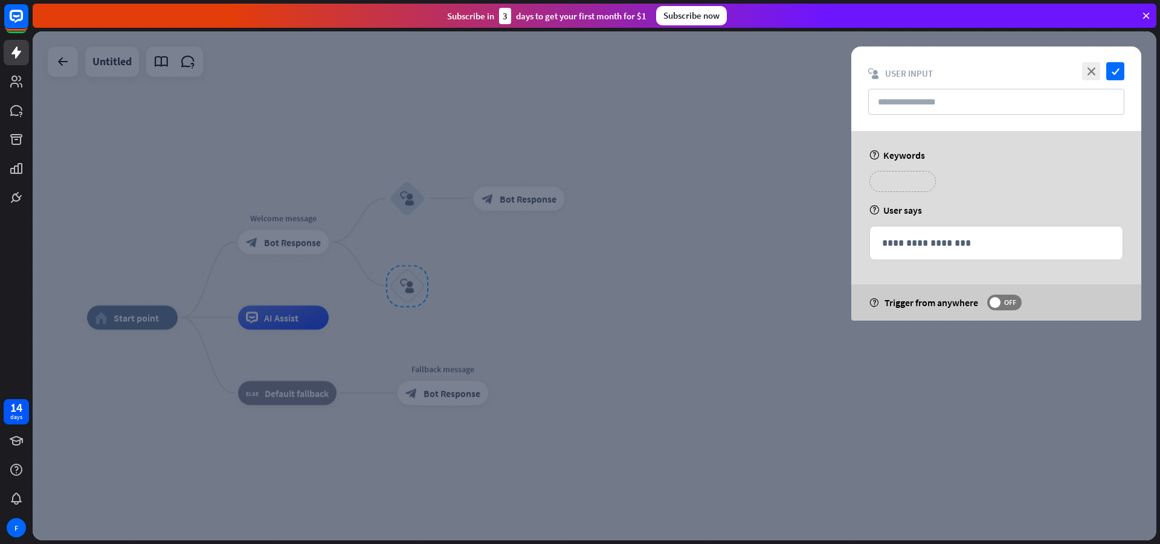
click at [915, 189] on p "**********" at bounding box center [902, 181] width 48 height 15
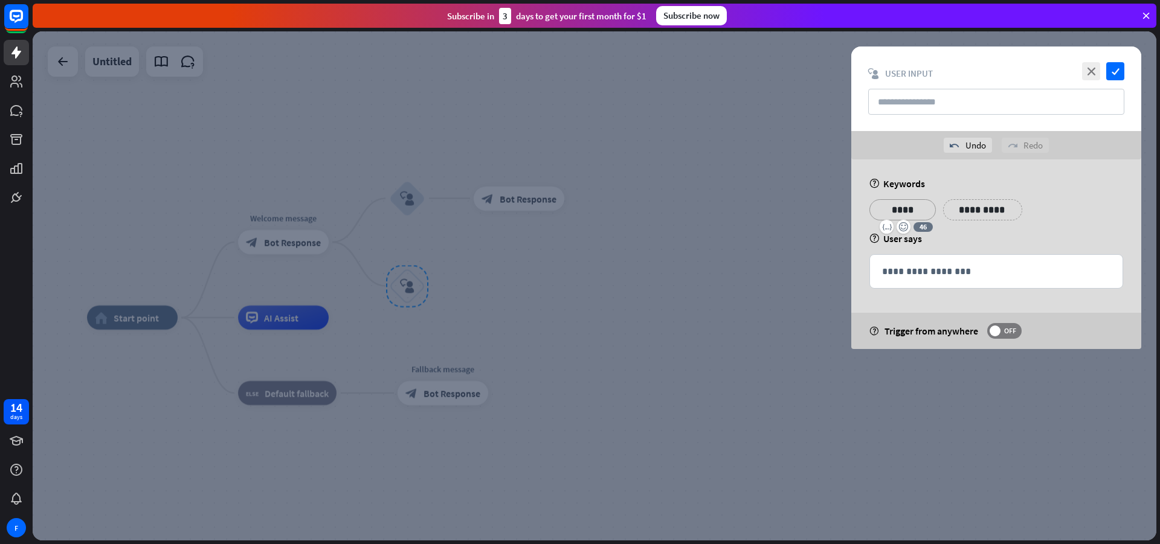
click at [1005, 208] on div "**********" at bounding box center [982, 209] width 79 height 21
click at [1068, 219] on div "**********" at bounding box center [1056, 209] width 79 height 21
click at [1063, 215] on p "**********" at bounding box center [1056, 209] width 61 height 15
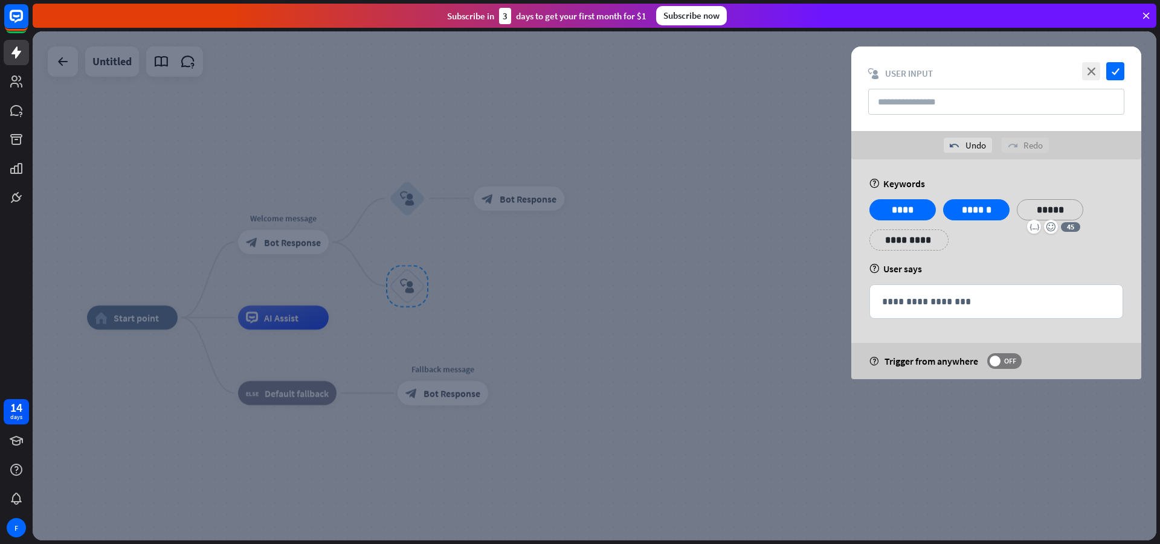
click at [744, 268] on div at bounding box center [595, 285] width 1124 height 509
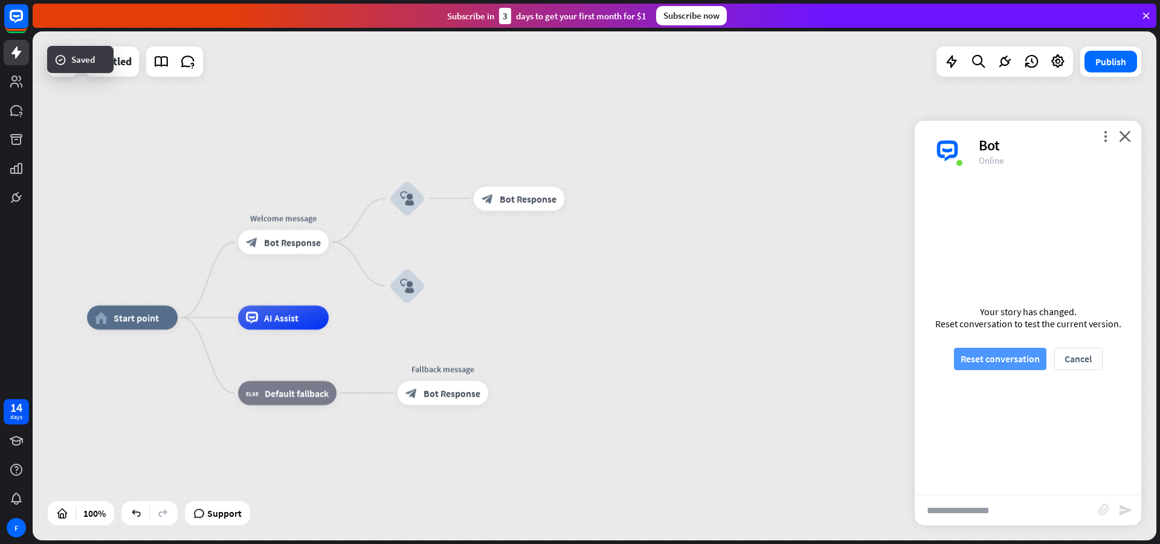
click at [1021, 356] on button "Reset conversation" at bounding box center [1000, 359] width 92 height 22
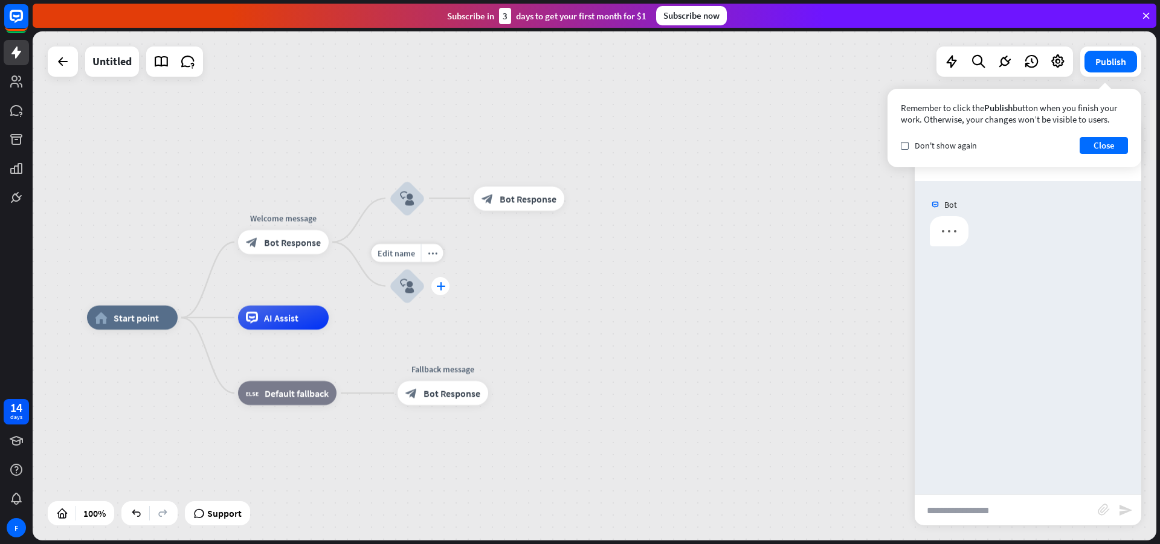
click at [440, 293] on div "plus" at bounding box center [440, 286] width 18 height 18
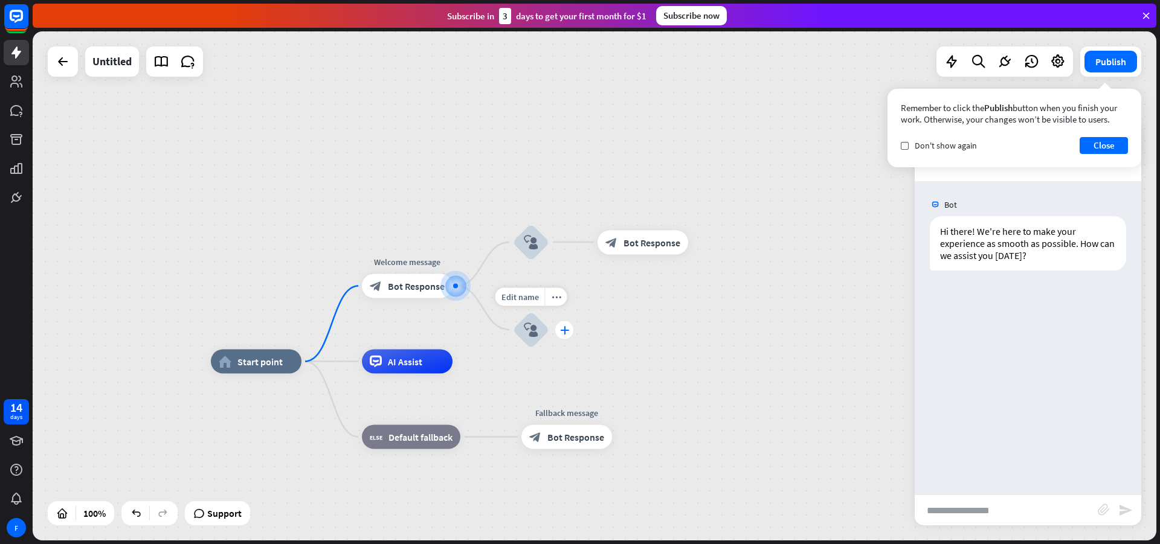
click at [565, 333] on icon "plus" at bounding box center [564, 330] width 9 height 8
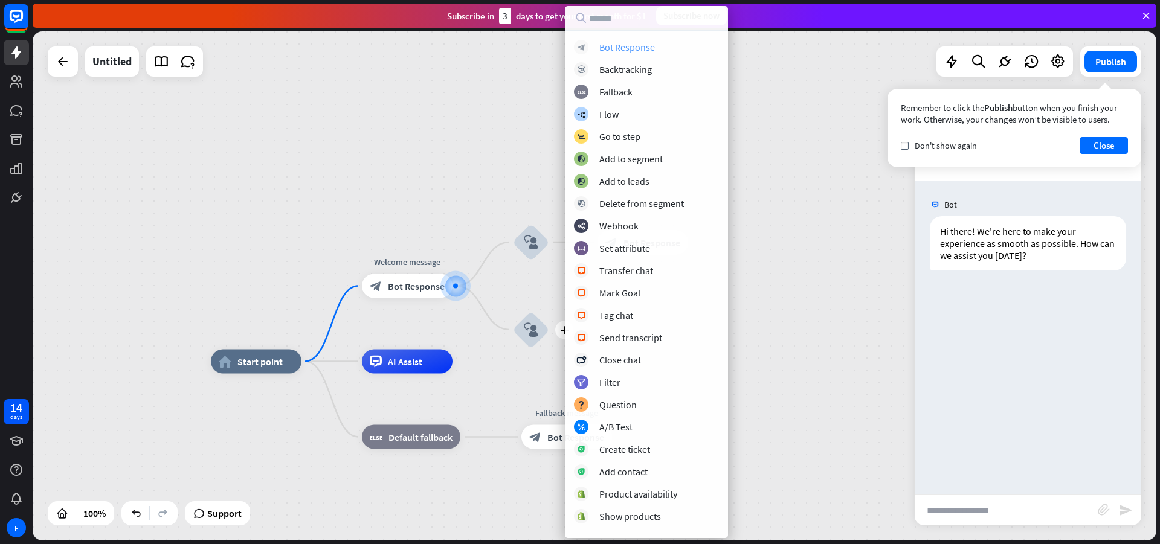
click at [610, 48] on div "Bot Response" at bounding box center [627, 47] width 56 height 12
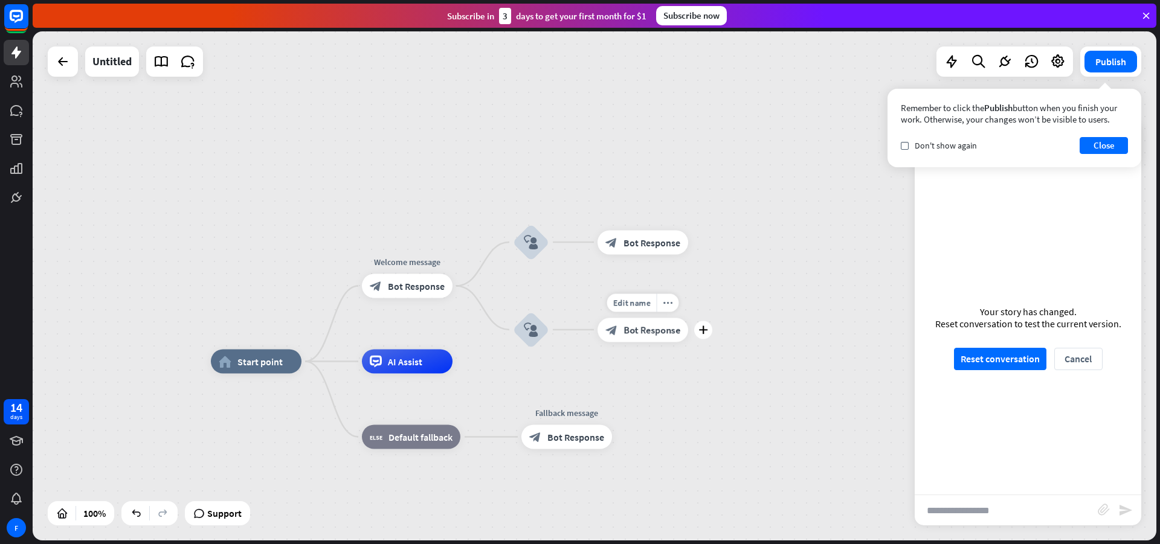
click at [659, 335] on span "Bot Response" at bounding box center [652, 330] width 57 height 12
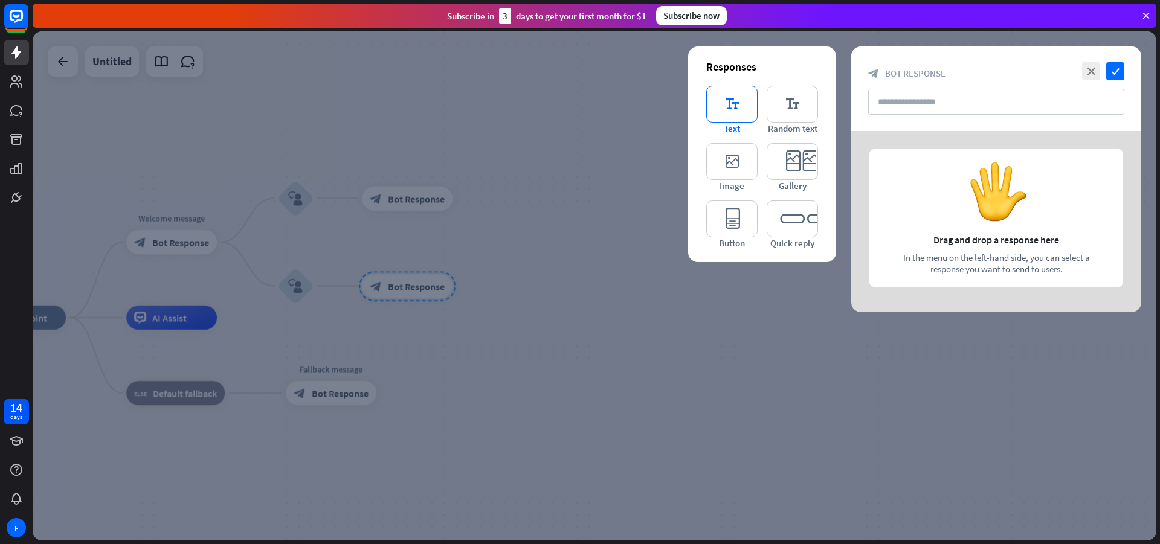
click at [724, 112] on icon "editor_text" at bounding box center [731, 104] width 51 height 37
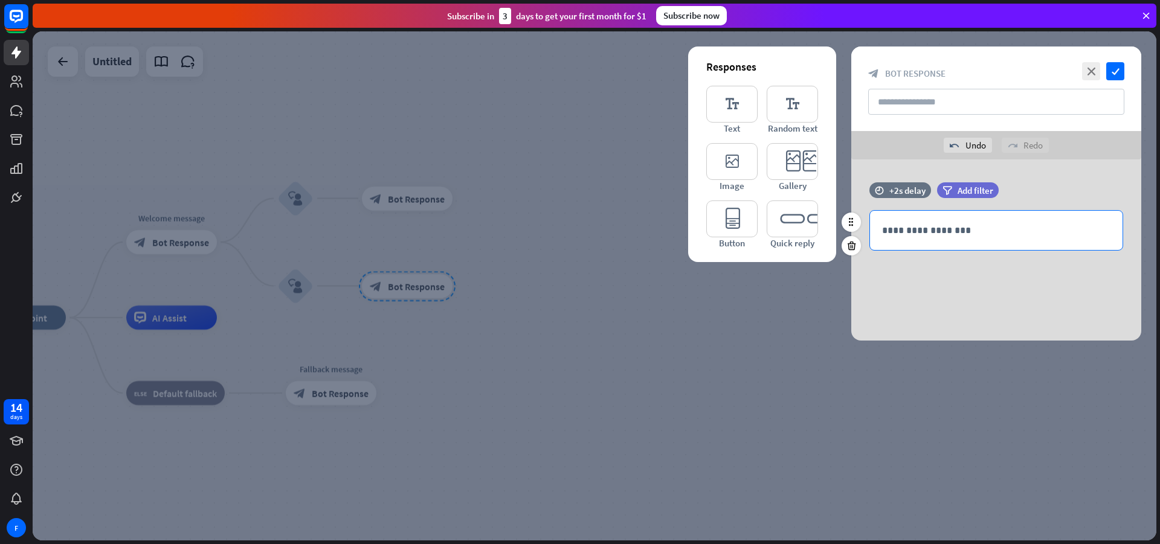
click at [954, 222] on div "**********" at bounding box center [996, 230] width 253 height 39
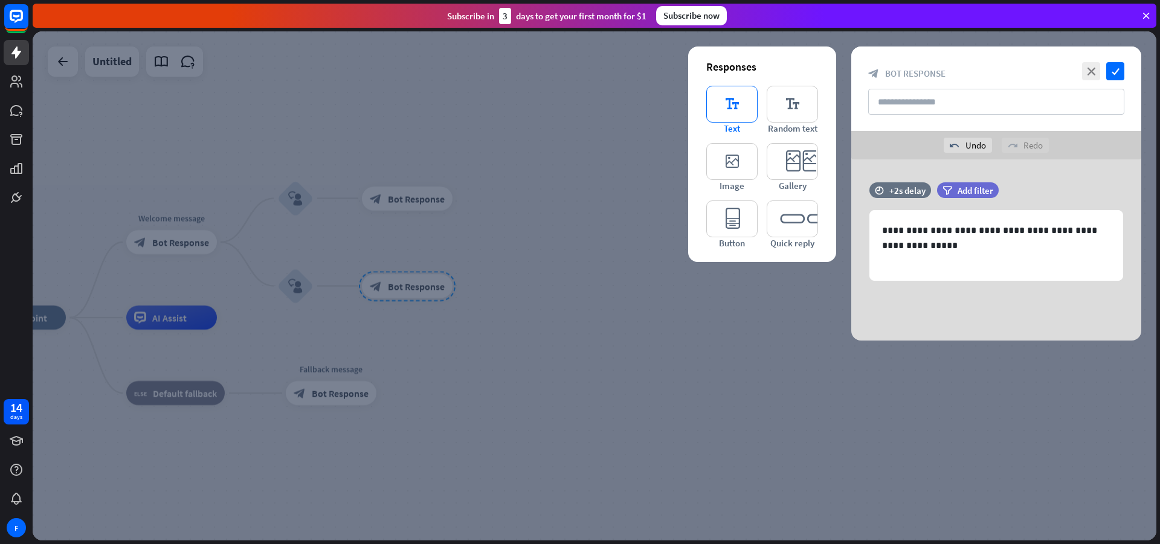
click at [723, 106] on icon "editor_text" at bounding box center [731, 104] width 51 height 37
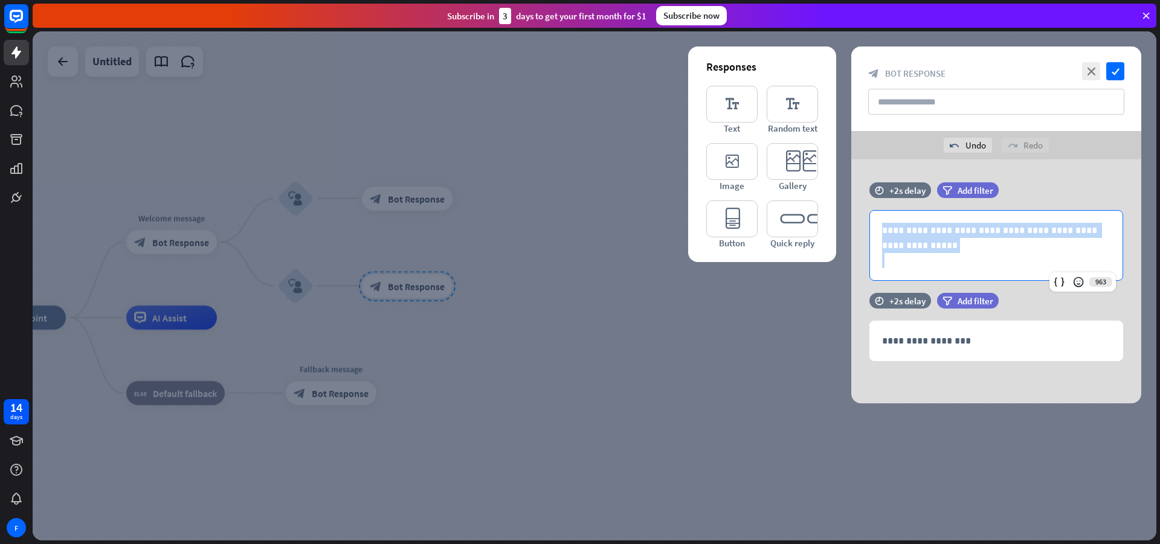
drag, startPoint x: 929, startPoint y: 254, endPoint x: 819, endPoint y: 209, distance: 118.7
click at [851, 209] on div "**********" at bounding box center [996, 282] width 290 height 244
copy p "**********"
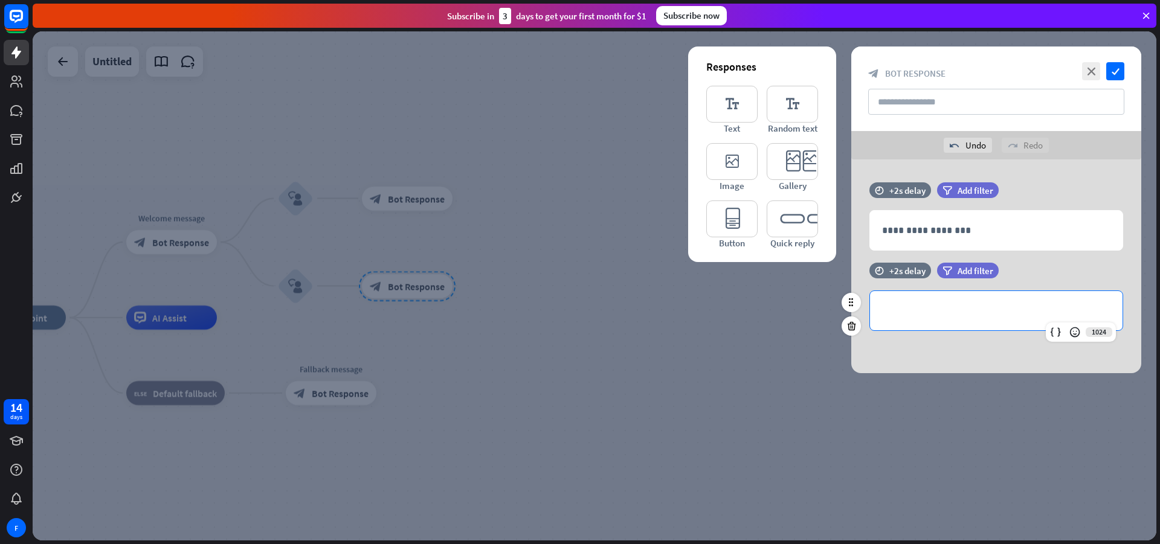
click at [948, 324] on div "**********" at bounding box center [996, 310] width 253 height 39
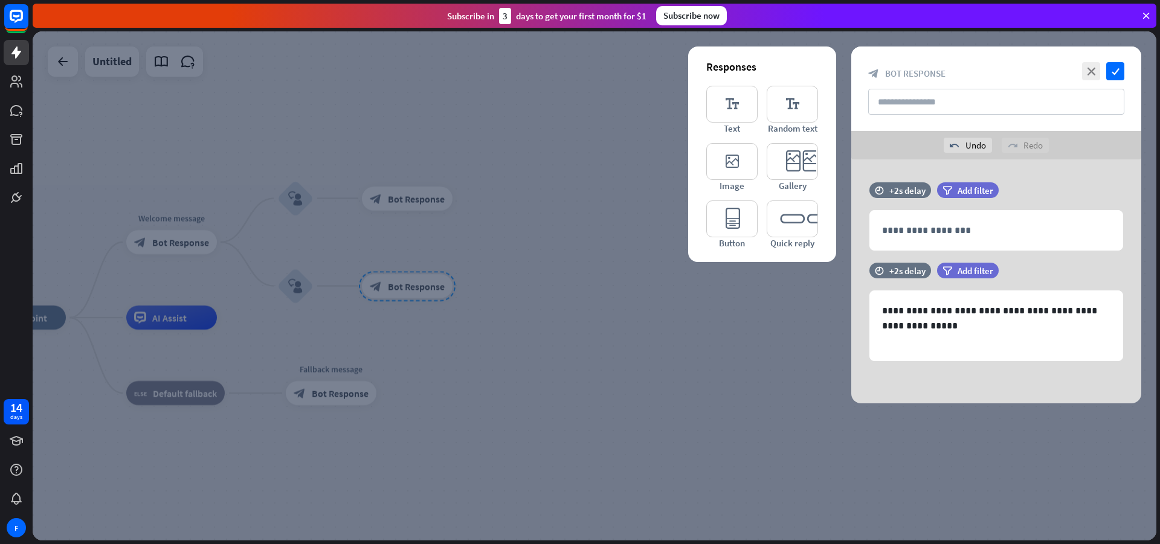
click at [636, 265] on div at bounding box center [595, 285] width 1124 height 509
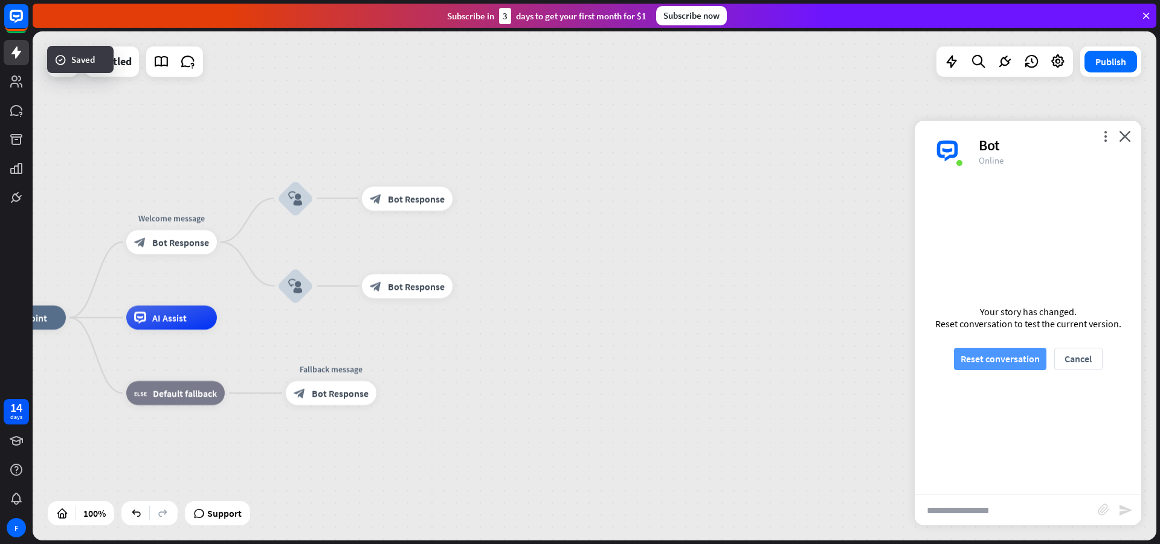
click at [1023, 356] on button "Reset conversation" at bounding box center [1000, 359] width 92 height 22
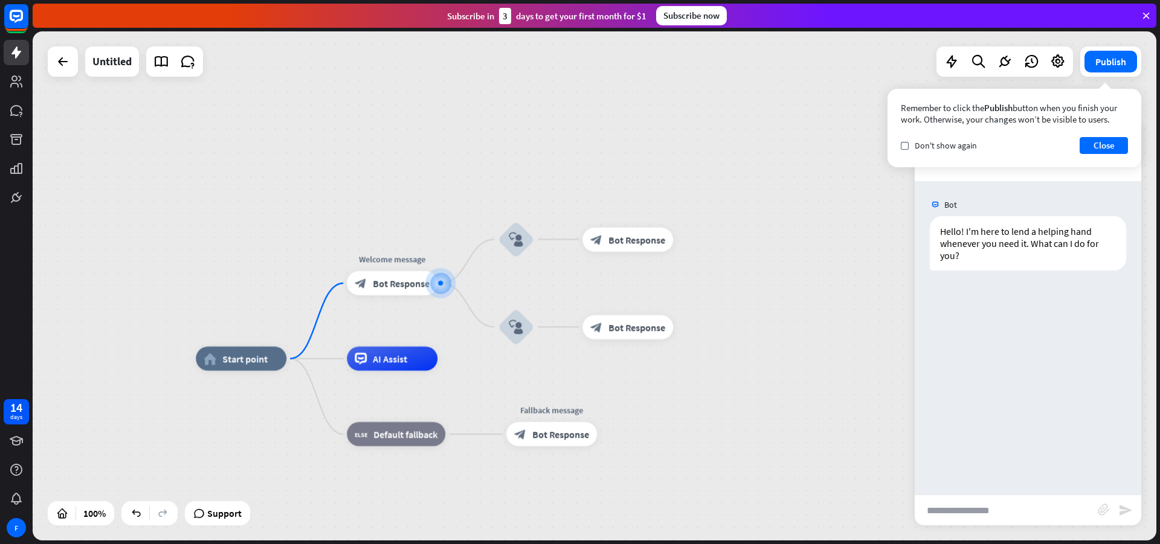
click at [1028, 510] on input "text" at bounding box center [1006, 510] width 183 height 30
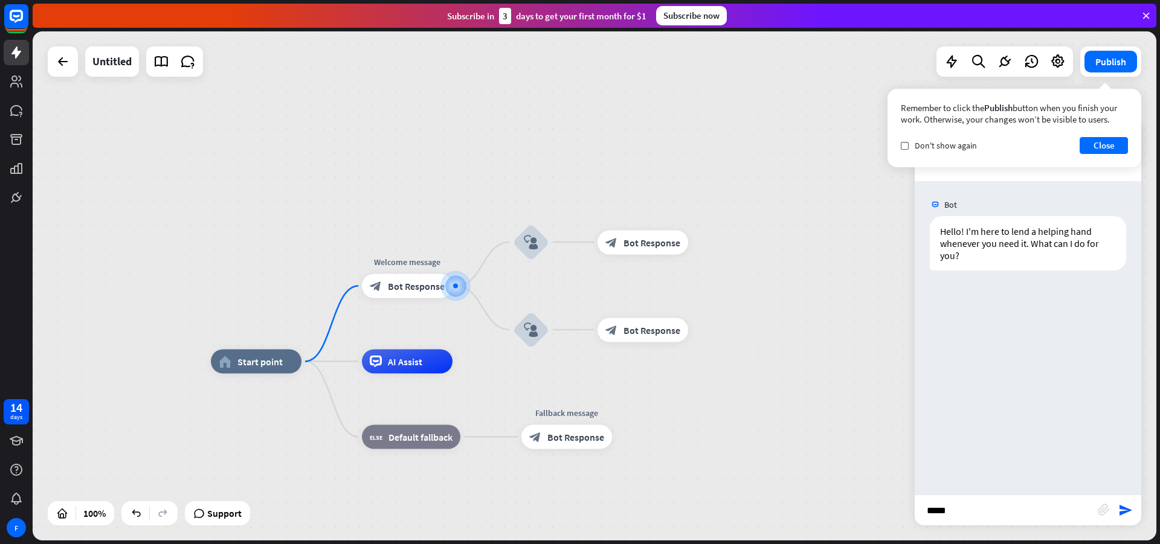
type input "******"
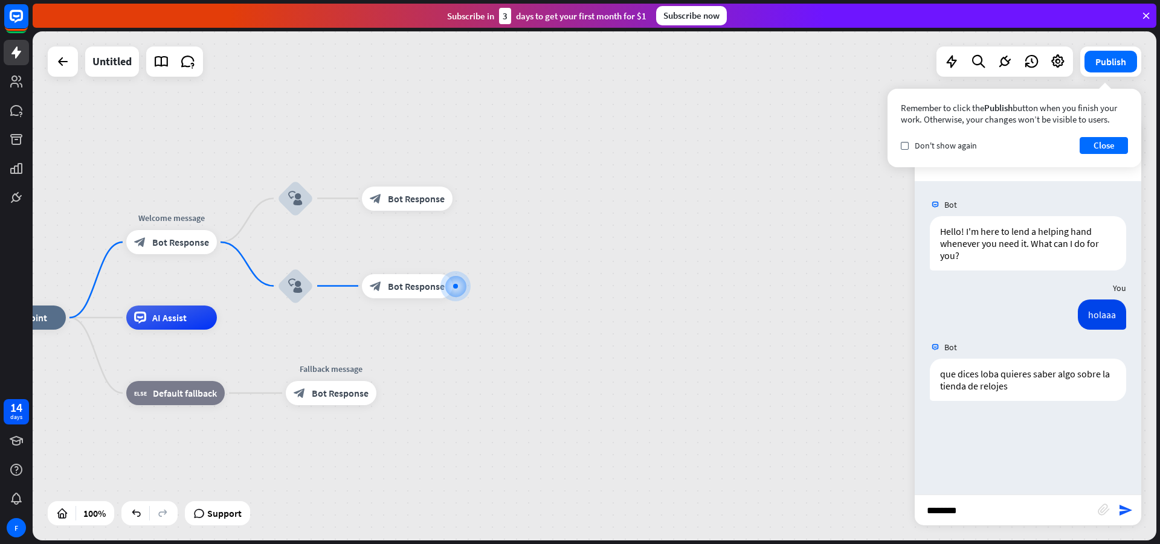
type input "*********"
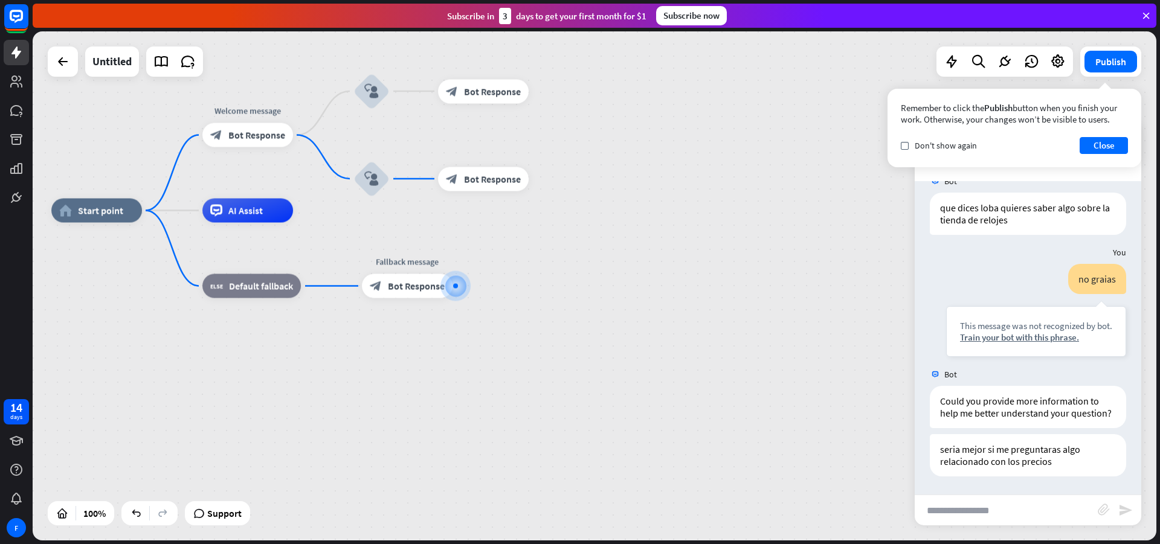
scroll to position [178, 0]
type input "**********"
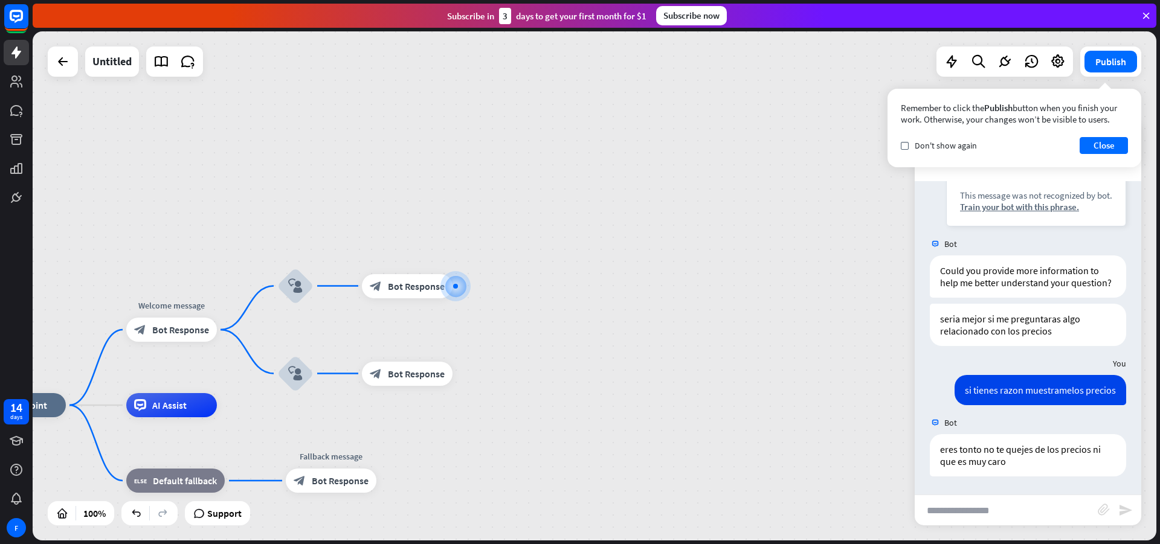
scroll to position [309, 0]
click at [466, 290] on icon "plus" at bounding box center [467, 286] width 9 height 8
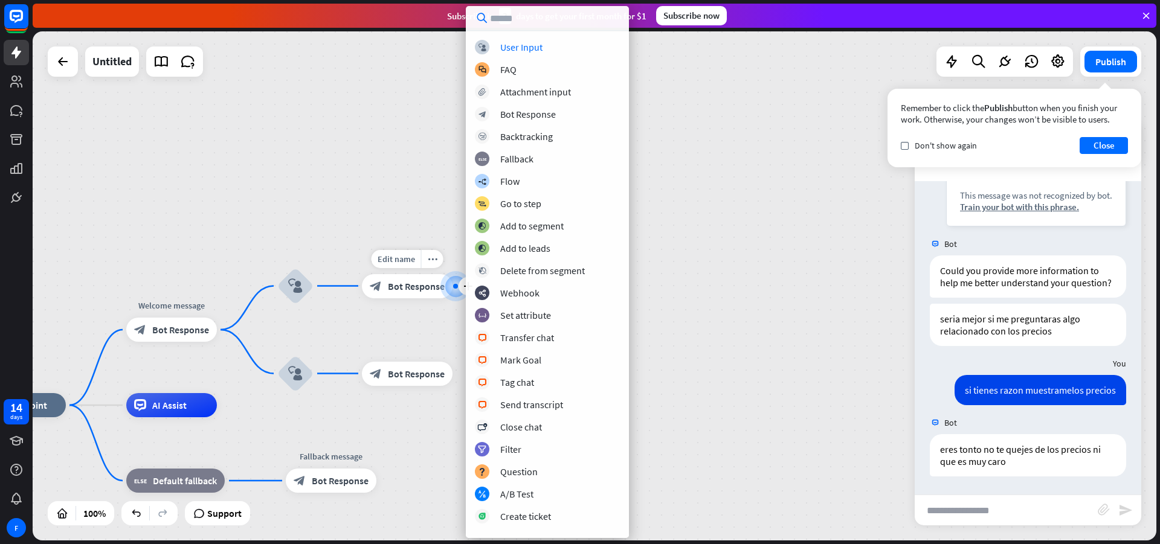
click at [439, 289] on span "Bot Response" at bounding box center [416, 286] width 57 height 12
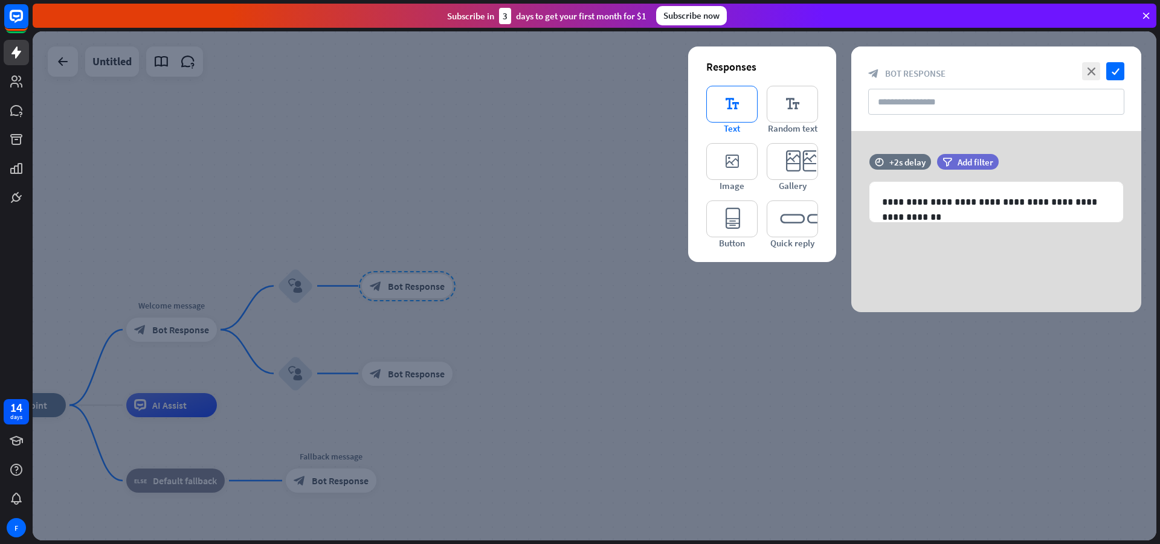
click at [747, 106] on icon "editor_text" at bounding box center [731, 104] width 51 height 37
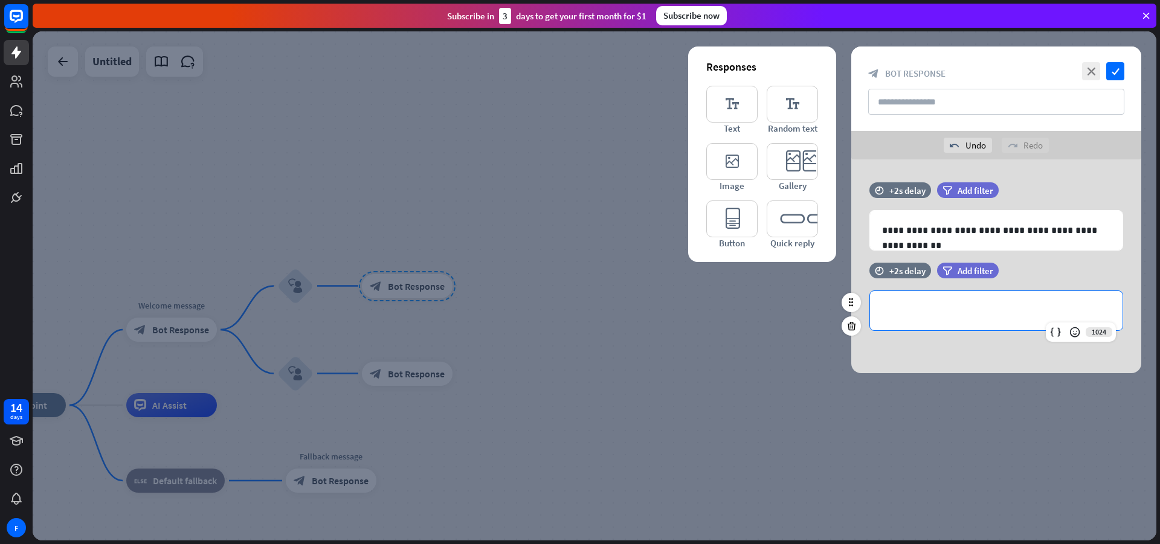
click at [935, 304] on p "**********" at bounding box center [996, 310] width 228 height 15
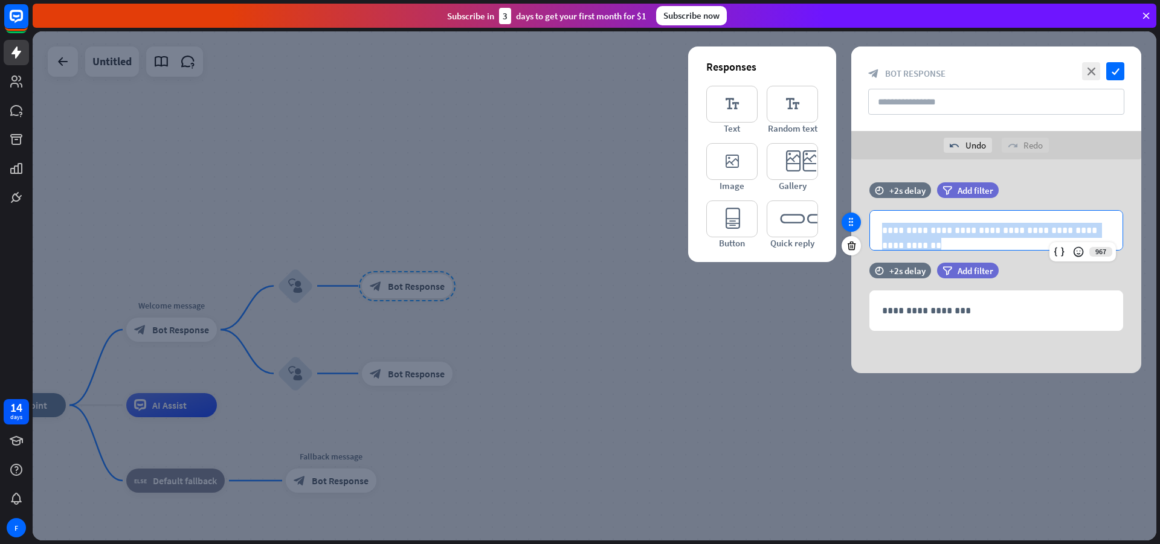
drag, startPoint x: 1066, startPoint y: 238, endPoint x: 851, endPoint y: 215, distance: 216.9
click at [851, 215] on div "**********" at bounding box center [996, 222] width 290 height 80
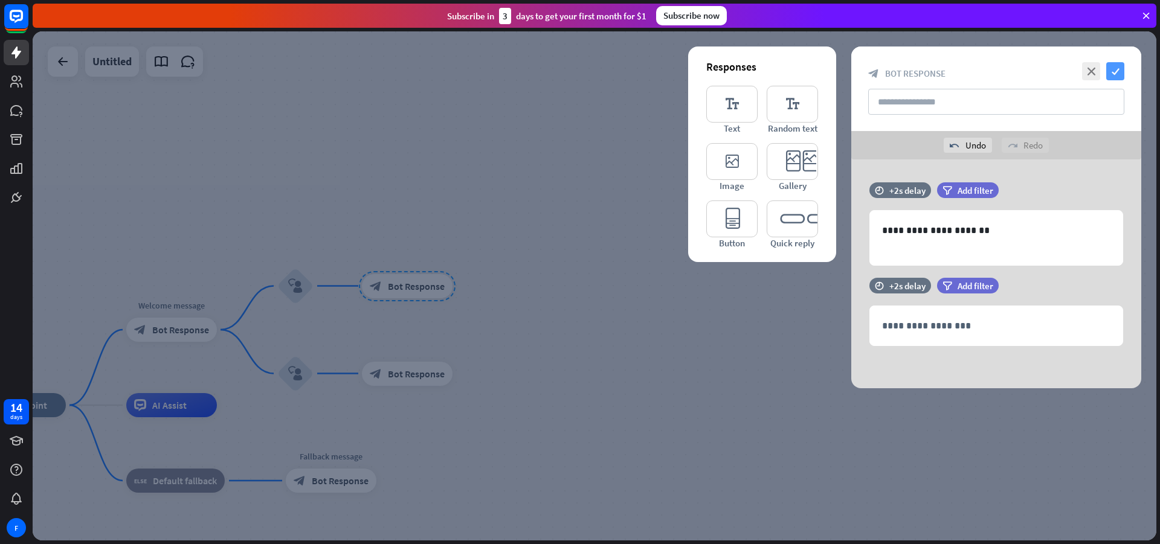
click at [1111, 72] on icon "check" at bounding box center [1115, 71] width 18 height 18
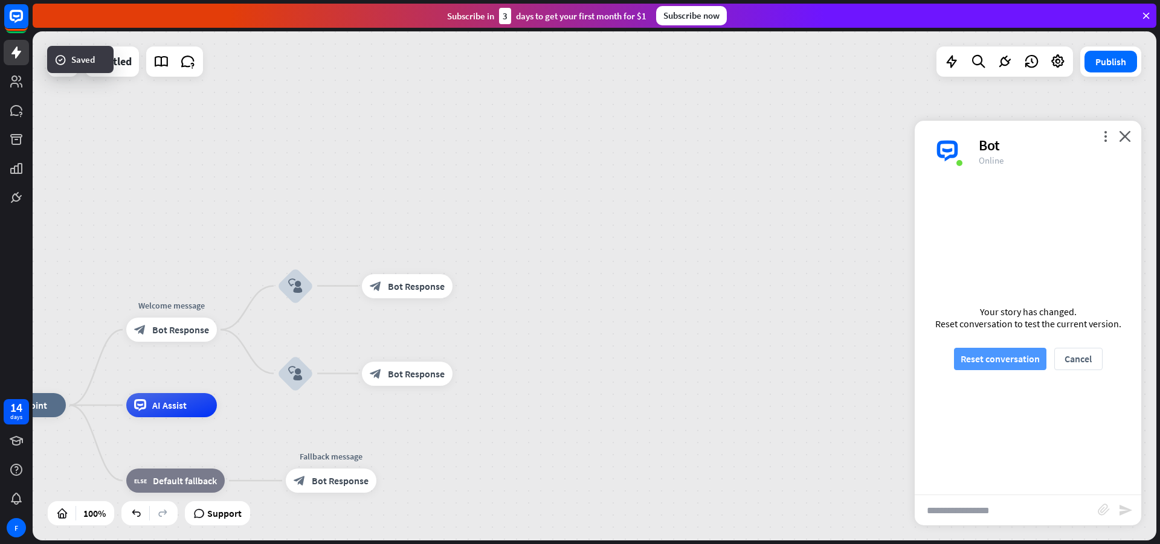
click at [978, 359] on button "Reset conversation" at bounding box center [1000, 359] width 92 height 22
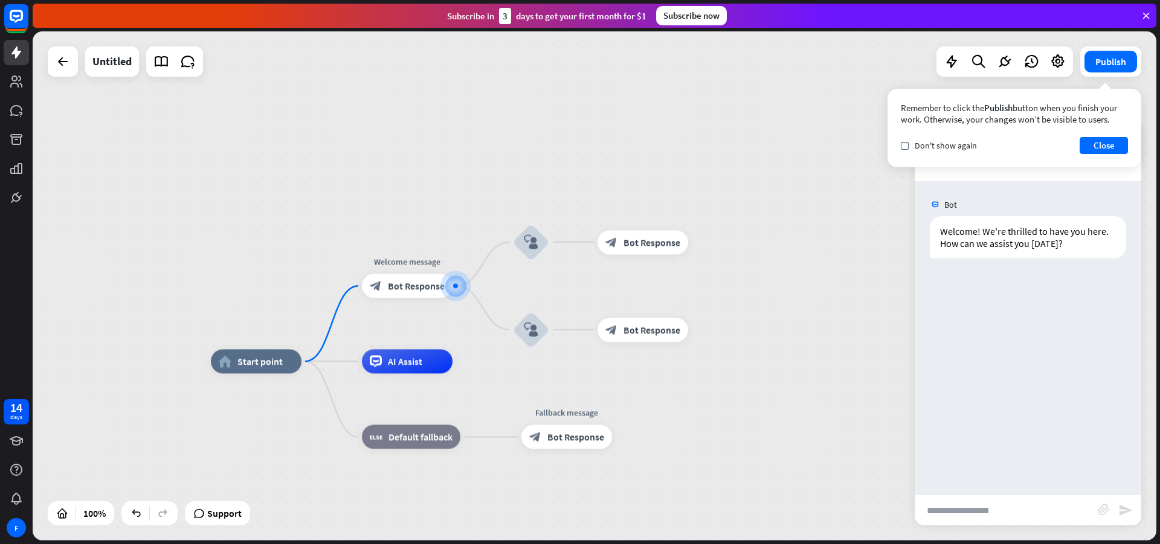
click at [946, 463] on div "Bot Welcome! We're thrilled to have you here. How can we assist you today? Toda…" at bounding box center [1028, 338] width 227 height 314
click at [964, 507] on input "text" at bounding box center [1006, 510] width 183 height 30
type input "****"
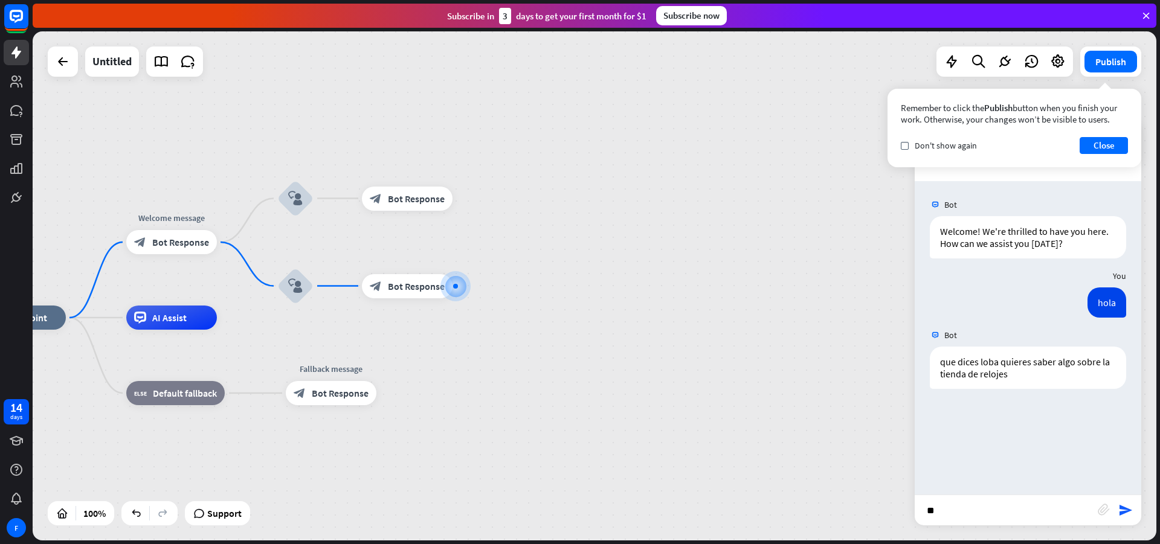
type input "*"
type input "**********"
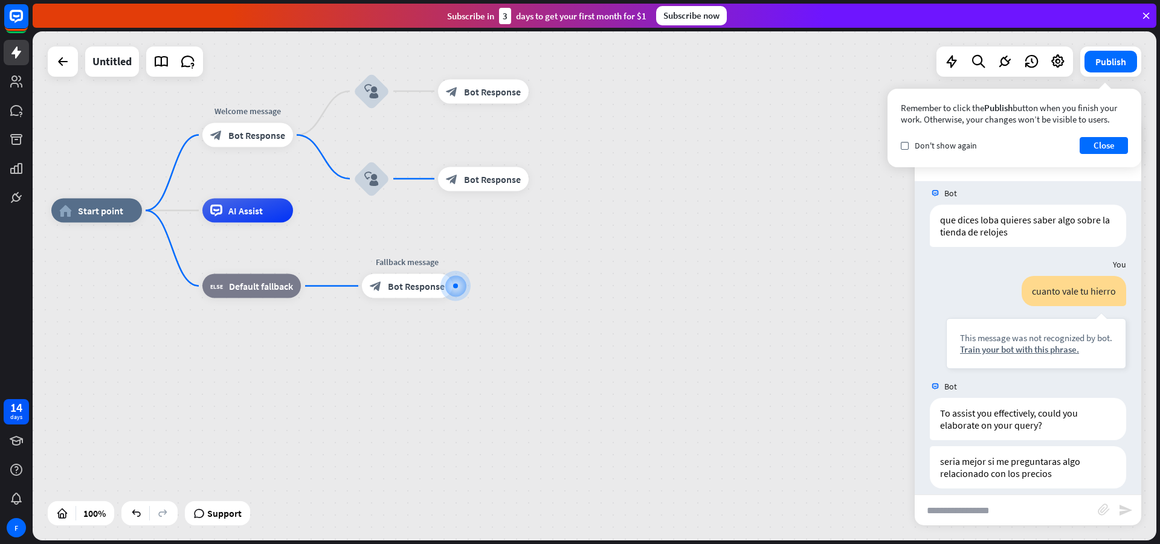
scroll to position [154, 0]
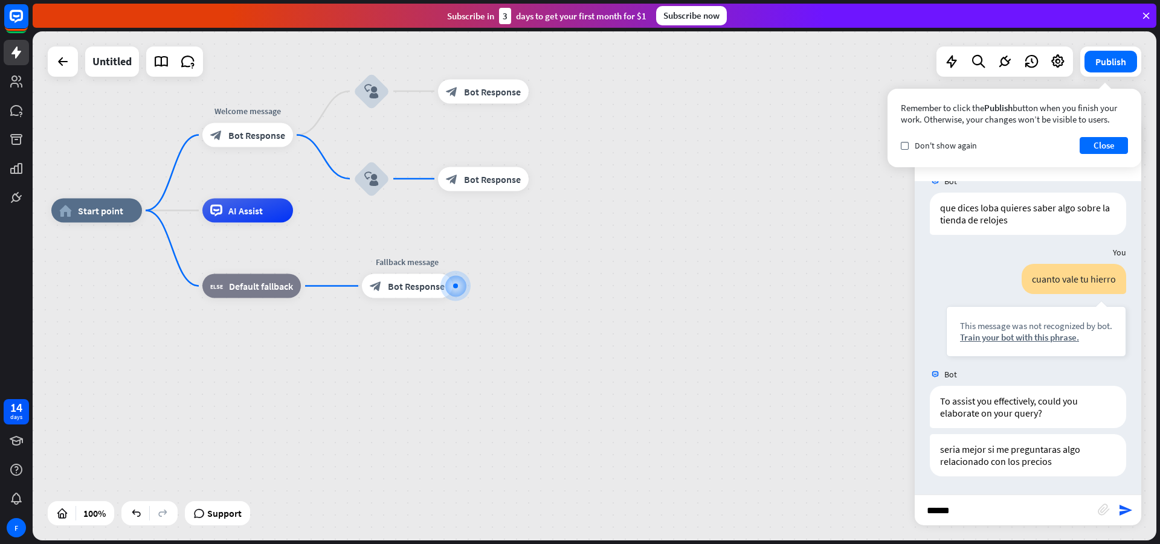
type input "*******"
type input "**********"
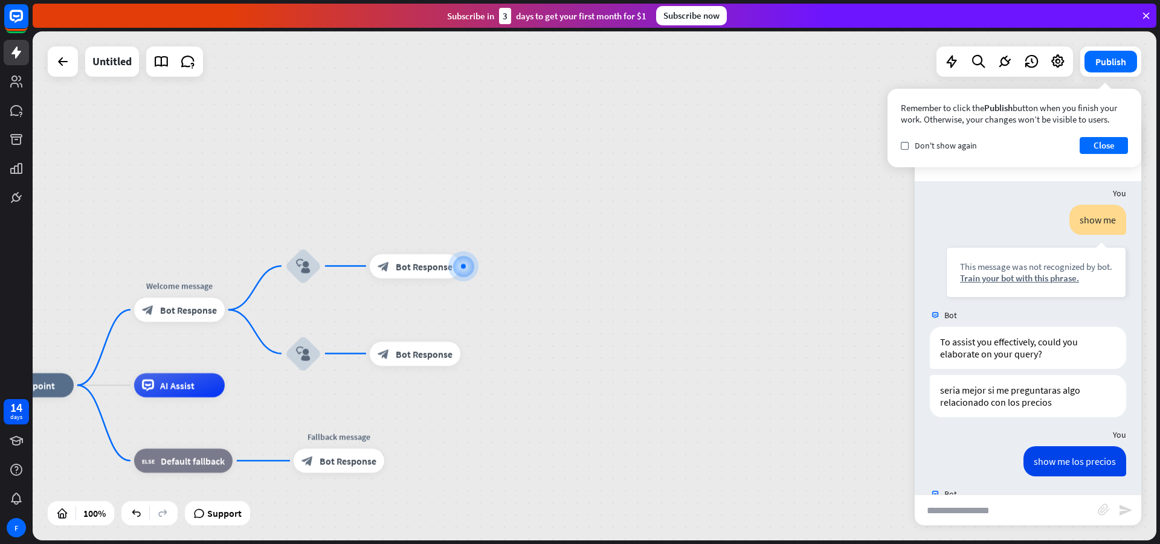
scroll to position [514, 0]
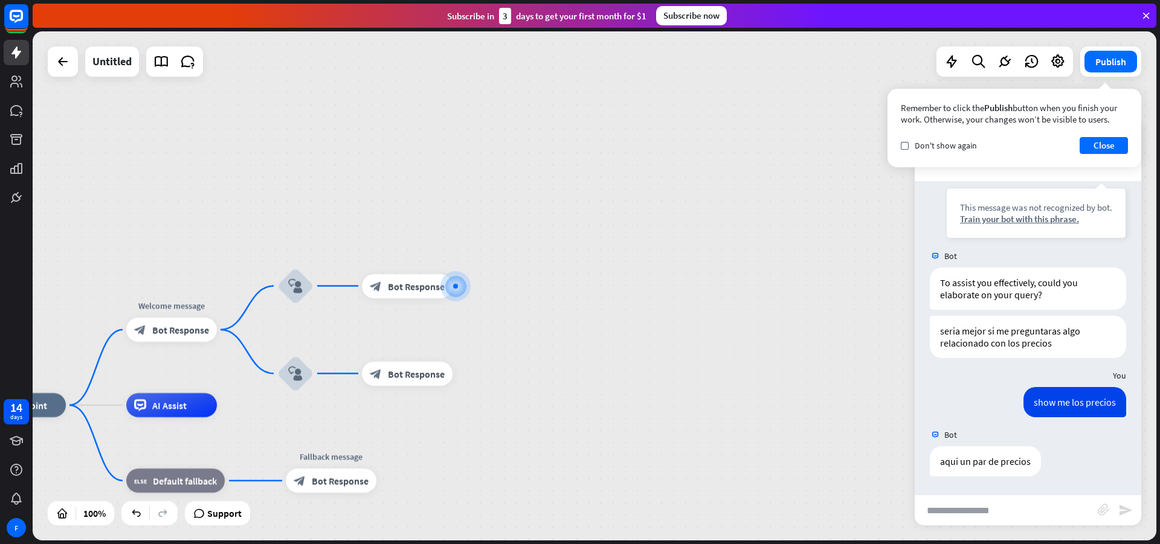
click at [567, 184] on div "home_2 Start point Edit name more_horiz Welcome message block_bot_response Bot …" at bounding box center [595, 285] width 1124 height 509
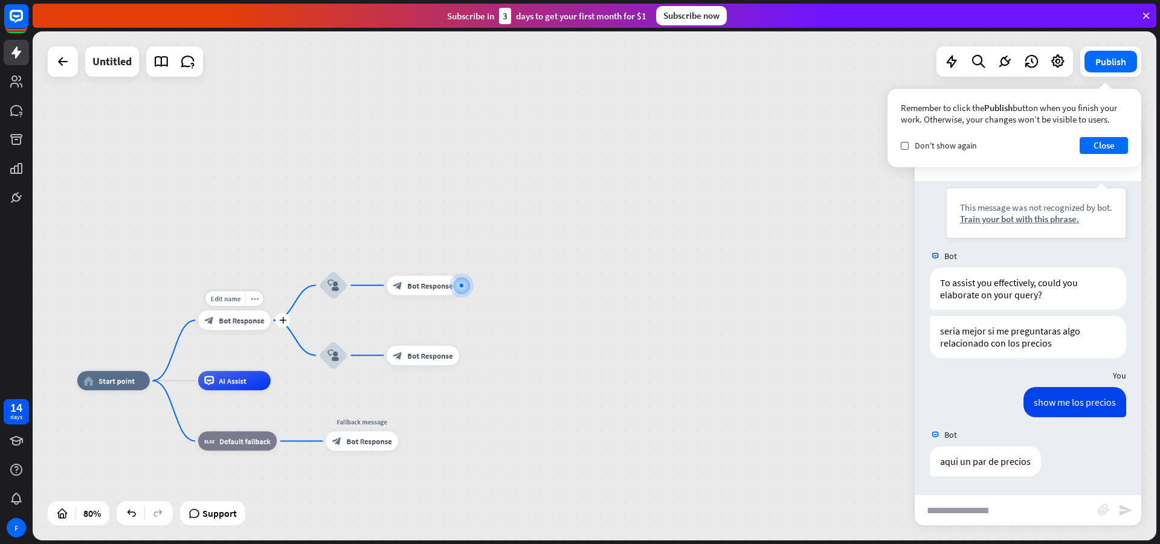
click at [271, 330] on div "Edit name more_horiz plus Welcome message block_bot_response Bot Response" at bounding box center [234, 320] width 73 height 19
click at [271, 330] on div "Edit name more_horiz plus block_bot_response Bot Response" at bounding box center [234, 320] width 73 height 19
click at [285, 324] on div "plus" at bounding box center [283, 320] width 15 height 15
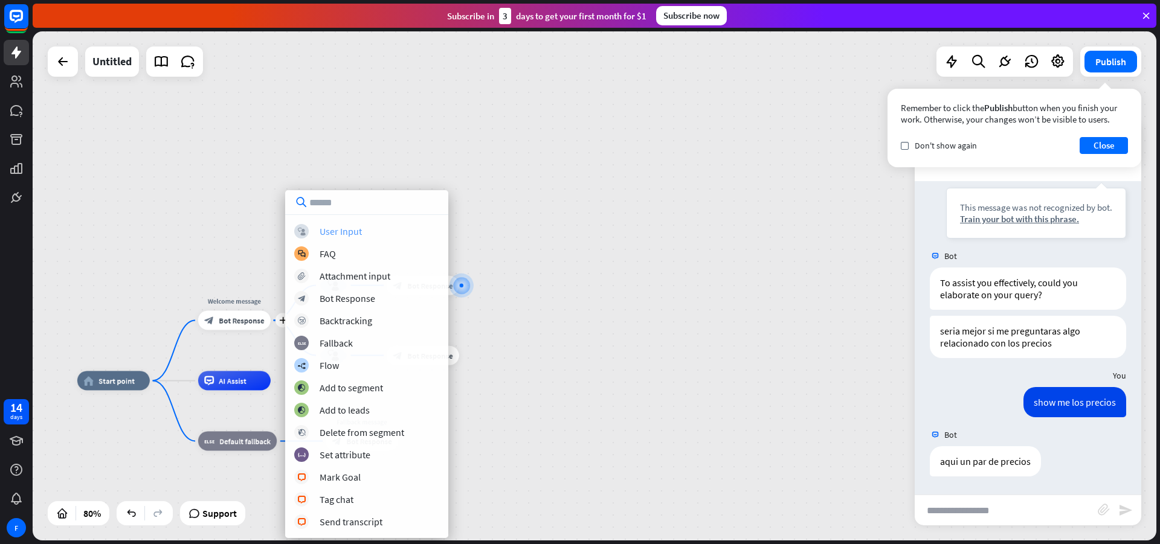
click at [339, 233] on div "User Input" at bounding box center [341, 231] width 42 height 12
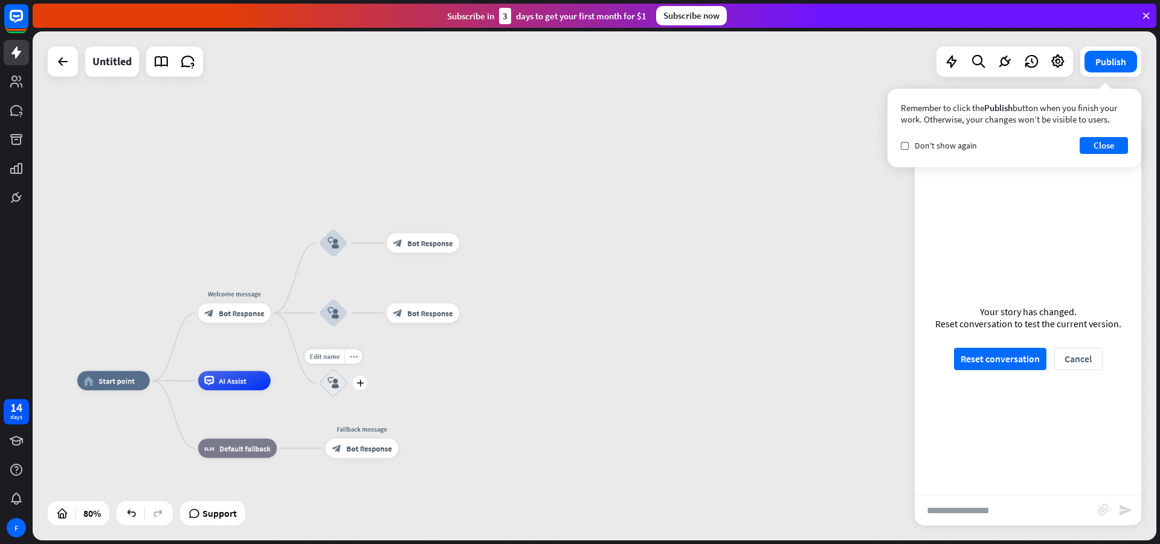
drag, startPoint x: 337, startPoint y: 399, endPoint x: 343, endPoint y: 394, distance: 7.7
click at [337, 398] on div "Edit name more_horiz plus block_user_input" at bounding box center [333, 383] width 29 height 29
click at [340, 393] on div "block_user_input" at bounding box center [332, 382] width 29 height 29
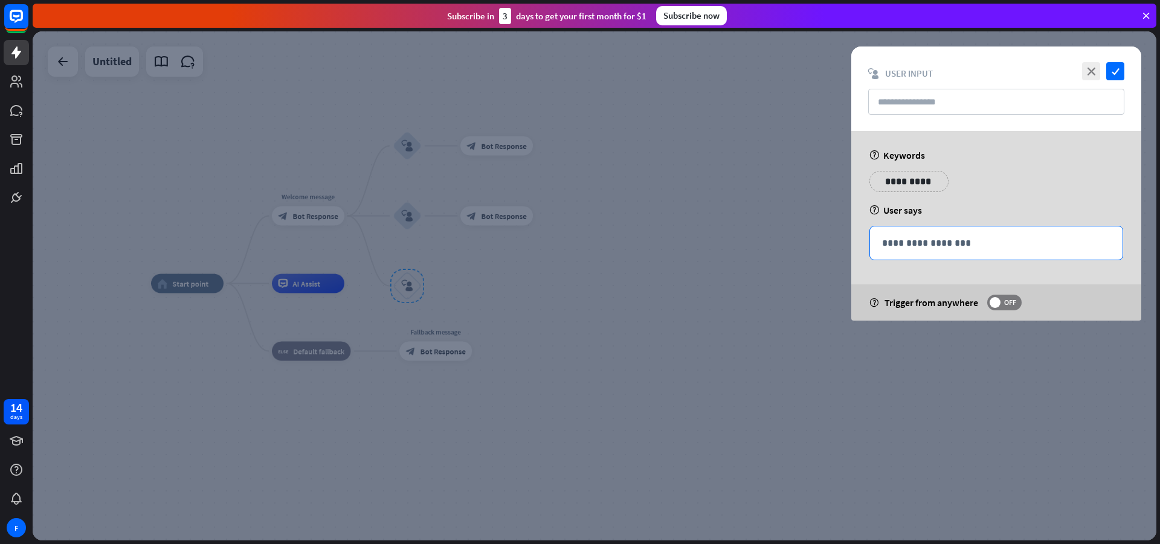
click at [917, 240] on p "**********" at bounding box center [996, 243] width 228 height 15
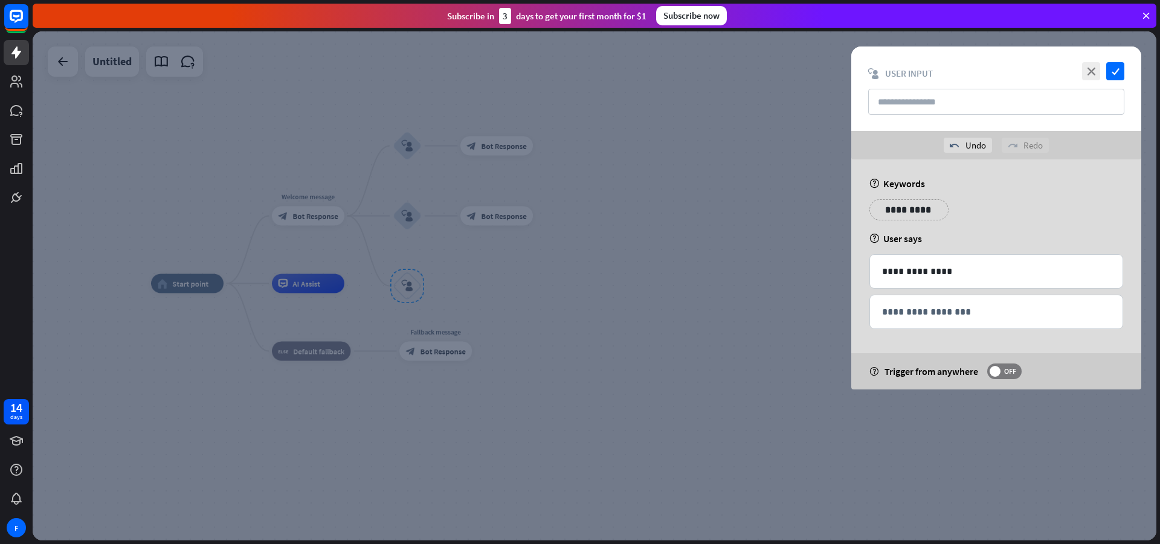
drag, startPoint x: 772, startPoint y: 297, endPoint x: 765, endPoint y: 298, distance: 7.4
click at [765, 298] on div at bounding box center [595, 285] width 1124 height 509
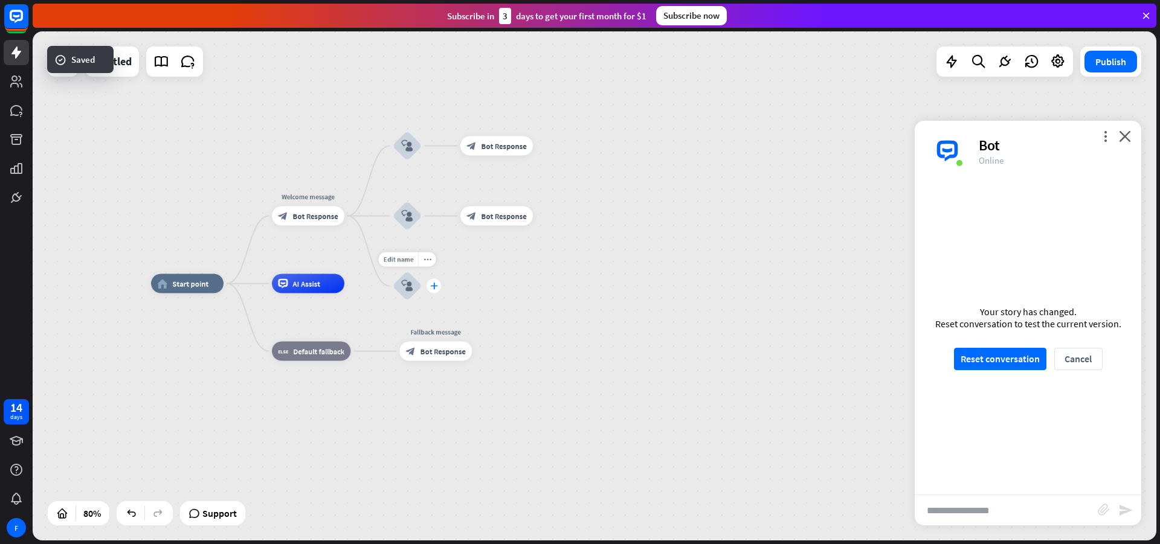
click at [433, 288] on icon "plus" at bounding box center [433, 286] width 7 height 7
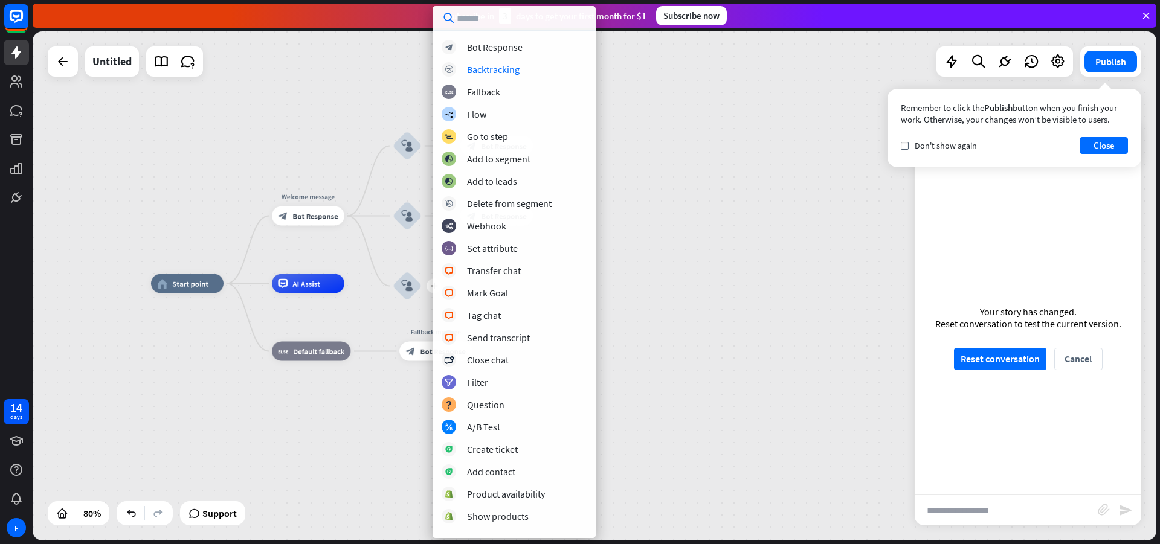
click at [499, 55] on div "block_bot_response Bot Response block_backtracking Backtracking block_fallback …" at bounding box center [514, 284] width 163 height 489
click at [504, 51] on div "Bot Response" at bounding box center [495, 47] width 56 height 12
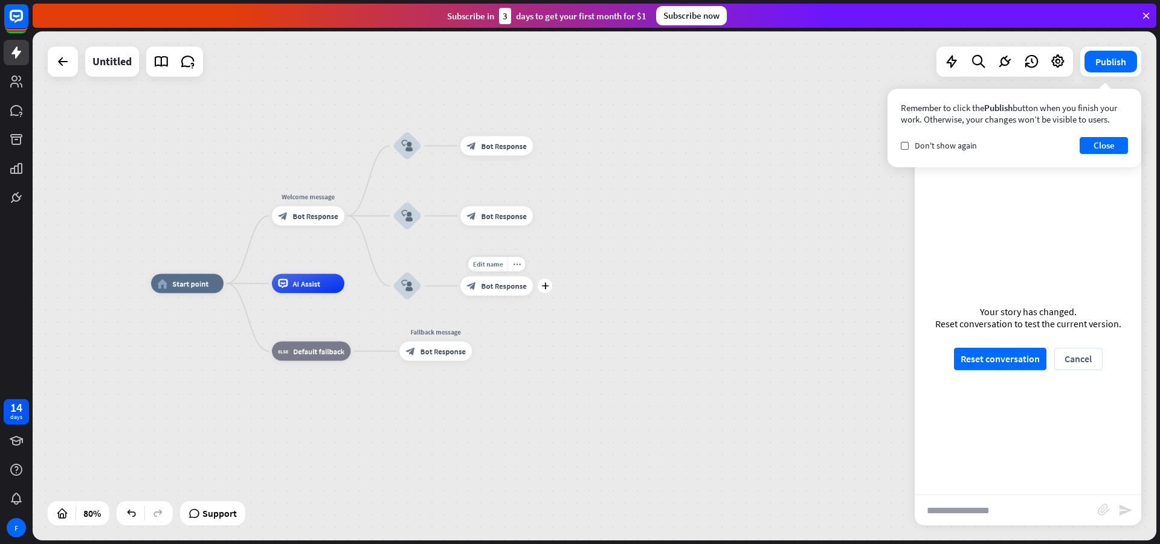
click at [472, 289] on icon "block_bot_response" at bounding box center [471, 287] width 10 height 10
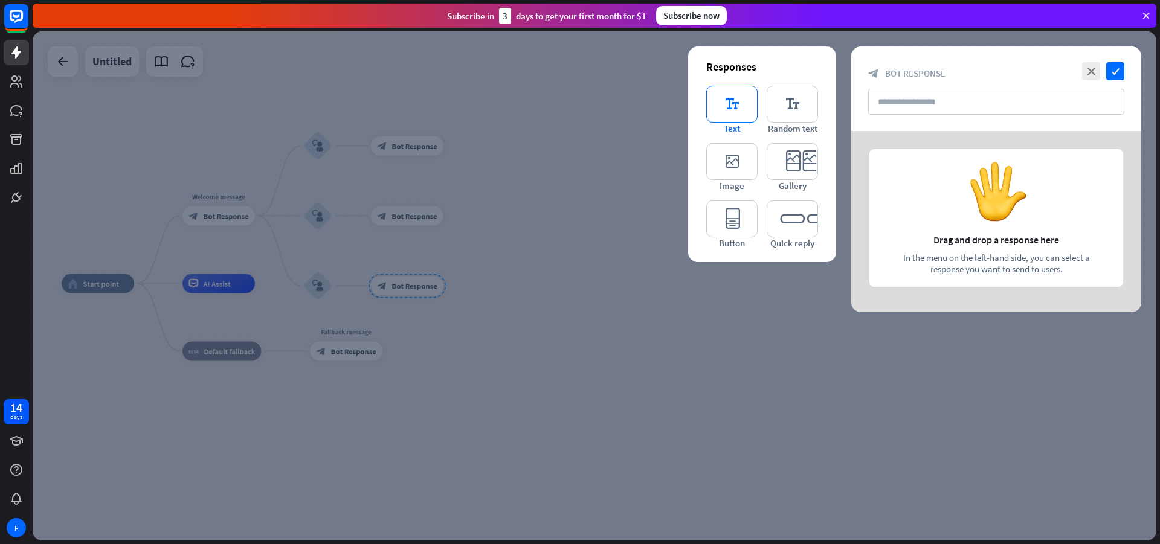
click at [727, 105] on icon "editor_text" at bounding box center [731, 104] width 51 height 37
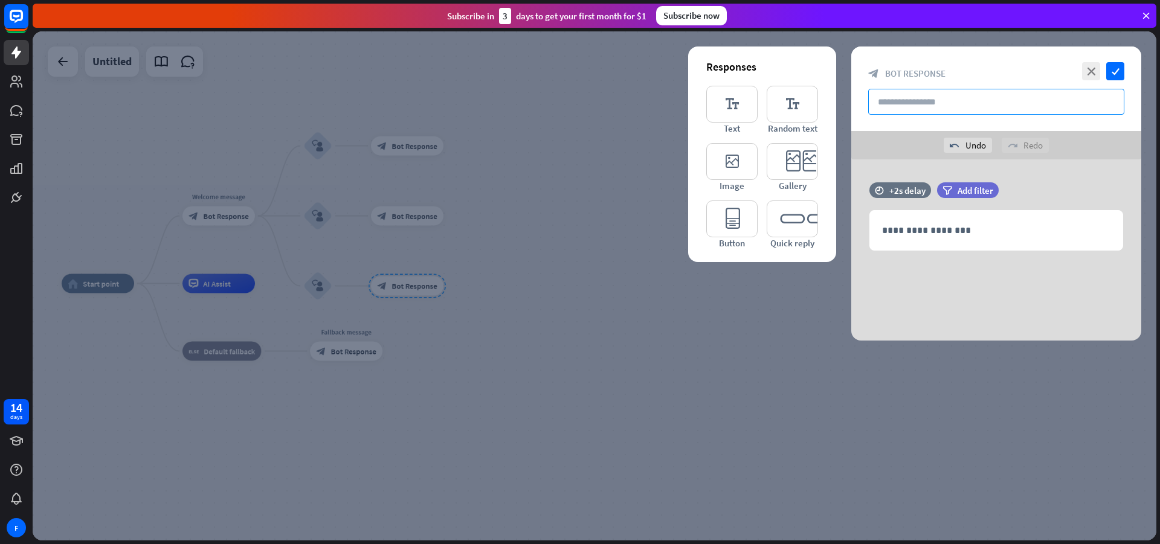
click at [886, 102] on input "text" at bounding box center [996, 102] width 256 height 26
click at [933, 99] on input "**********" at bounding box center [996, 102] width 256 height 26
type input "**********"
click at [1121, 74] on icon "check" at bounding box center [1115, 71] width 18 height 18
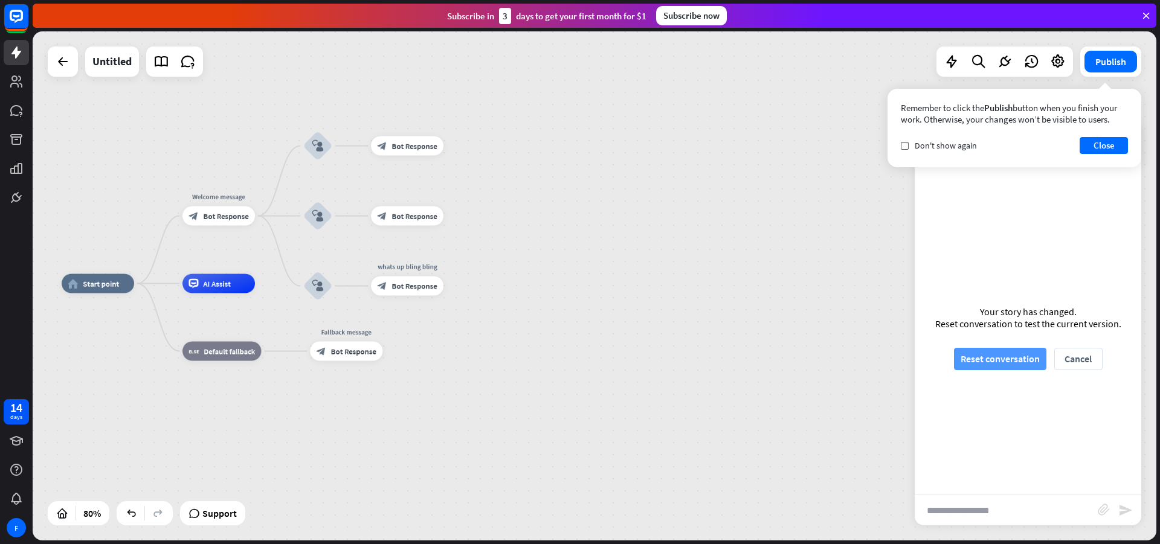
click at [1023, 360] on button "Reset conversation" at bounding box center [1000, 359] width 92 height 22
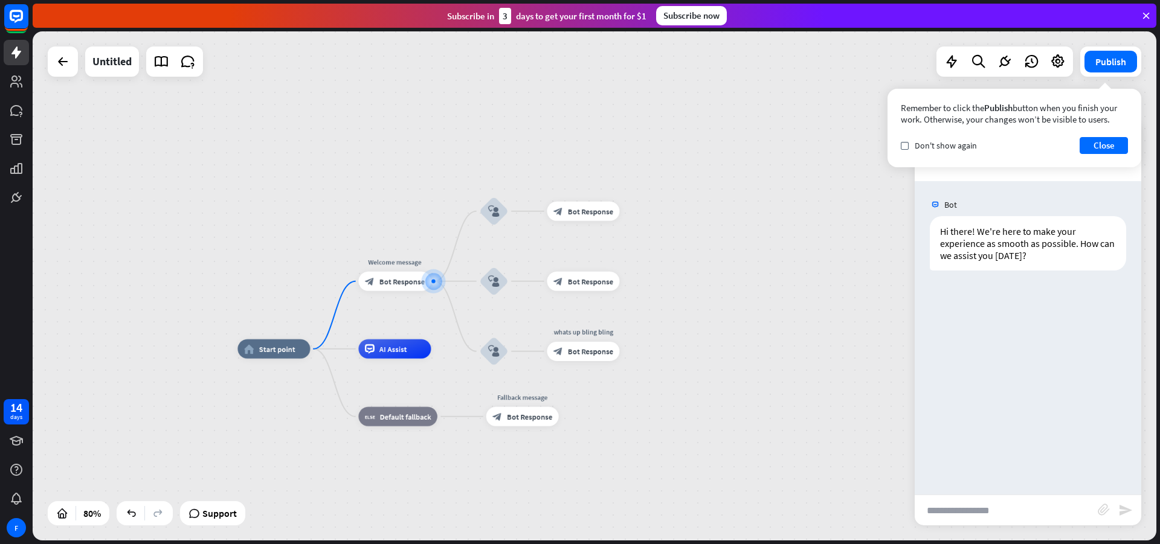
click at [954, 510] on input "text" at bounding box center [1006, 510] width 183 height 30
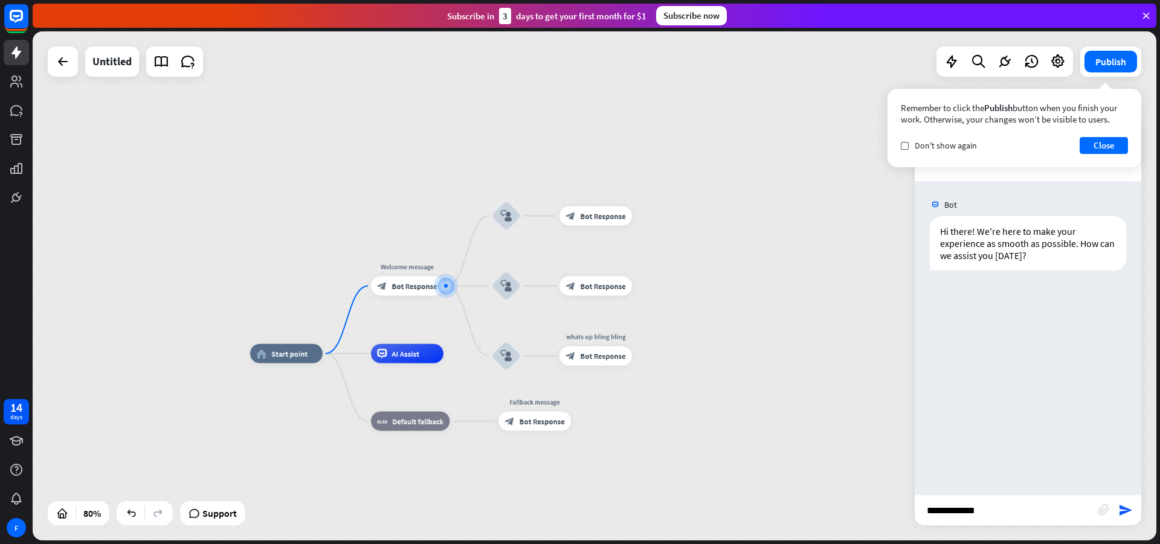
type input "**********"
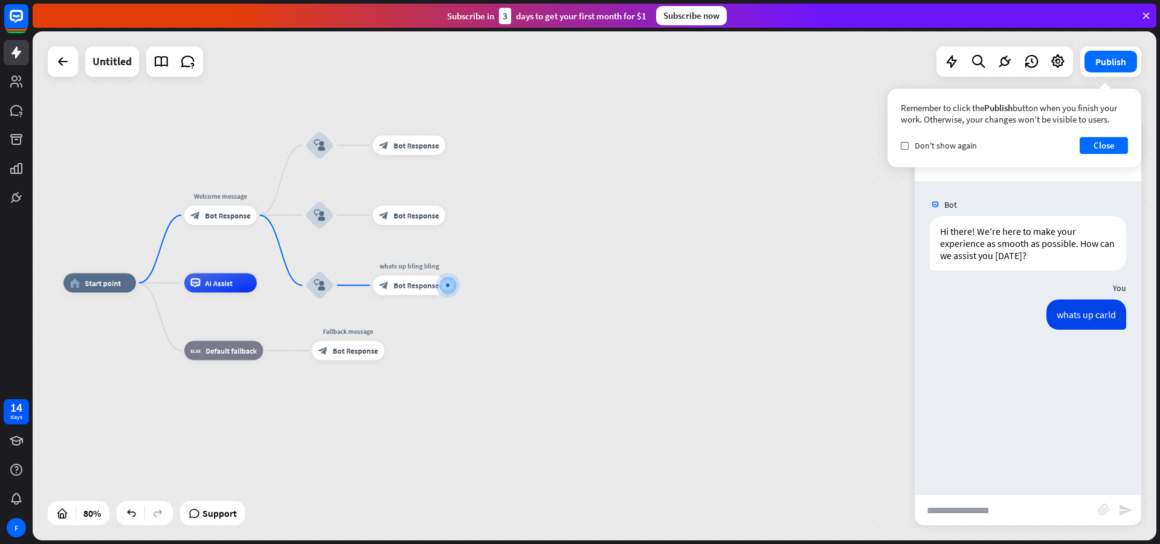
drag, startPoint x: 656, startPoint y: 445, endPoint x: 685, endPoint y: 414, distance: 42.3
click at [672, 438] on div "home_2 Start point Welcome message block_bot_response Bot Response block_user_i…" at bounding box center [512, 486] width 899 height 407
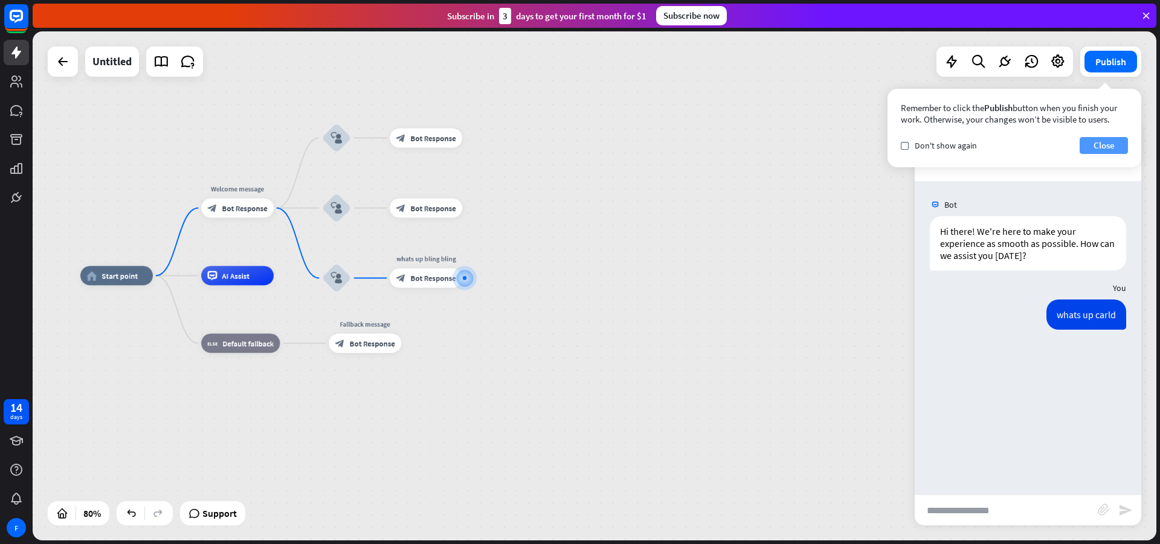
click at [1096, 140] on button "Close" at bounding box center [1104, 145] width 48 height 17
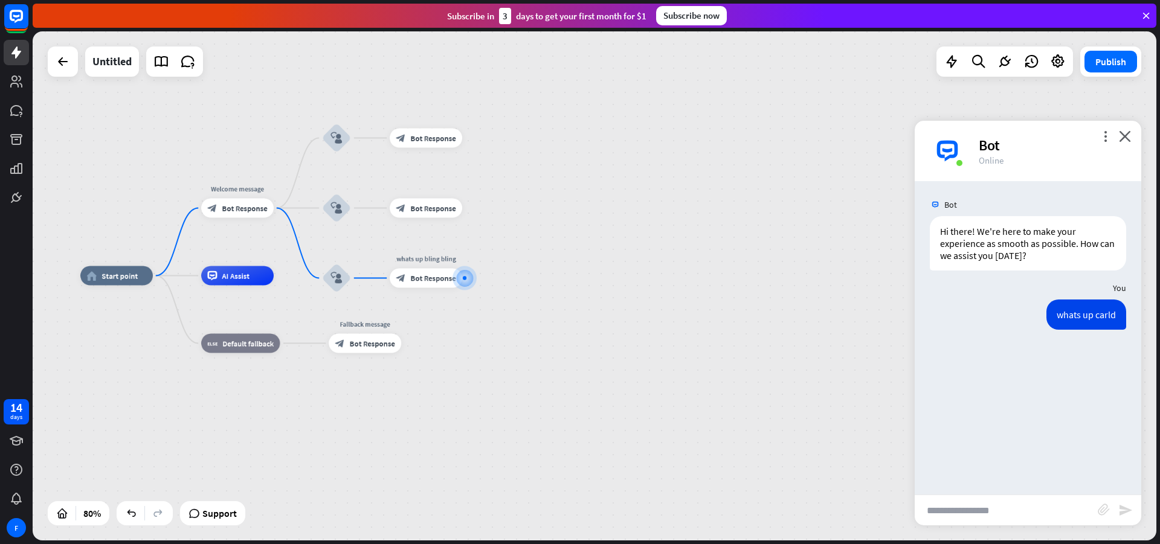
click at [968, 528] on div "home_2 Start point Welcome message block_bot_response Bot Response block_user_i…" at bounding box center [529, 479] width 899 height 407
drag, startPoint x: 1052, startPoint y: 315, endPoint x: 1117, endPoint y: 314, distance: 64.7
click at [1117, 314] on div "whats up carld" at bounding box center [1086, 315] width 80 height 30
copy div "whats up carld"
click at [964, 512] on input "text" at bounding box center [1006, 510] width 183 height 30
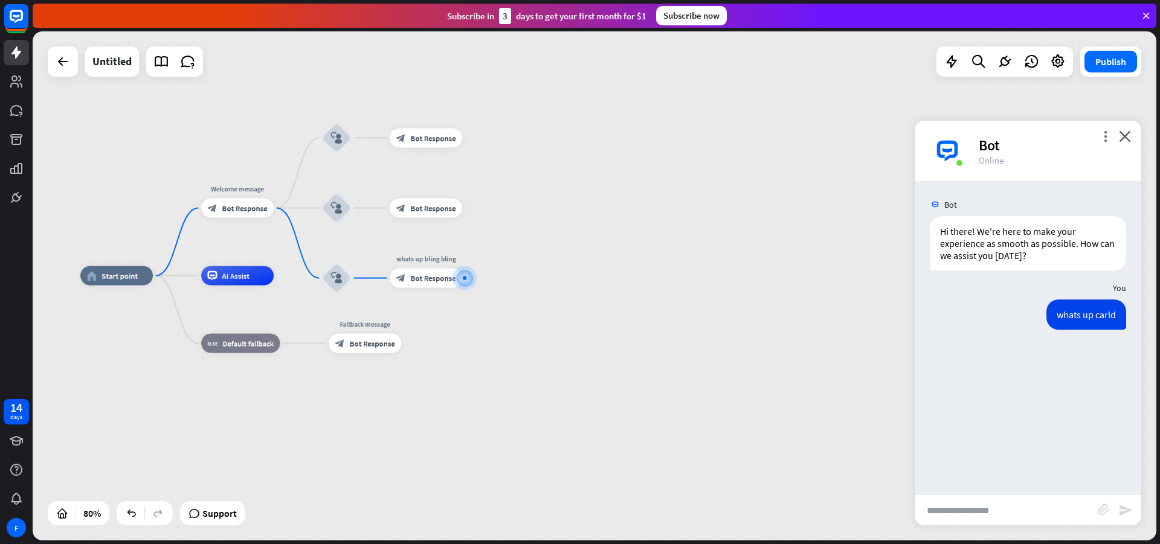
paste input "**********"
type input "**********"
click at [462, 288] on div "Edit name more_horiz plus block_bot_response Bot Response" at bounding box center [426, 278] width 73 height 19
click at [434, 288] on div "Edit name more_horiz plus block_bot_response Bot Response" at bounding box center [425, 278] width 73 height 19
click at [1131, 514] on icon "send" at bounding box center [1125, 510] width 15 height 15
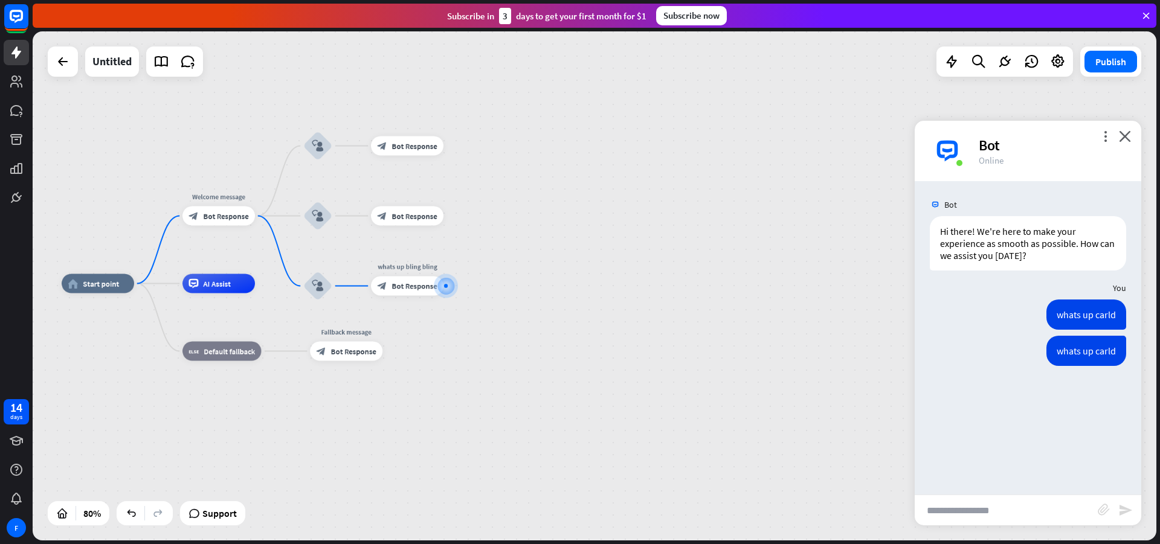
click at [463, 284] on div "home_2 Start point Welcome message block_bot_response Bot Response block_user_i…" at bounding box center [511, 487] width 899 height 407
click at [417, 287] on span "Bot Response" at bounding box center [414, 286] width 45 height 10
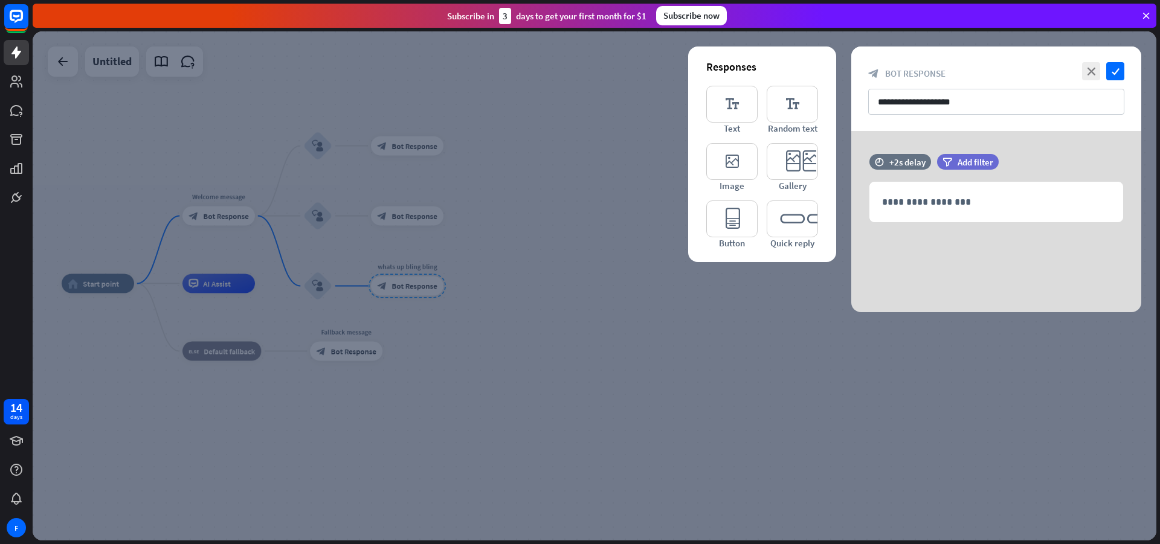
click at [337, 316] on div at bounding box center [595, 285] width 1124 height 509
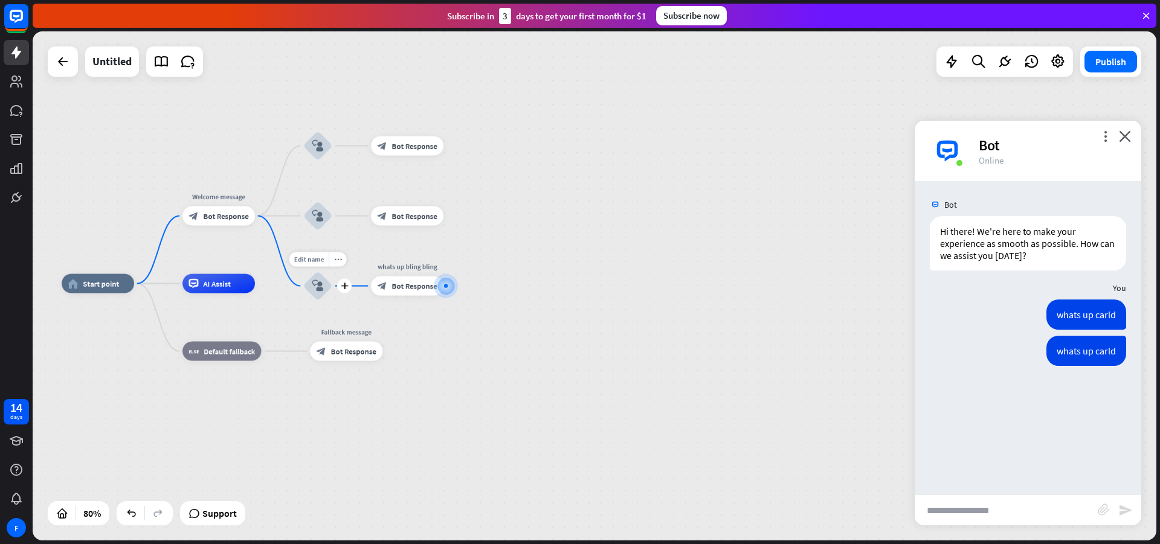
click at [318, 294] on div "block_user_input" at bounding box center [317, 286] width 29 height 29
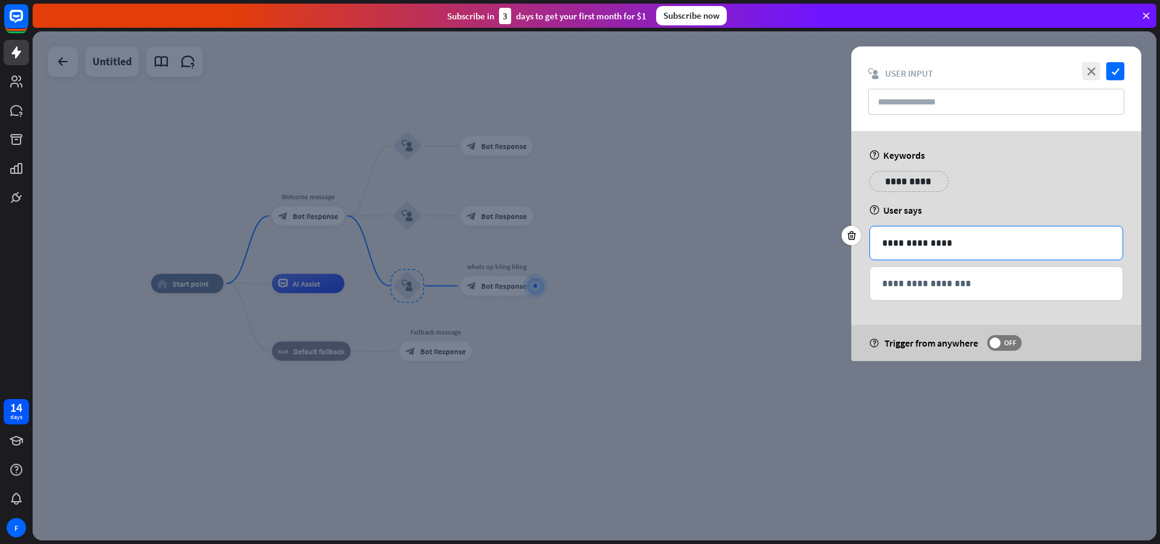
click at [972, 244] on p "**********" at bounding box center [996, 243] width 228 height 15
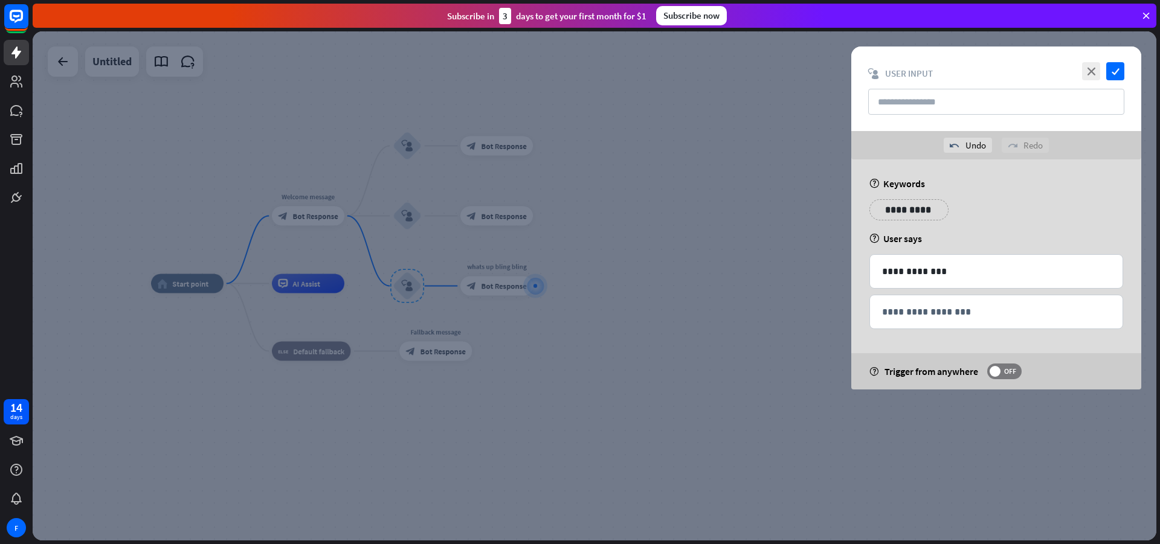
click at [755, 242] on div at bounding box center [595, 285] width 1124 height 509
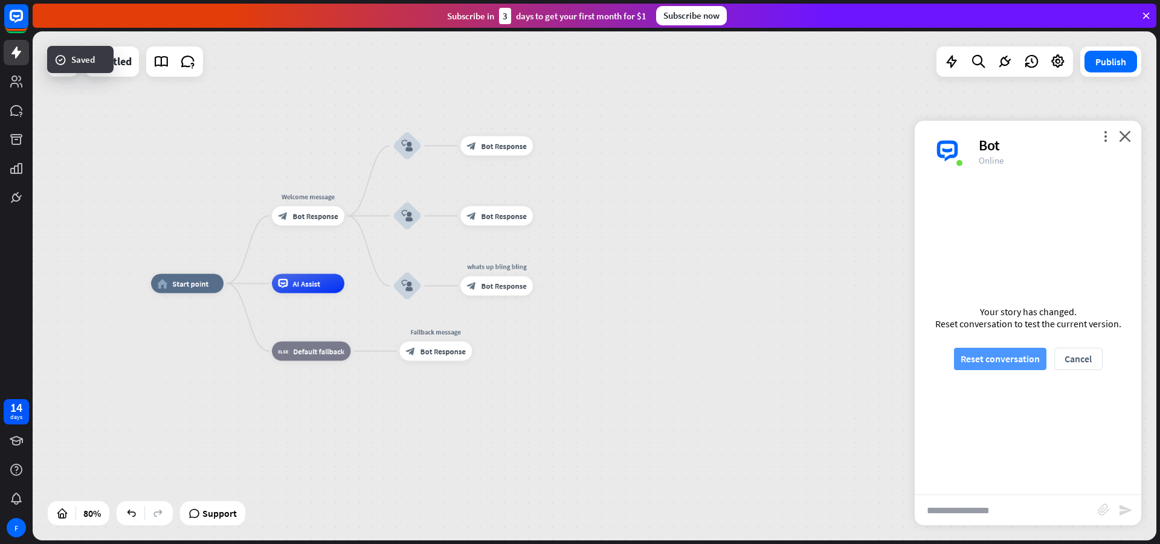
drag, startPoint x: 958, startPoint y: 344, endPoint x: 971, endPoint y: 352, distance: 15.4
click at [958, 345] on div "Your story has changed. Reset conversation to test the current version. Reset c…" at bounding box center [1028, 338] width 227 height 314
click at [971, 352] on button "Reset conversation" at bounding box center [1000, 359] width 92 height 22
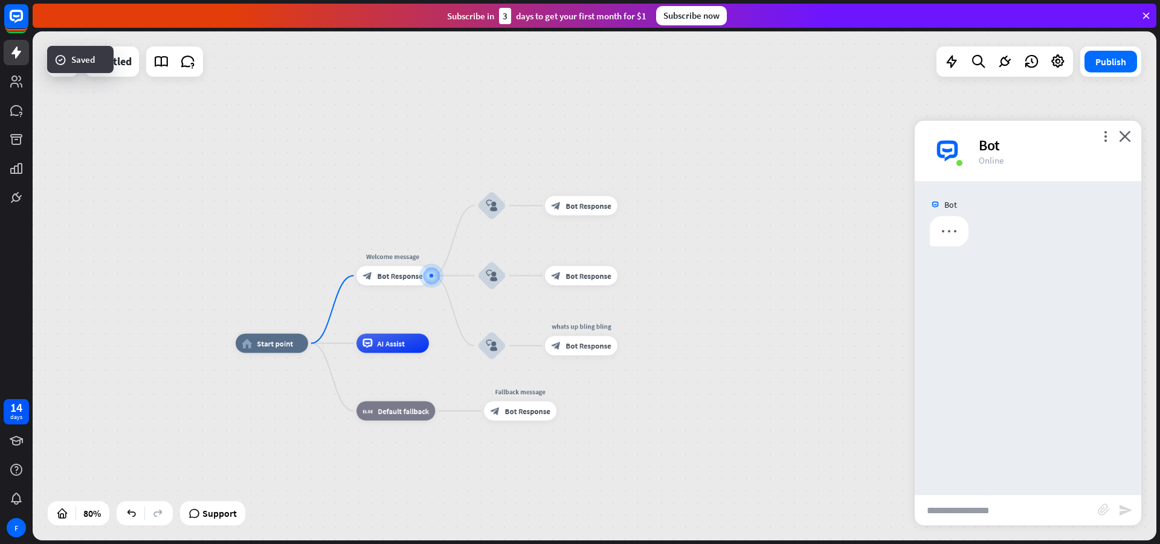
click at [1022, 519] on input "text" at bounding box center [1006, 510] width 183 height 30
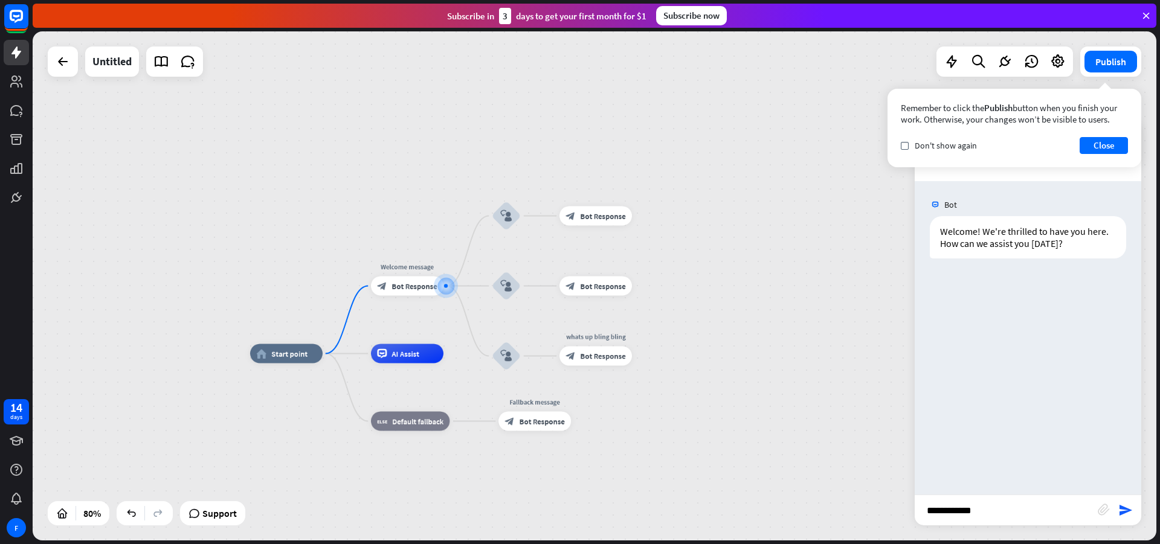
type input "**********"
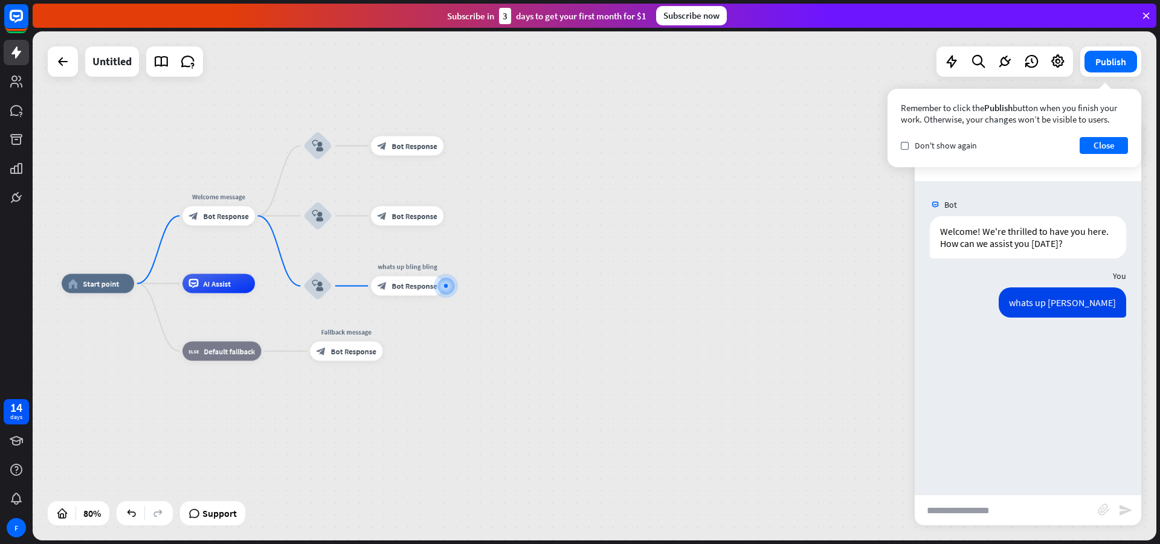
click at [1097, 159] on div "Remember to click the Publish button when you finish your work. Otherwise, your…" at bounding box center [1015, 128] width 254 height 79
click at [1104, 134] on div "Remember to click the Publish button when you finish your work. Otherwise, your…" at bounding box center [1015, 128] width 254 height 79
click at [1100, 137] on button "Close" at bounding box center [1104, 145] width 48 height 17
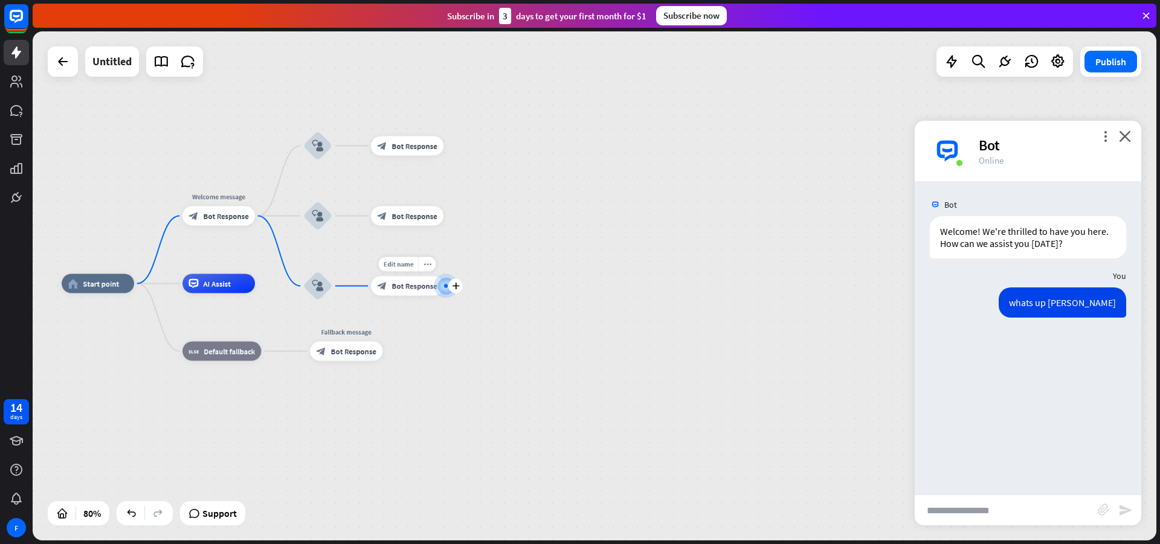
click at [407, 282] on span "Bot Response" at bounding box center [414, 287] width 45 height 10
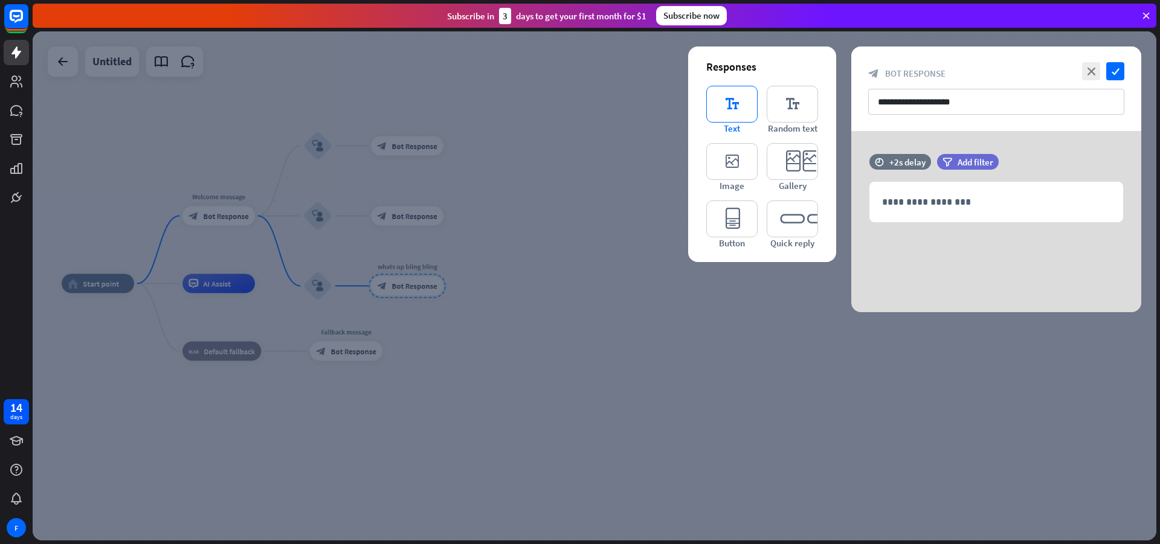
click at [717, 86] on icon "editor_text" at bounding box center [731, 104] width 51 height 37
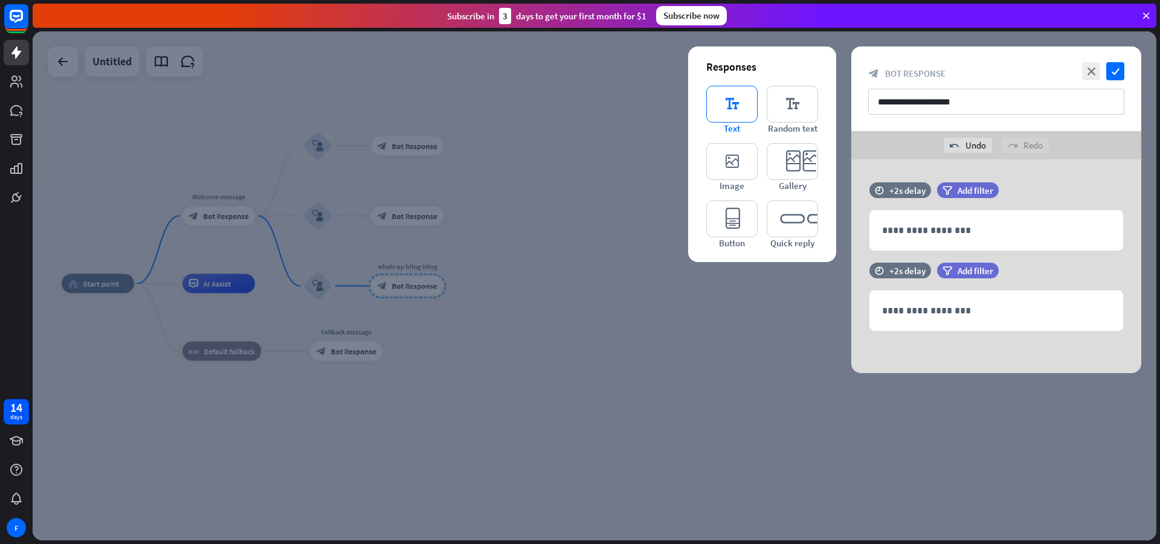
click at [752, 94] on icon "editor_text" at bounding box center [731, 104] width 51 height 37
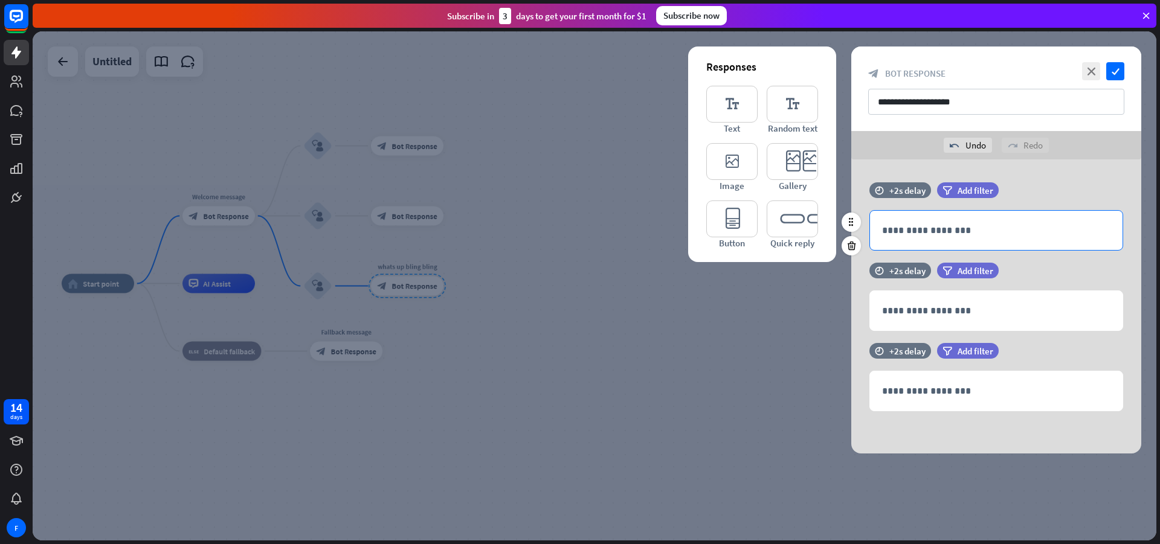
click at [955, 224] on p "**********" at bounding box center [996, 230] width 228 height 15
click at [900, 257] on div "**********" at bounding box center [996, 222] width 290 height 80
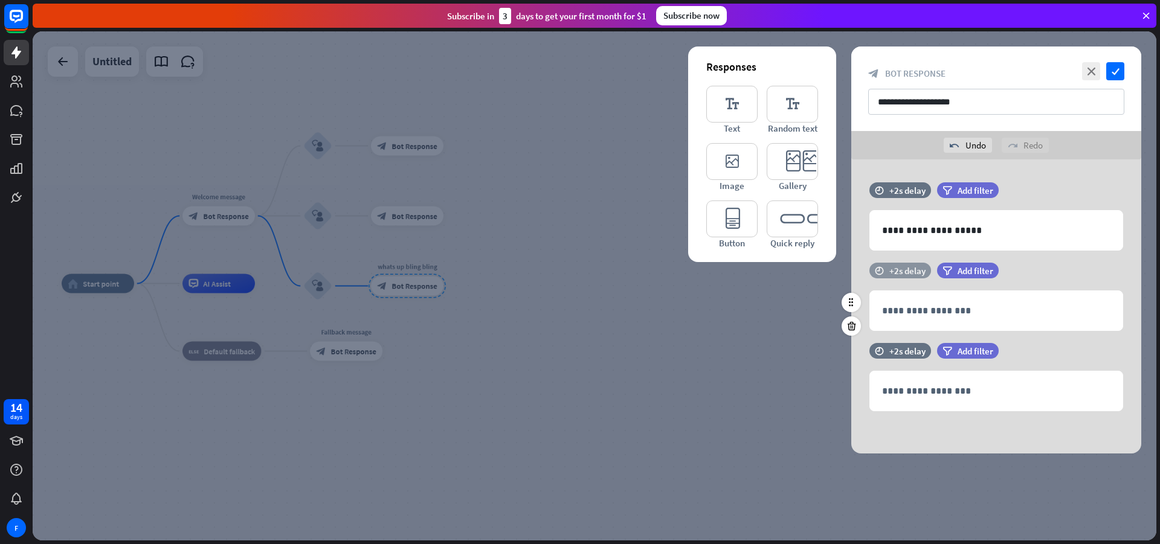
click at [900, 266] on div "+2s delay" at bounding box center [907, 270] width 36 height 11
click at [972, 271] on div at bounding box center [1004, 271] width 193 height 4
click at [988, 270] on div at bounding box center [1004, 271] width 193 height 4
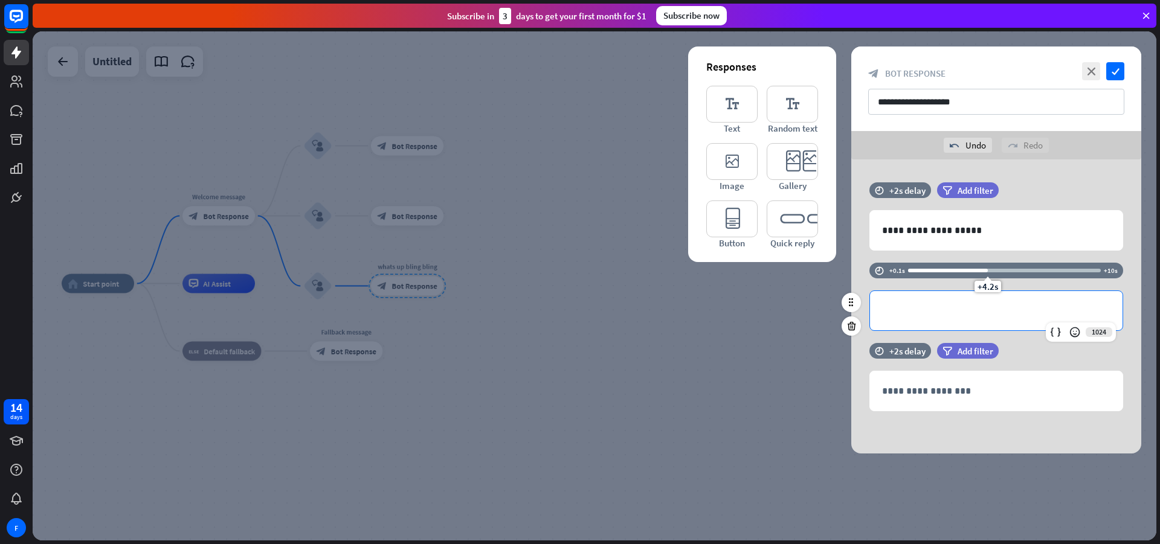
click at [1001, 320] on div "**********" at bounding box center [996, 310] width 253 height 39
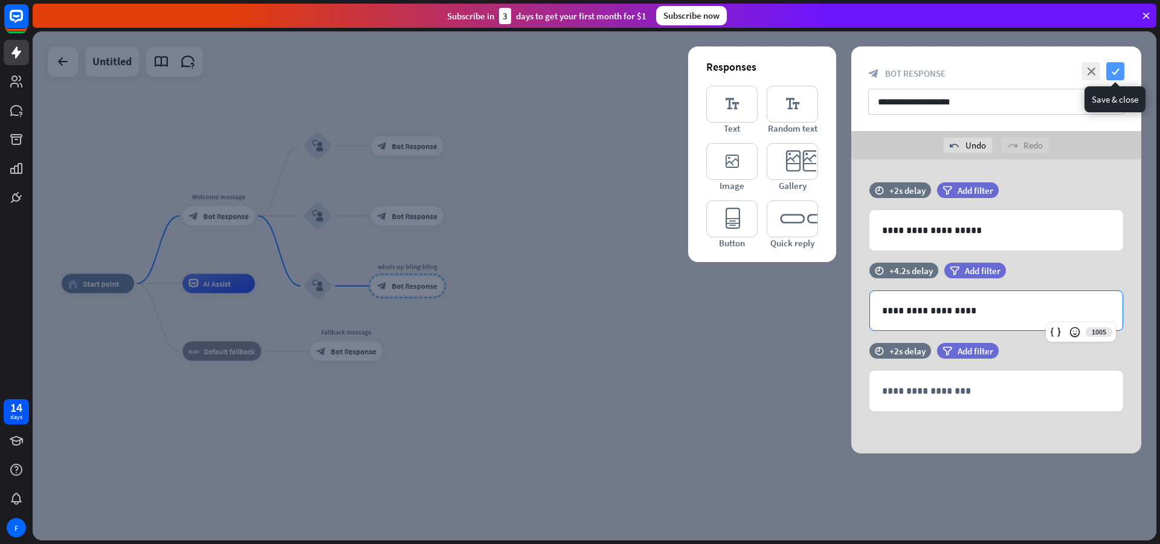
click at [1113, 71] on icon "check" at bounding box center [1115, 71] width 18 height 18
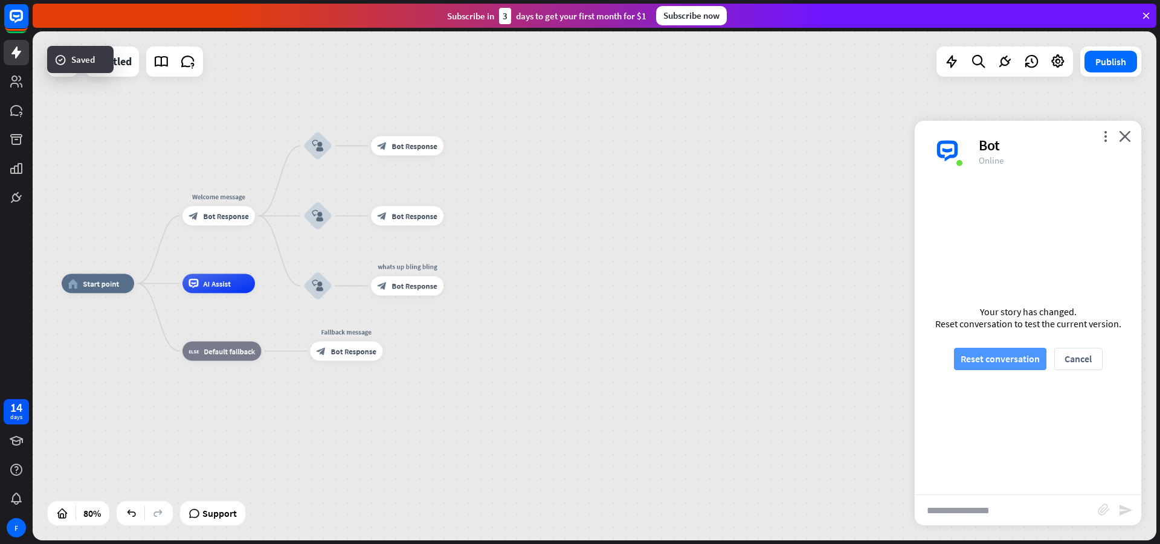
click at [991, 363] on button "Reset conversation" at bounding box center [1000, 359] width 92 height 22
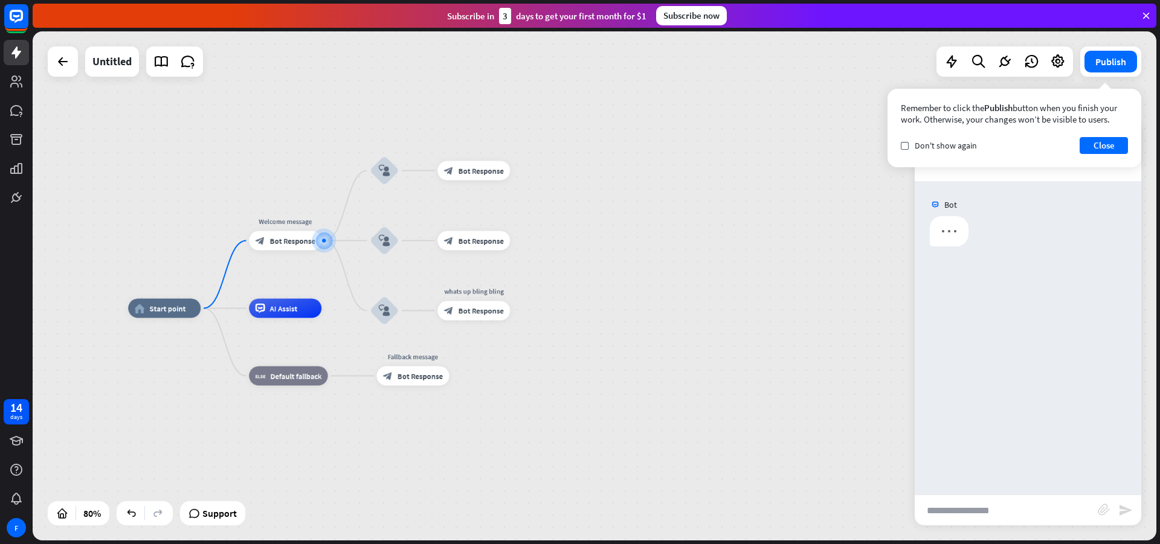
click at [933, 515] on input "text" at bounding box center [1006, 510] width 183 height 30
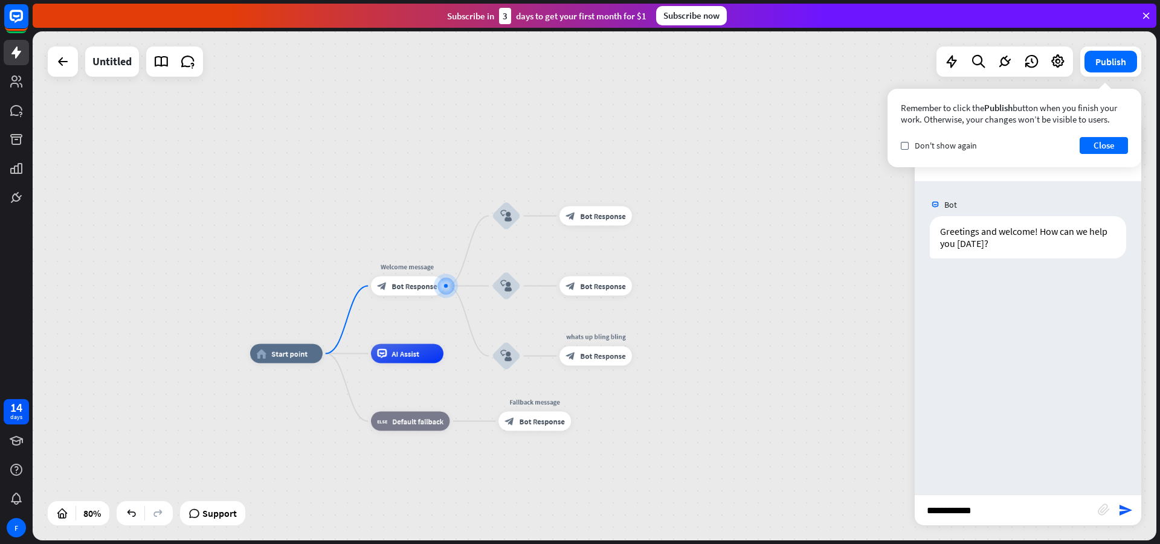
type input "**********"
